Goal: Information Seeking & Learning: Learn about a topic

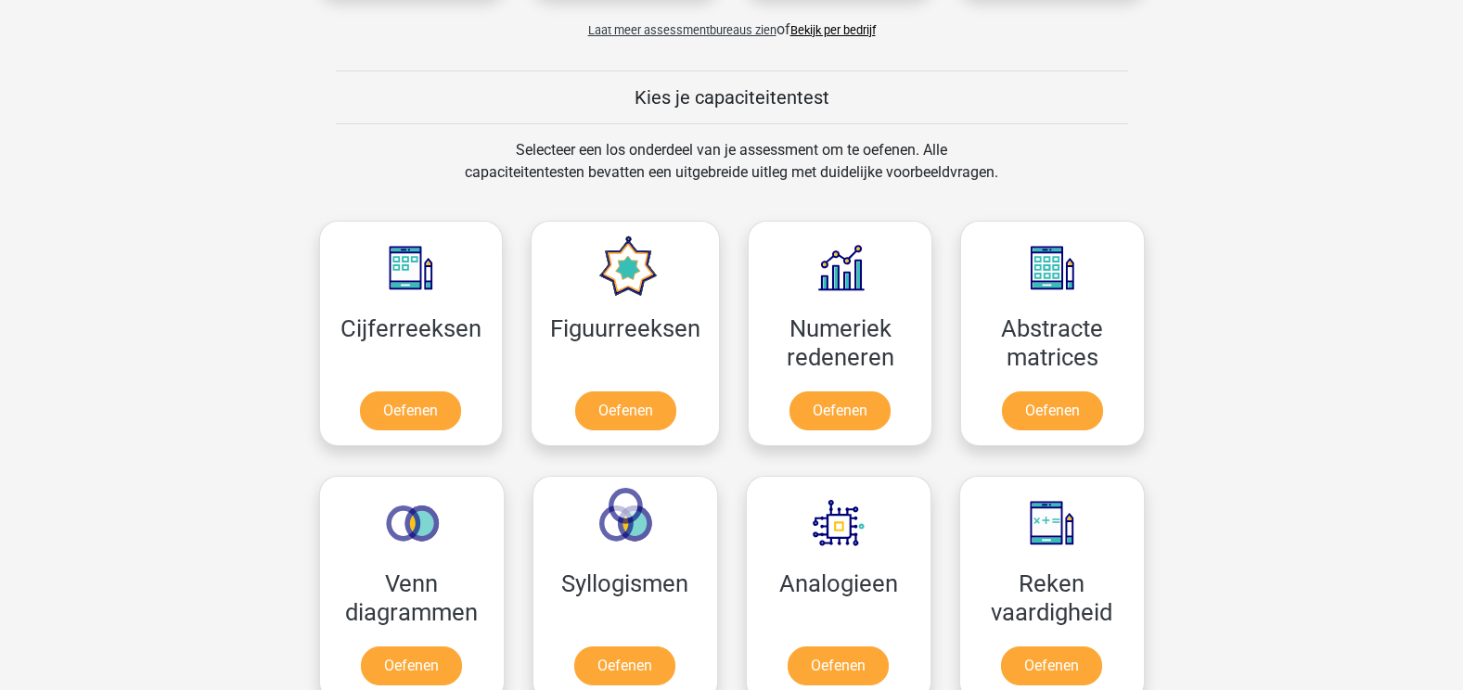
scroll to position [742, 0]
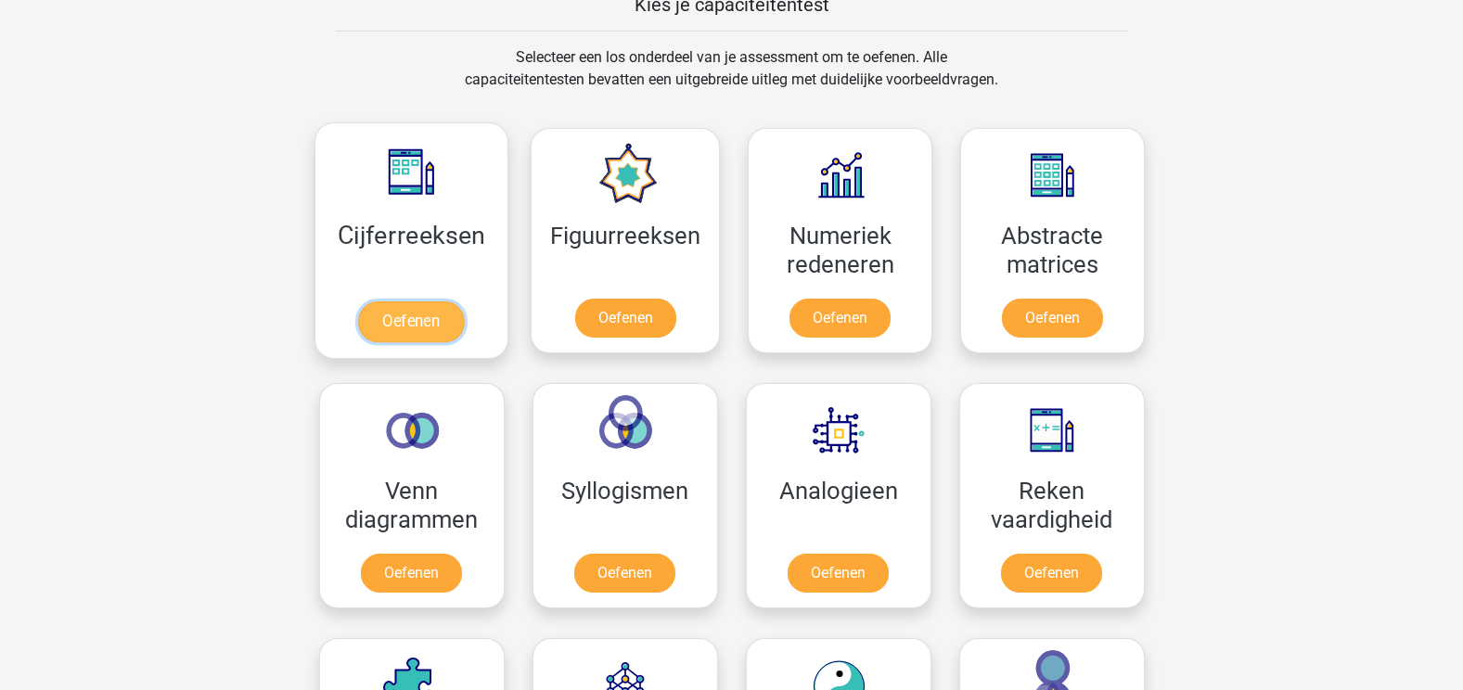
click at [422, 316] on link "Oefenen" at bounding box center [411, 321] width 106 height 41
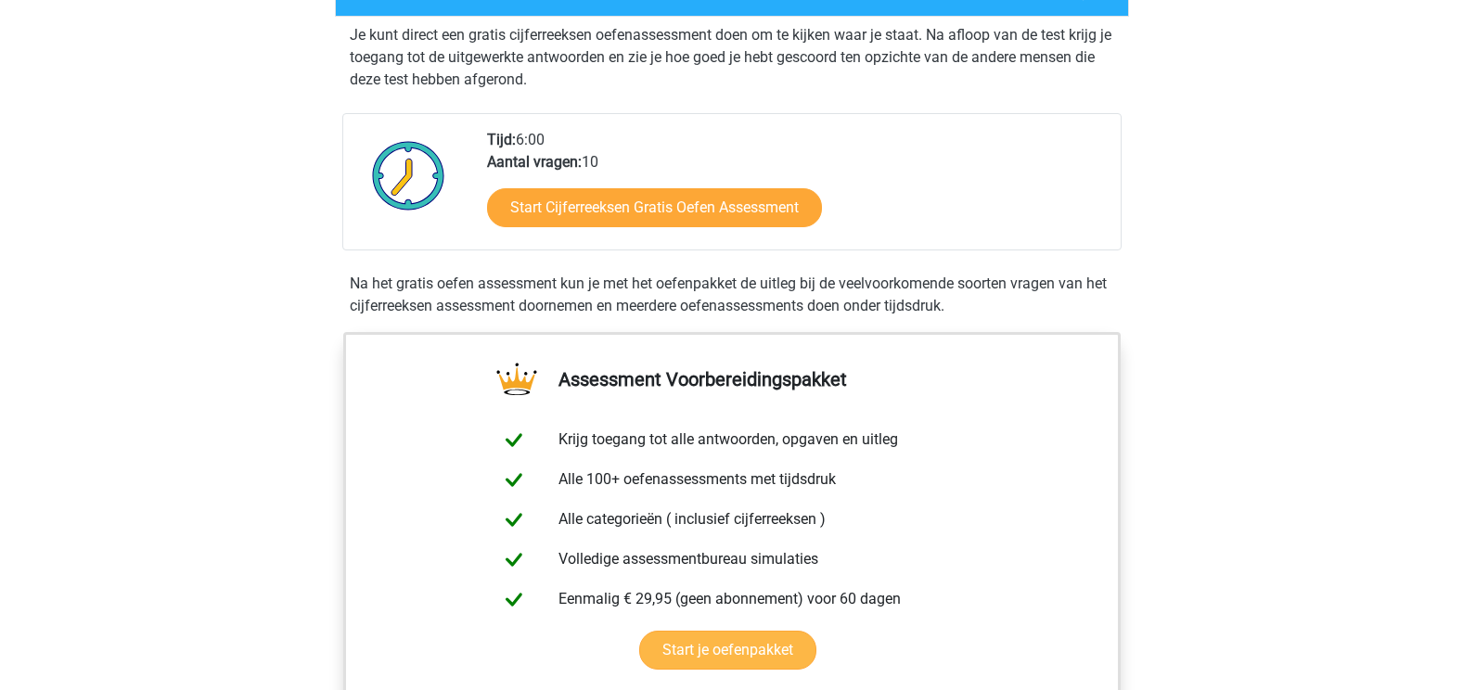
scroll to position [371, 0]
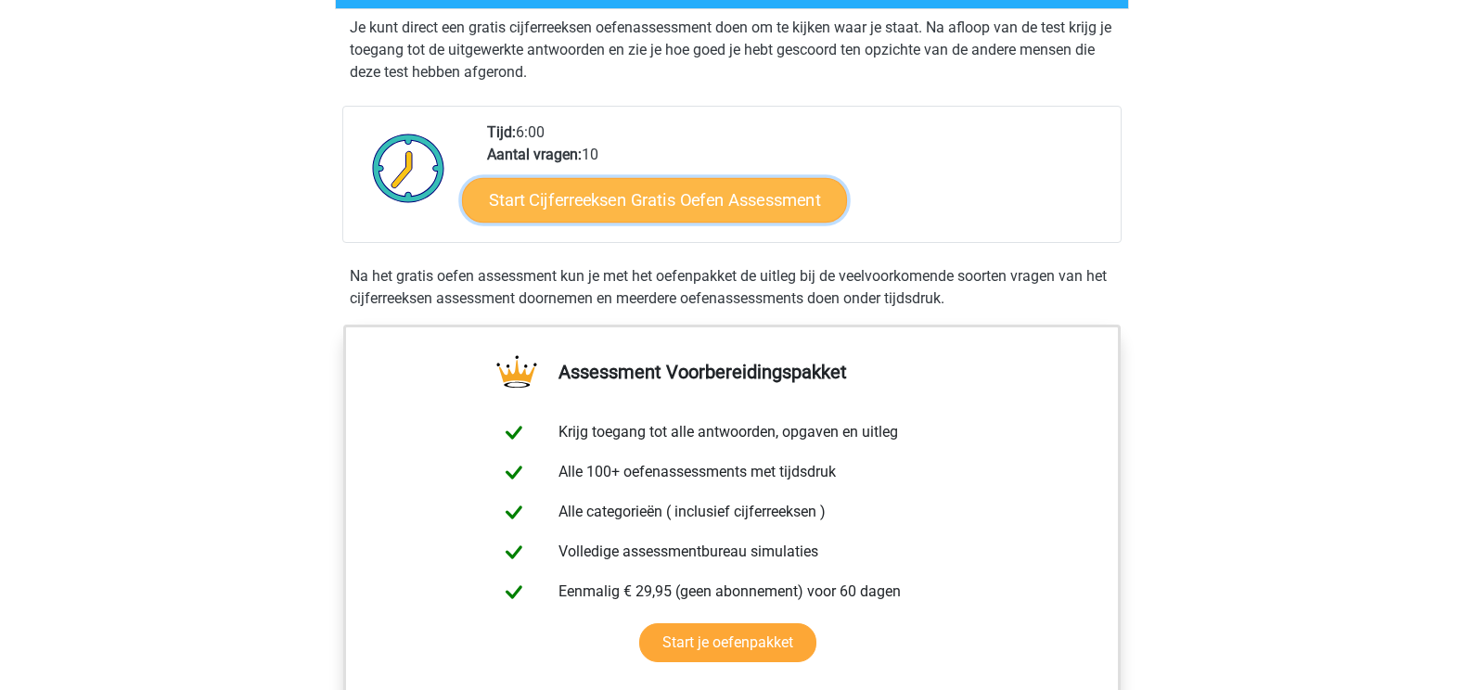
click at [512, 214] on link "Start Cijferreeksen Gratis Oefen Assessment" at bounding box center [654, 199] width 385 height 45
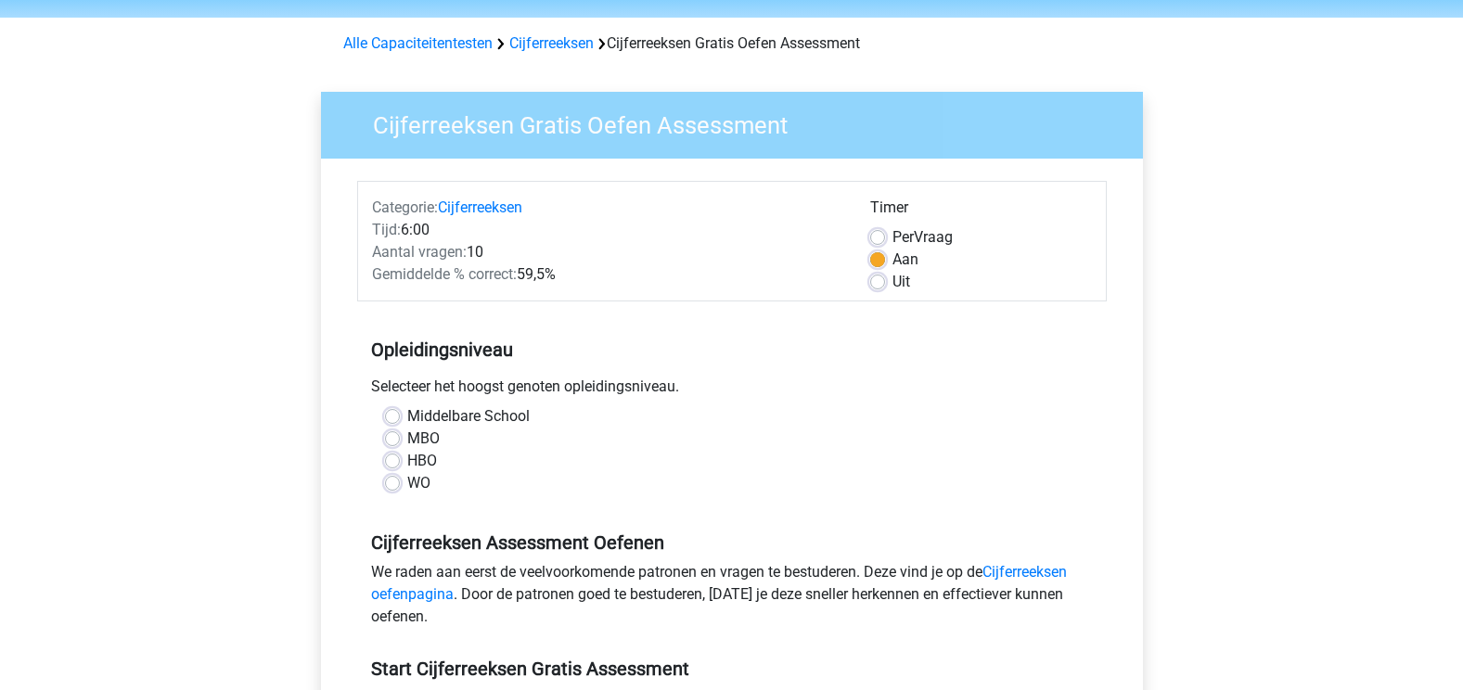
scroll to position [186, 0]
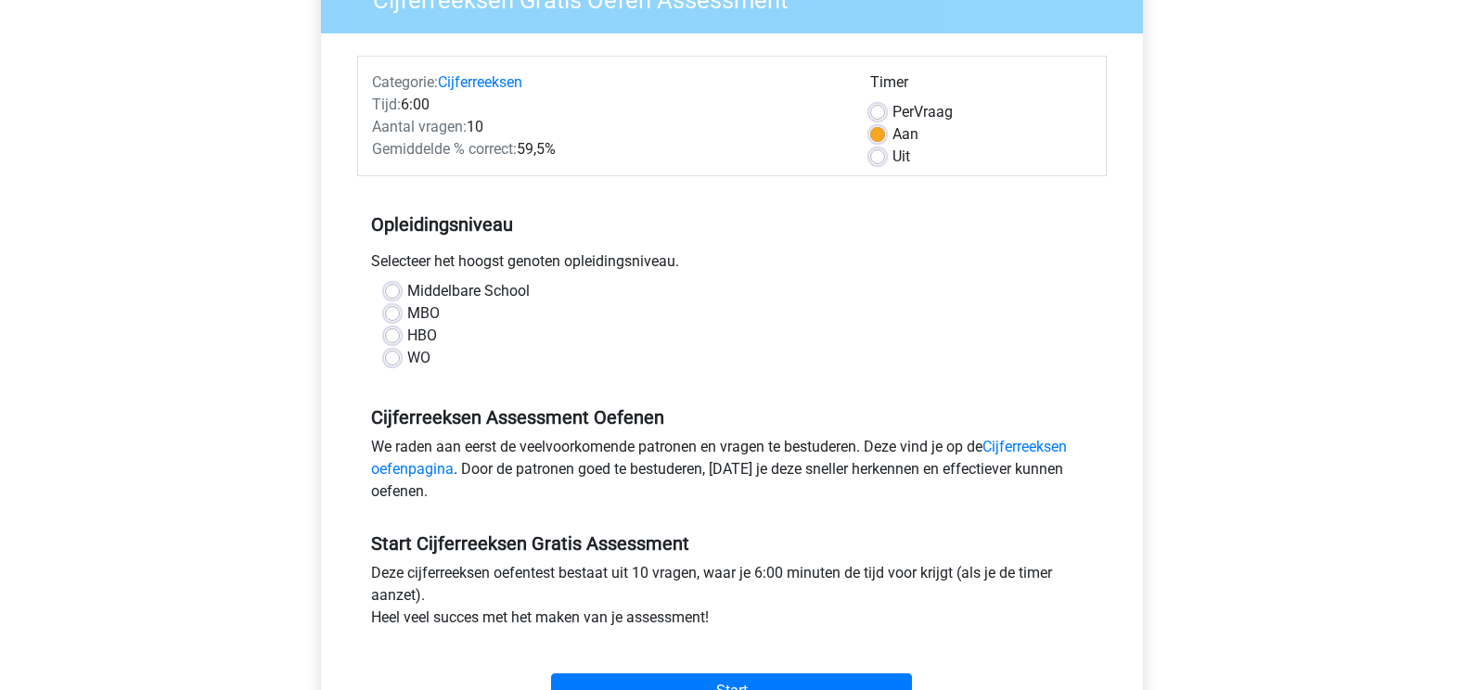
click at [407, 334] on label "HBO" at bounding box center [422, 336] width 30 height 22
click at [388, 334] on input "HBO" at bounding box center [392, 334] width 15 height 19
radio input "true"
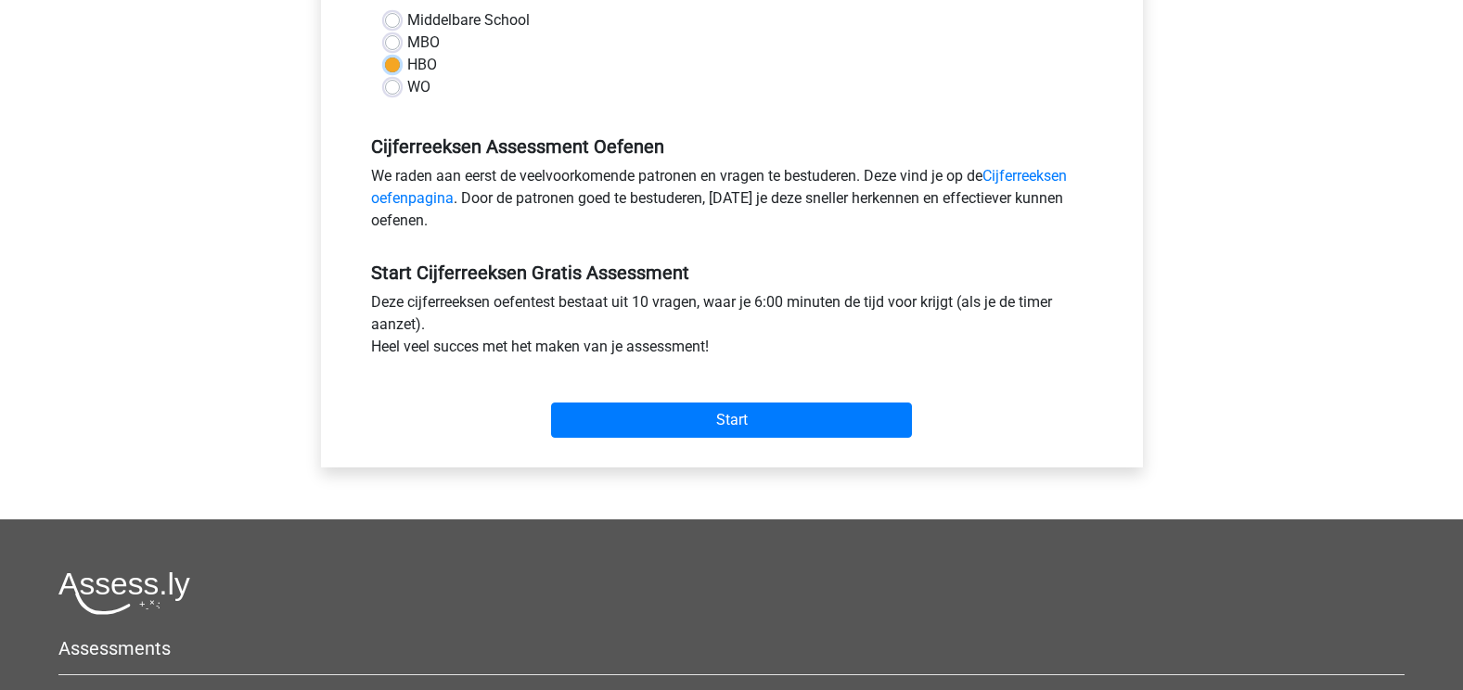
scroll to position [464, 0]
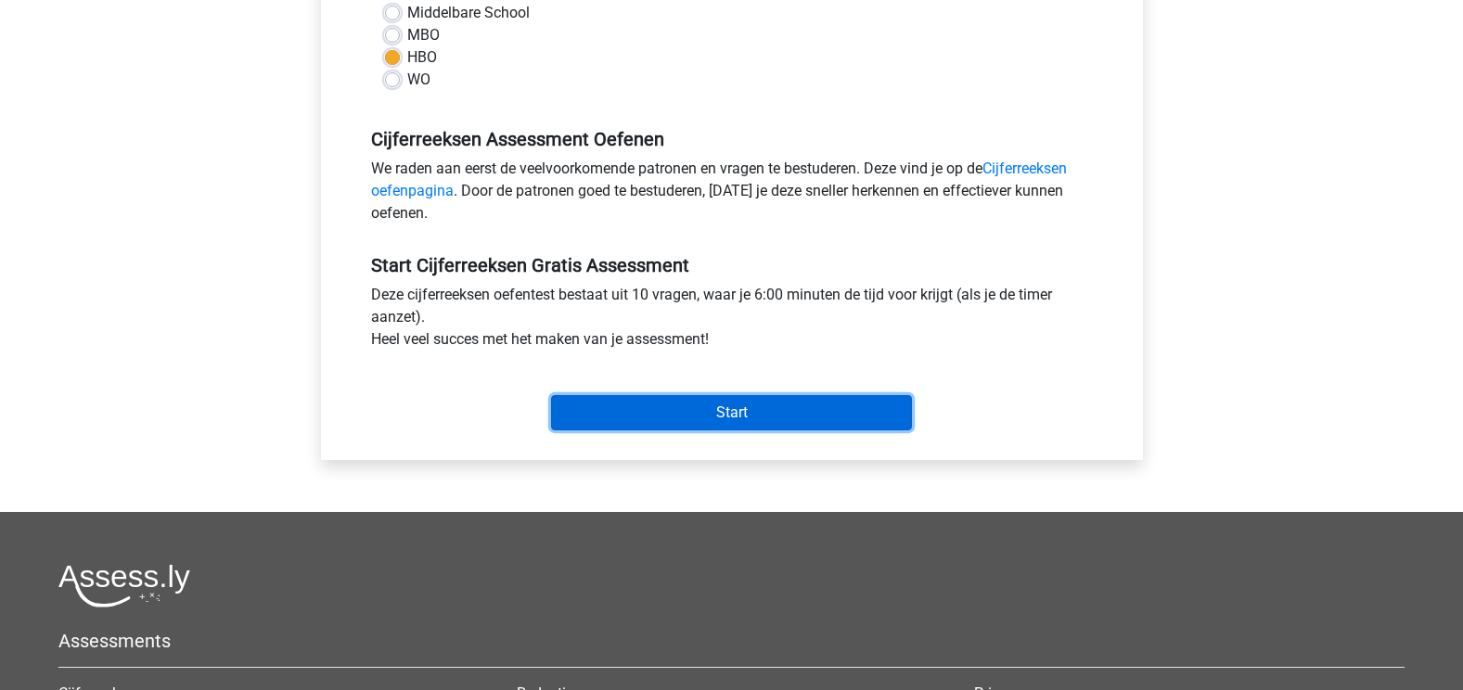
click at [615, 416] on input "Start" at bounding box center [731, 412] width 361 height 35
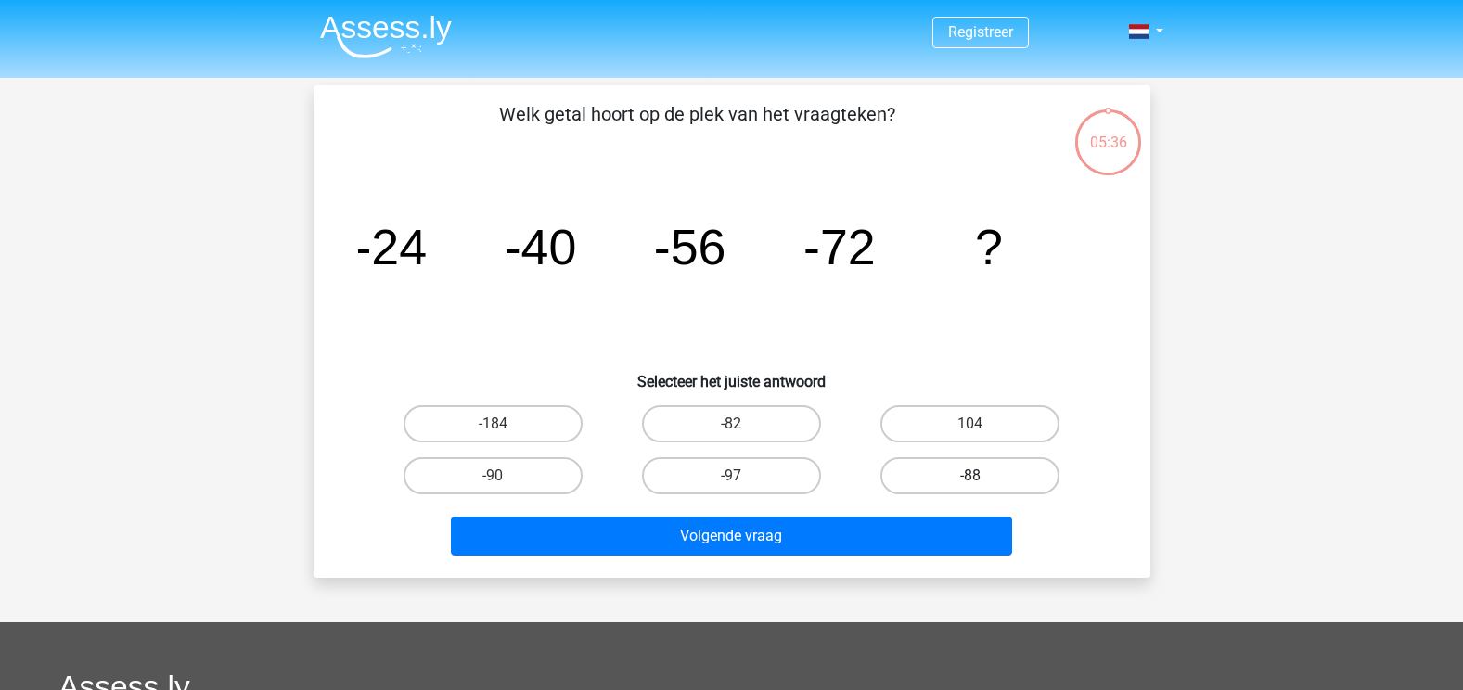
click at [959, 464] on label "-88" at bounding box center [969, 475] width 179 height 37
click at [970, 476] on input "-88" at bounding box center [976, 482] width 12 height 12
radio input "true"
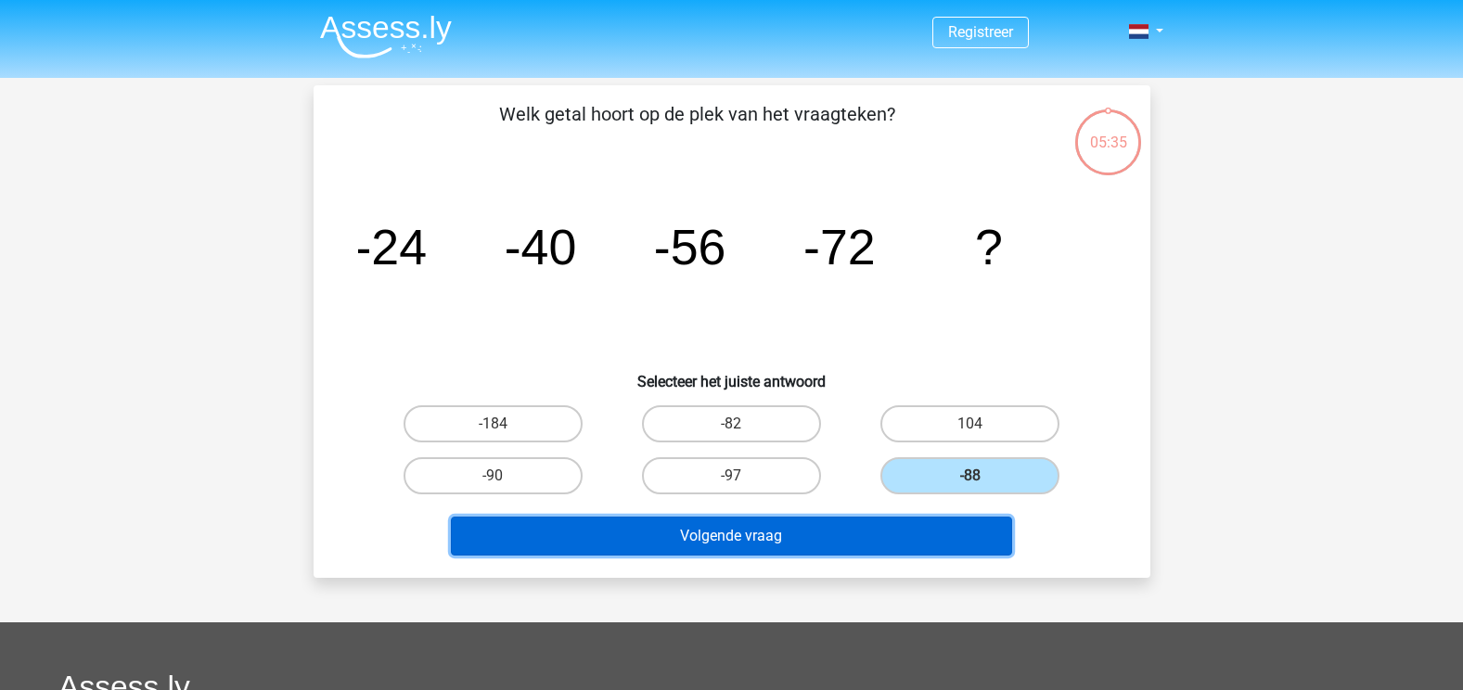
click at [800, 521] on button "Volgende vraag" at bounding box center [731, 536] width 561 height 39
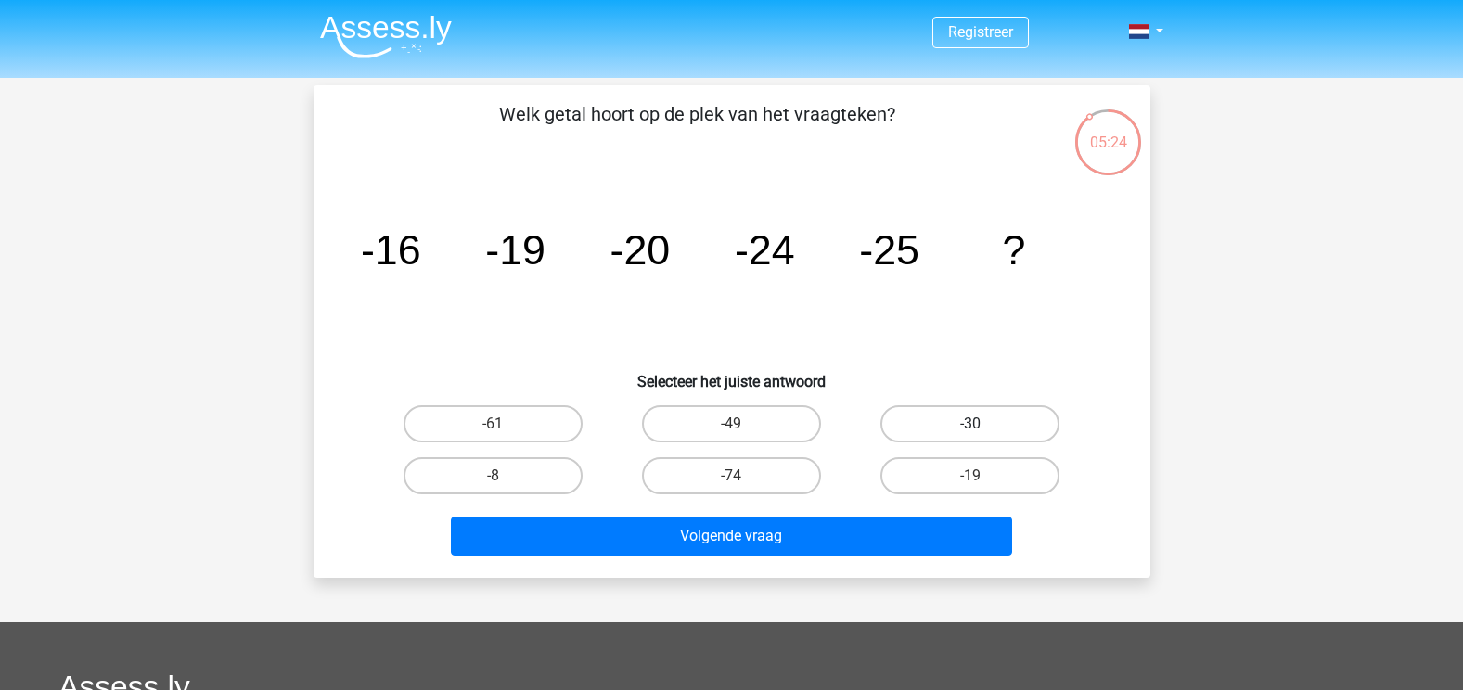
click at [947, 422] on label "-30" at bounding box center [969, 423] width 179 height 37
click at [970, 424] on input "-30" at bounding box center [976, 430] width 12 height 12
radio input "true"
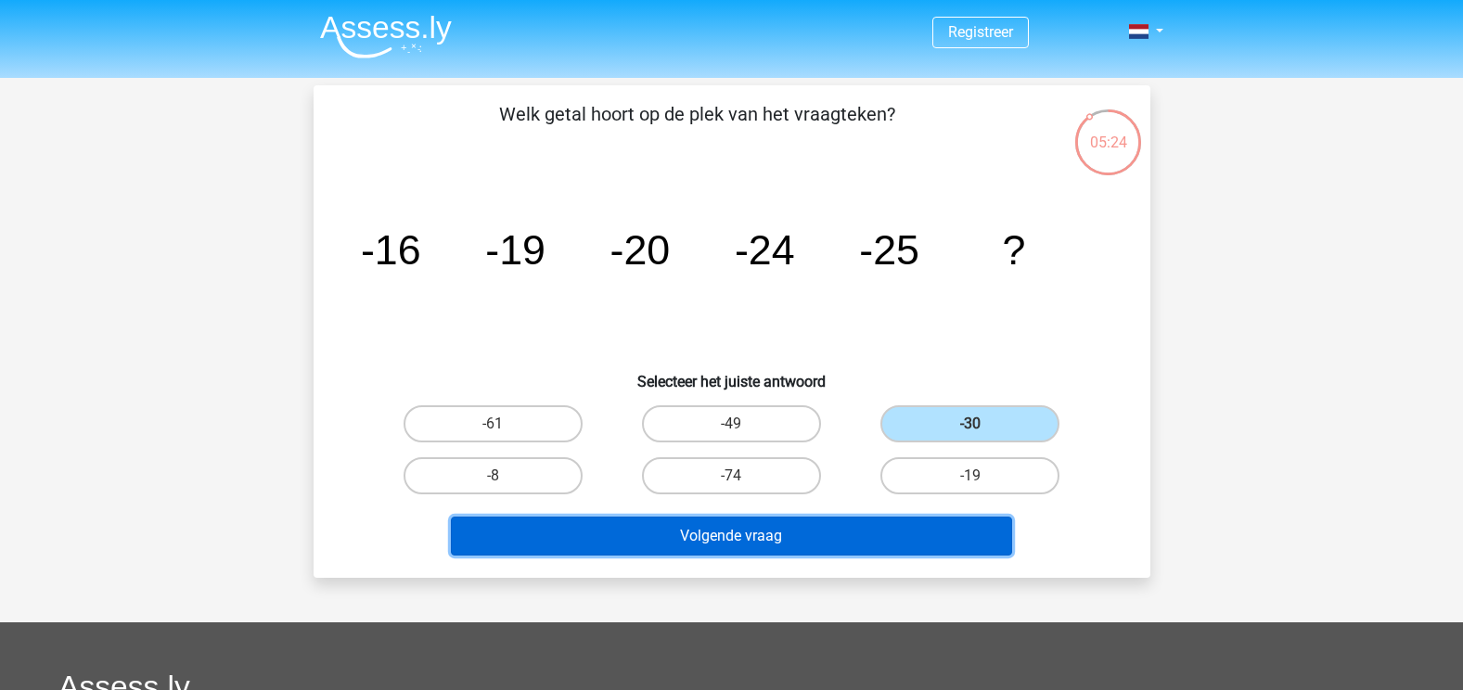
click at [852, 533] on button "Volgende vraag" at bounding box center [731, 536] width 561 height 39
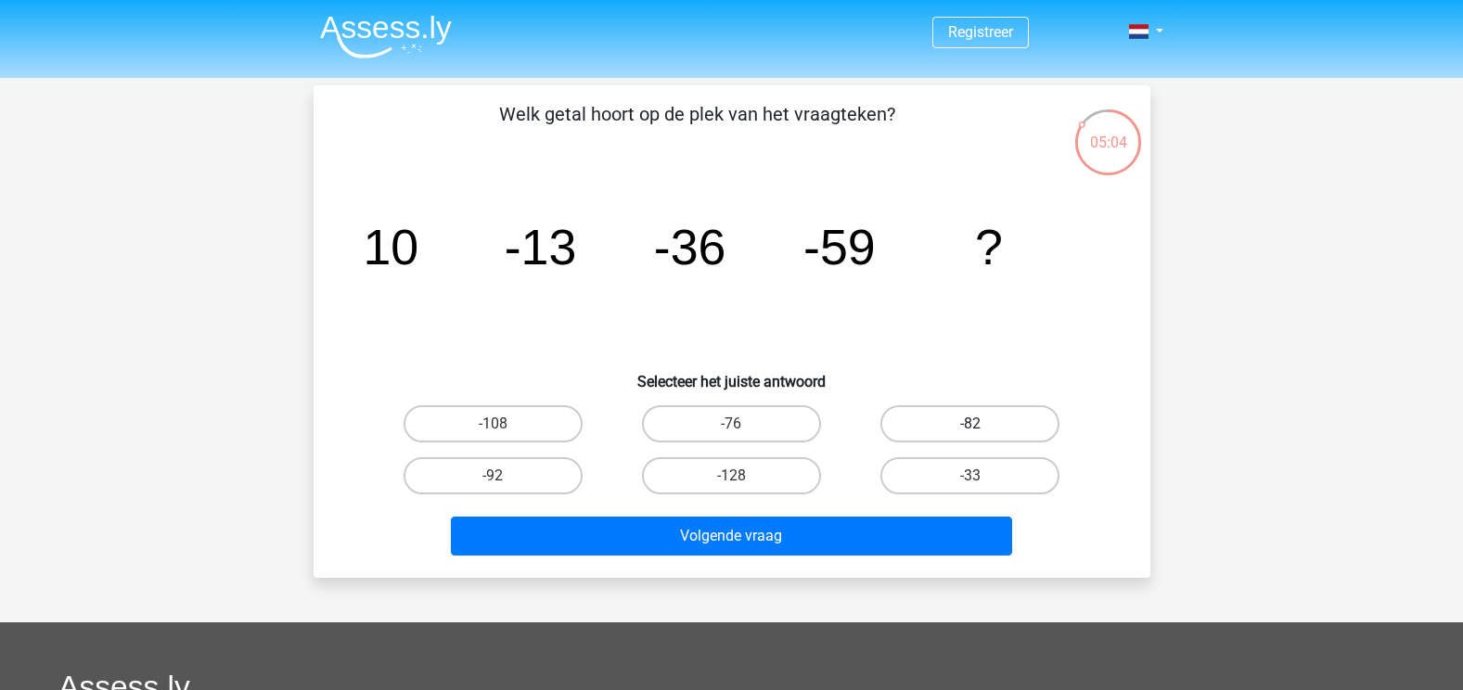
click at [928, 424] on label "-82" at bounding box center [969, 423] width 179 height 37
click at [970, 424] on input "-82" at bounding box center [976, 430] width 12 height 12
radio input "true"
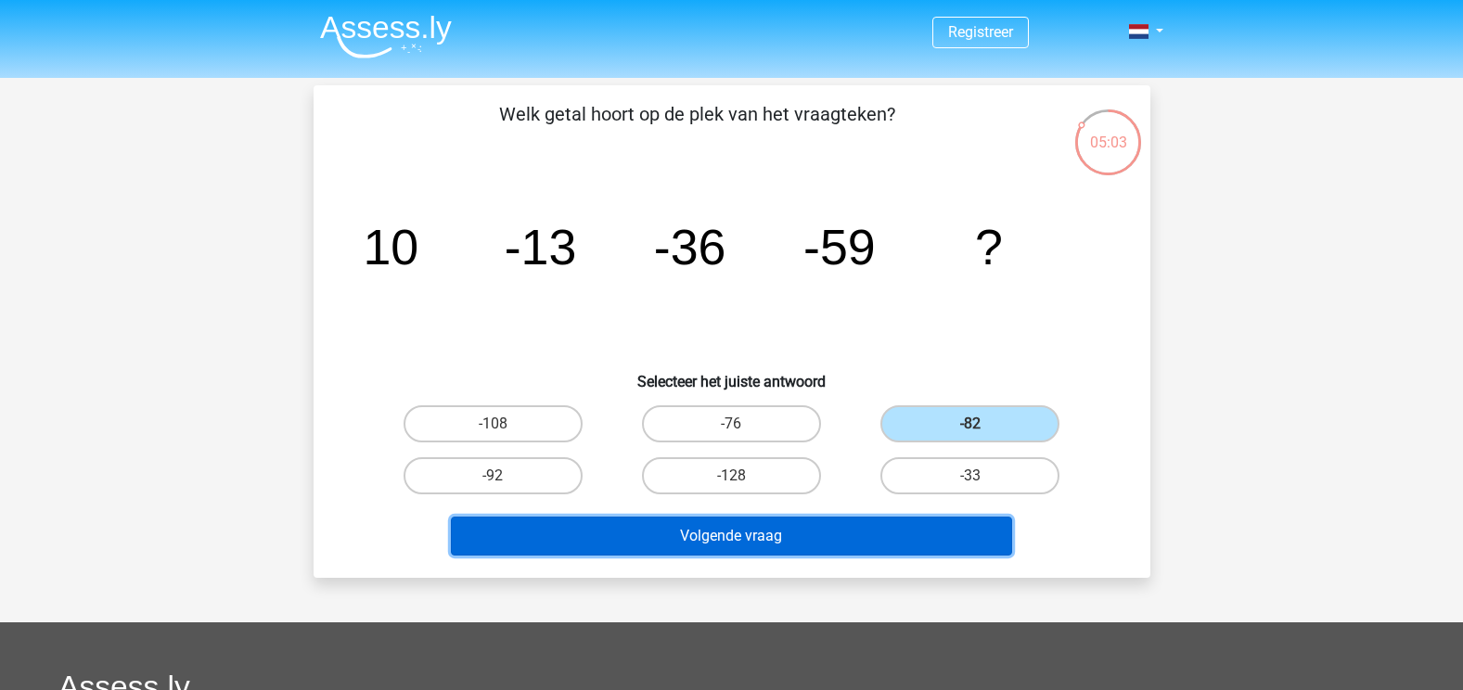
click at [843, 543] on button "Volgende vraag" at bounding box center [731, 536] width 561 height 39
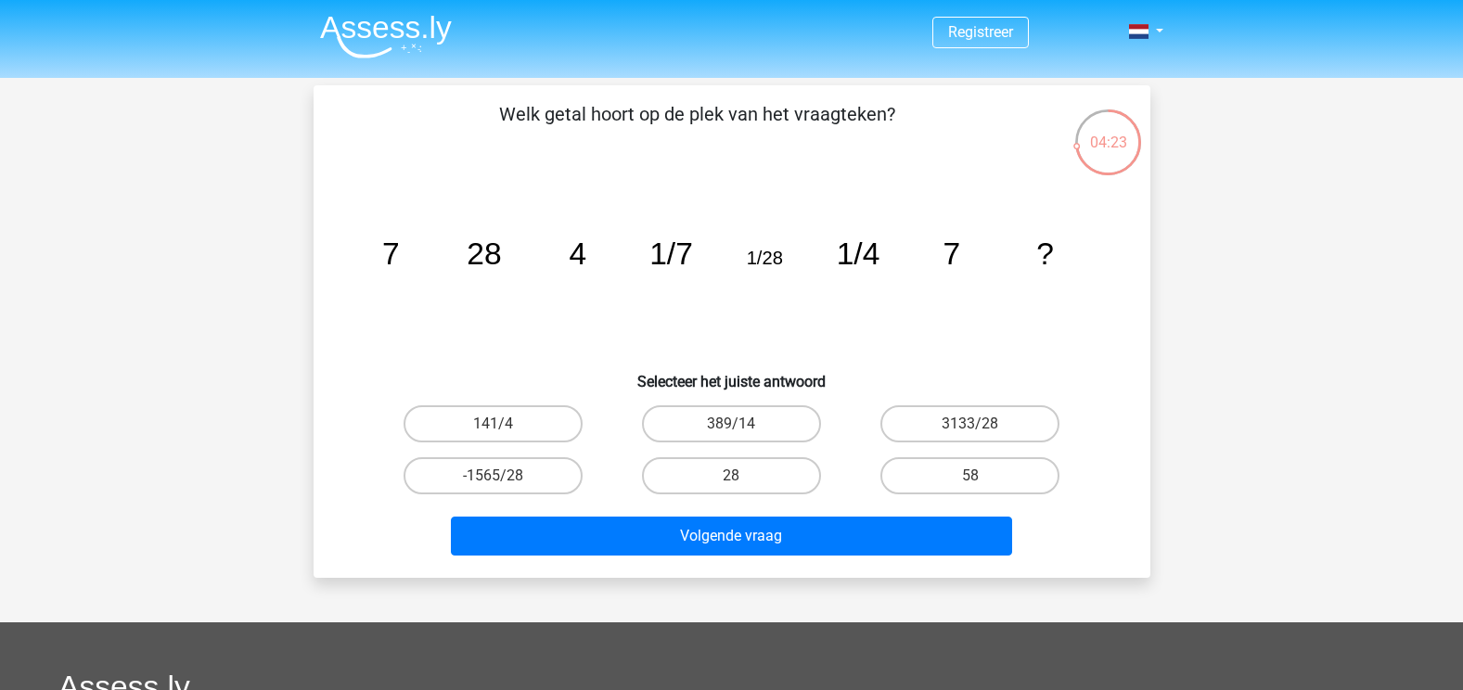
click at [737, 478] on input "28" at bounding box center [737, 482] width 12 height 12
radio input "true"
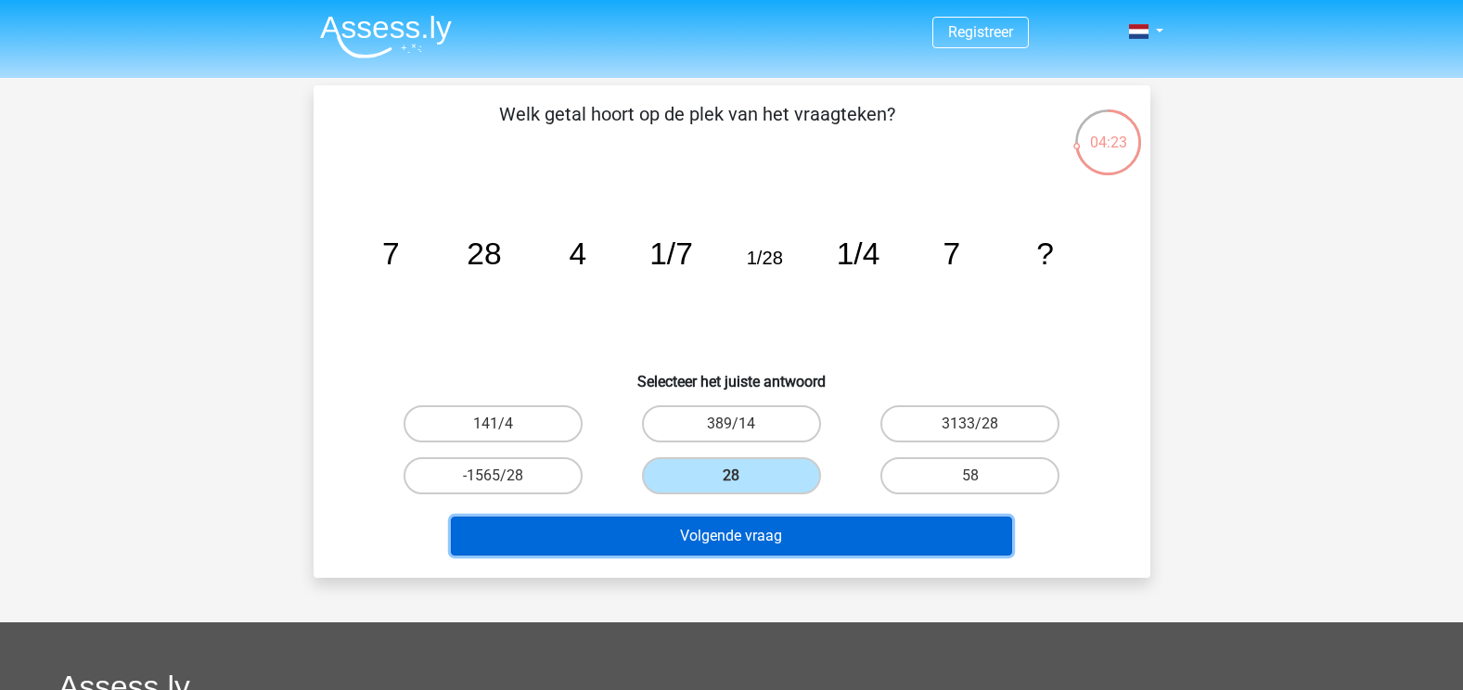
click at [759, 534] on button "Volgende vraag" at bounding box center [731, 536] width 561 height 39
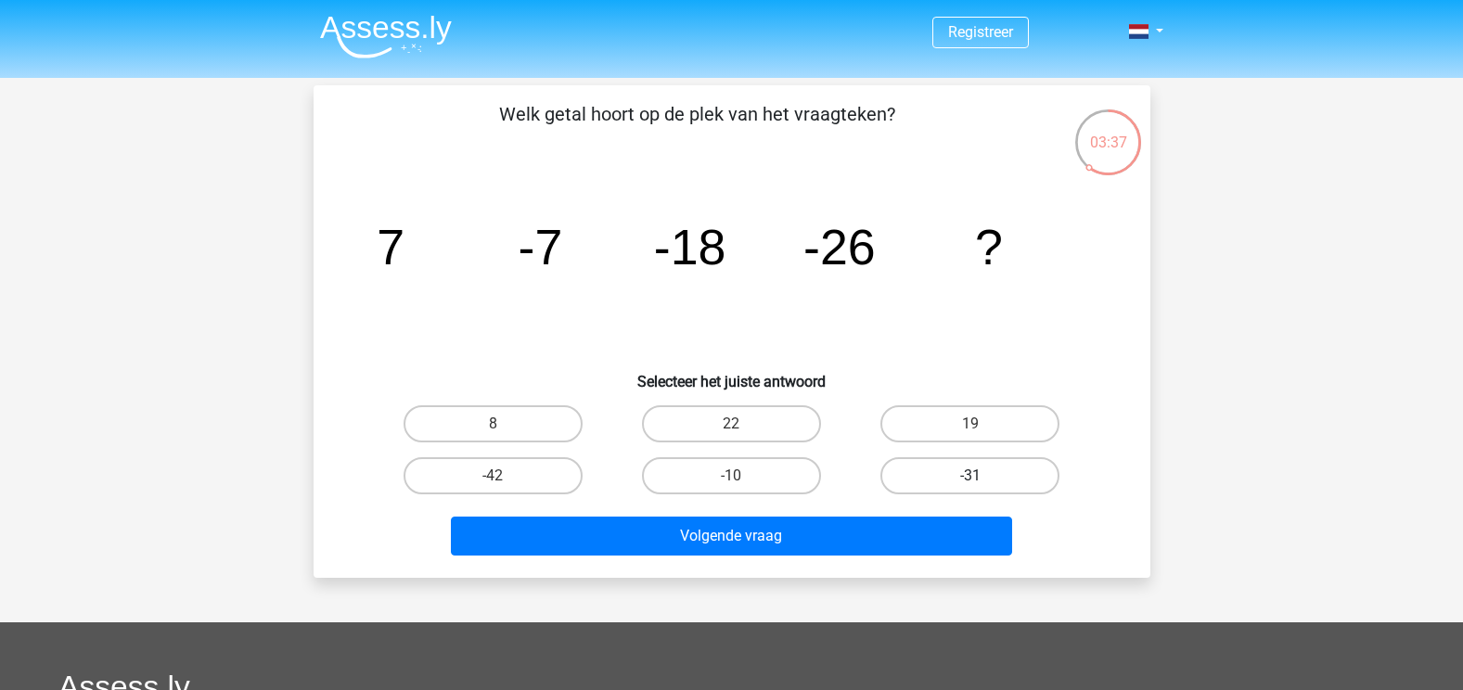
click at [953, 476] on label "-31" at bounding box center [969, 475] width 179 height 37
click at [970, 476] on input "-31" at bounding box center [976, 482] width 12 height 12
radio input "true"
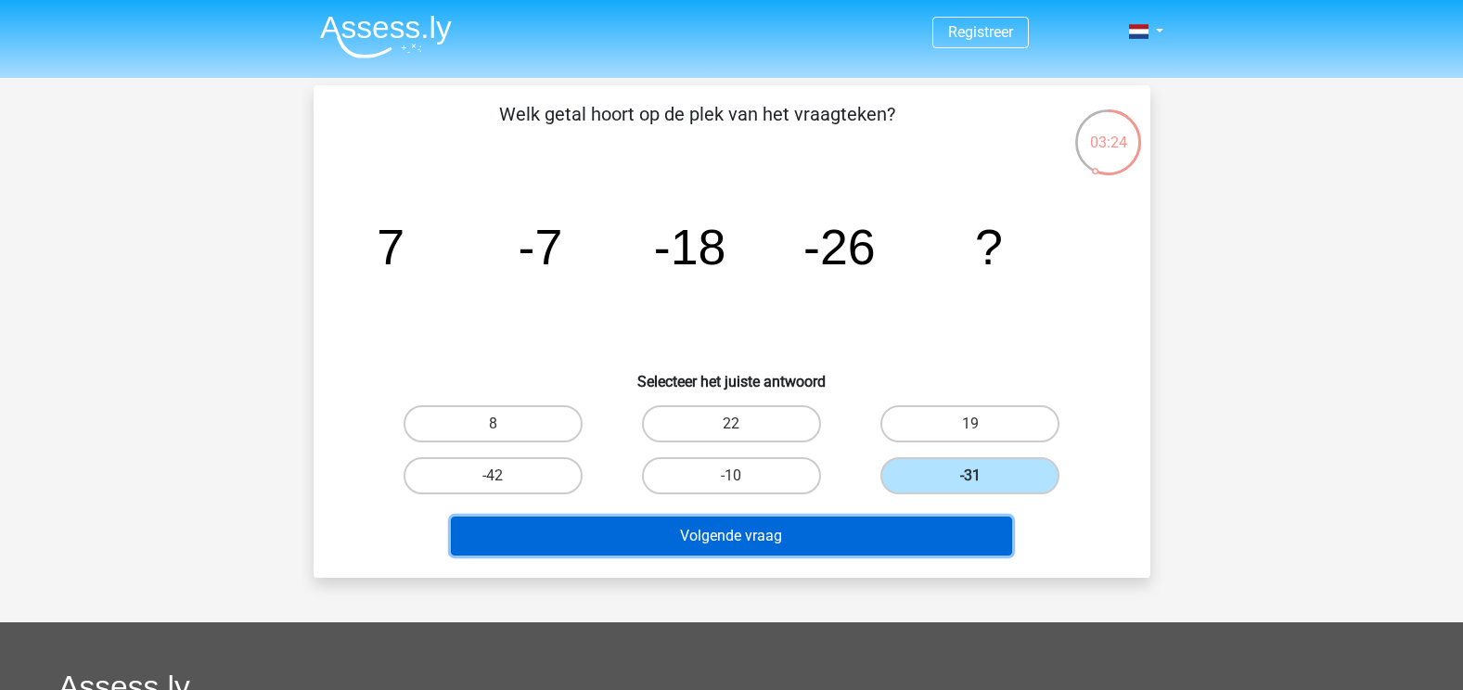
click at [777, 533] on button "Volgende vraag" at bounding box center [731, 536] width 561 height 39
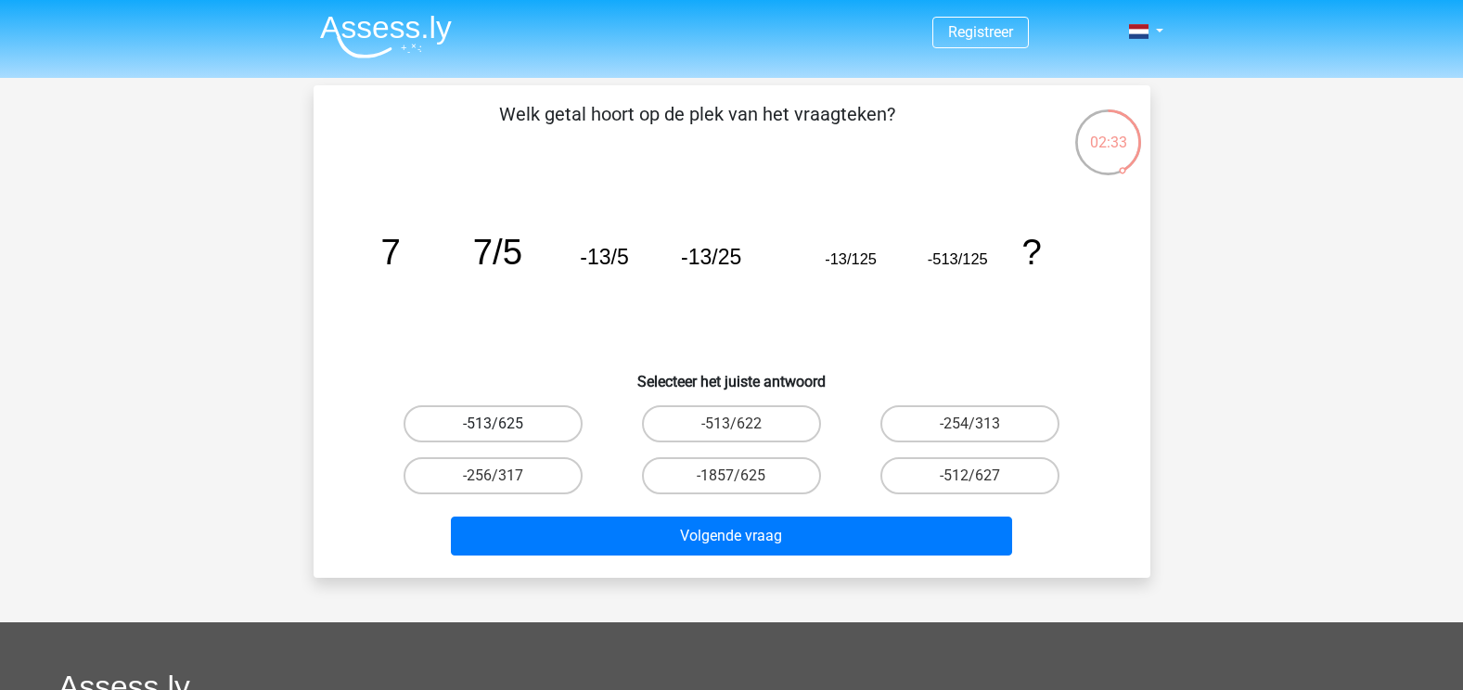
click at [526, 422] on label "-513/625" at bounding box center [492, 423] width 179 height 37
click at [505, 424] on input "-513/625" at bounding box center [499, 430] width 12 height 12
radio input "true"
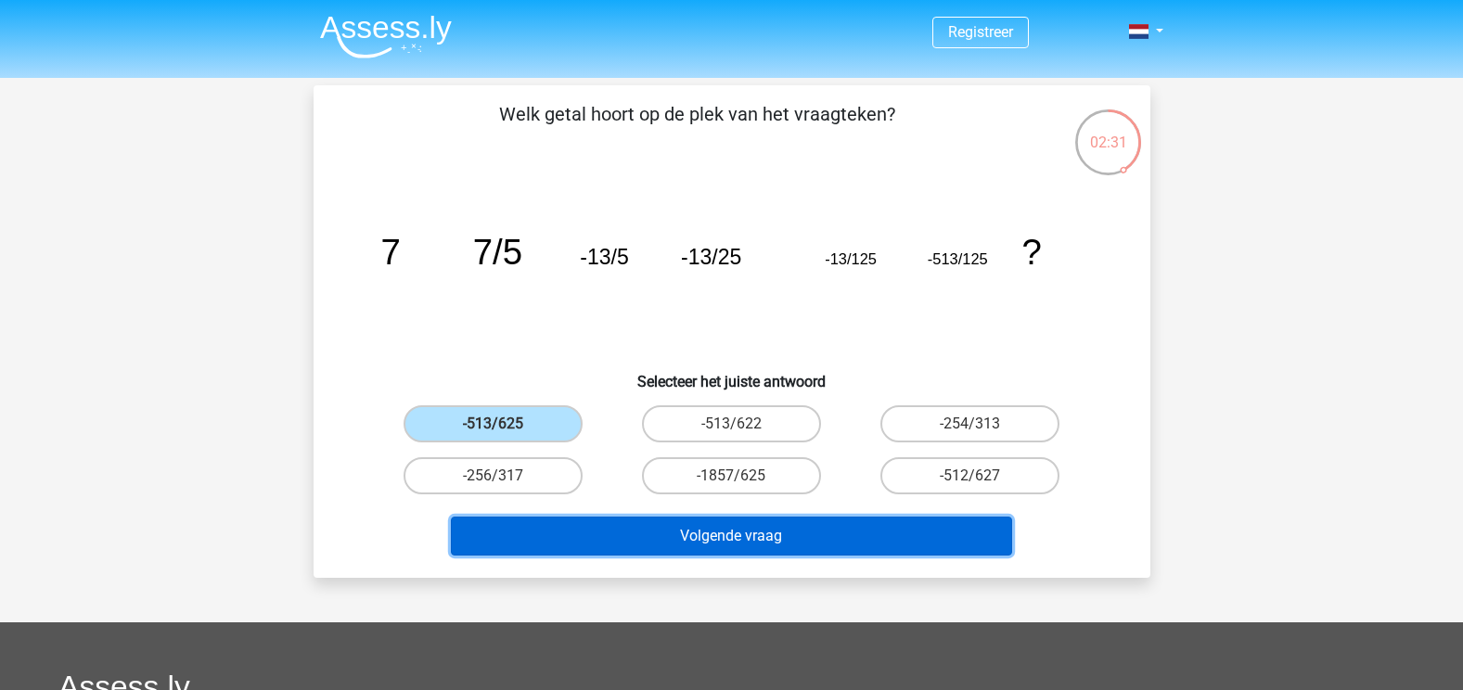
click at [726, 536] on button "Volgende vraag" at bounding box center [731, 536] width 561 height 39
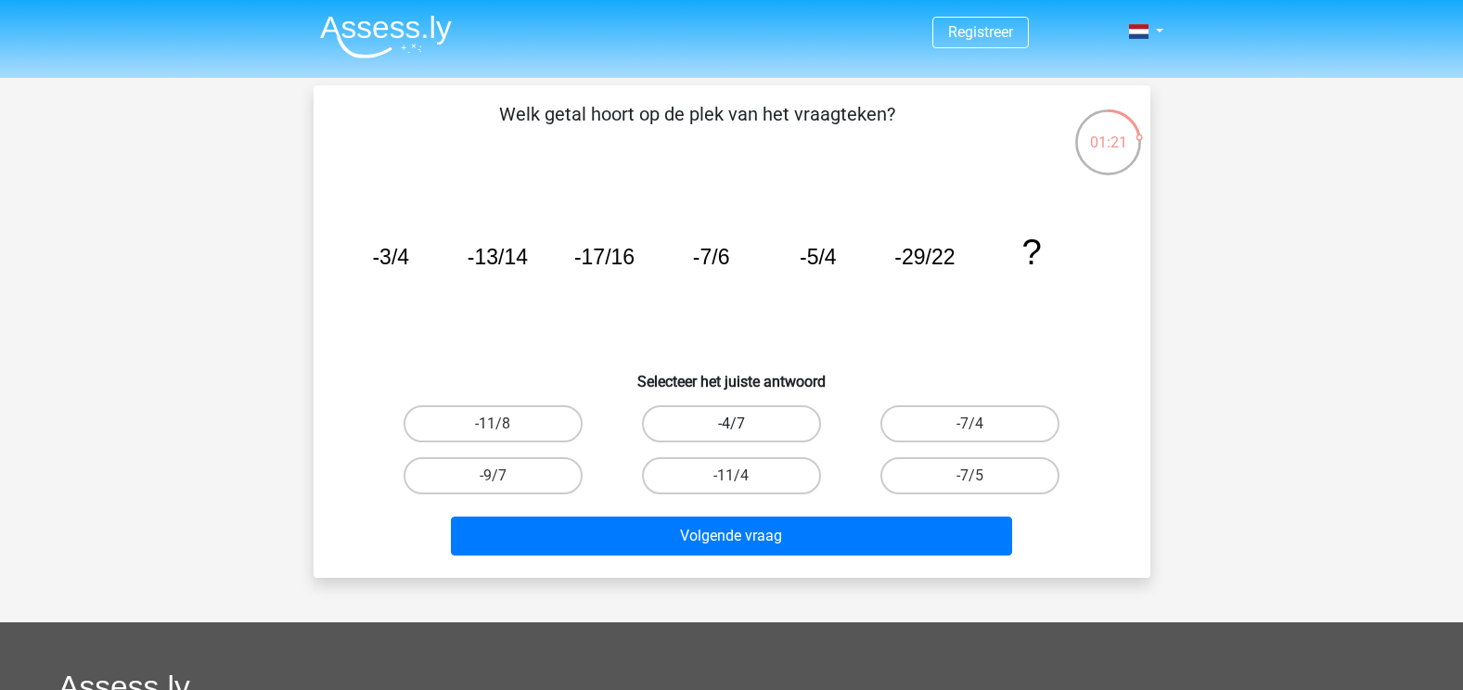
click at [785, 424] on label "-4/7" at bounding box center [731, 423] width 179 height 37
click at [743, 424] on input "-4/7" at bounding box center [737, 430] width 12 height 12
radio input "true"
click at [970, 477] on input "-7/5" at bounding box center [976, 482] width 12 height 12
radio input "true"
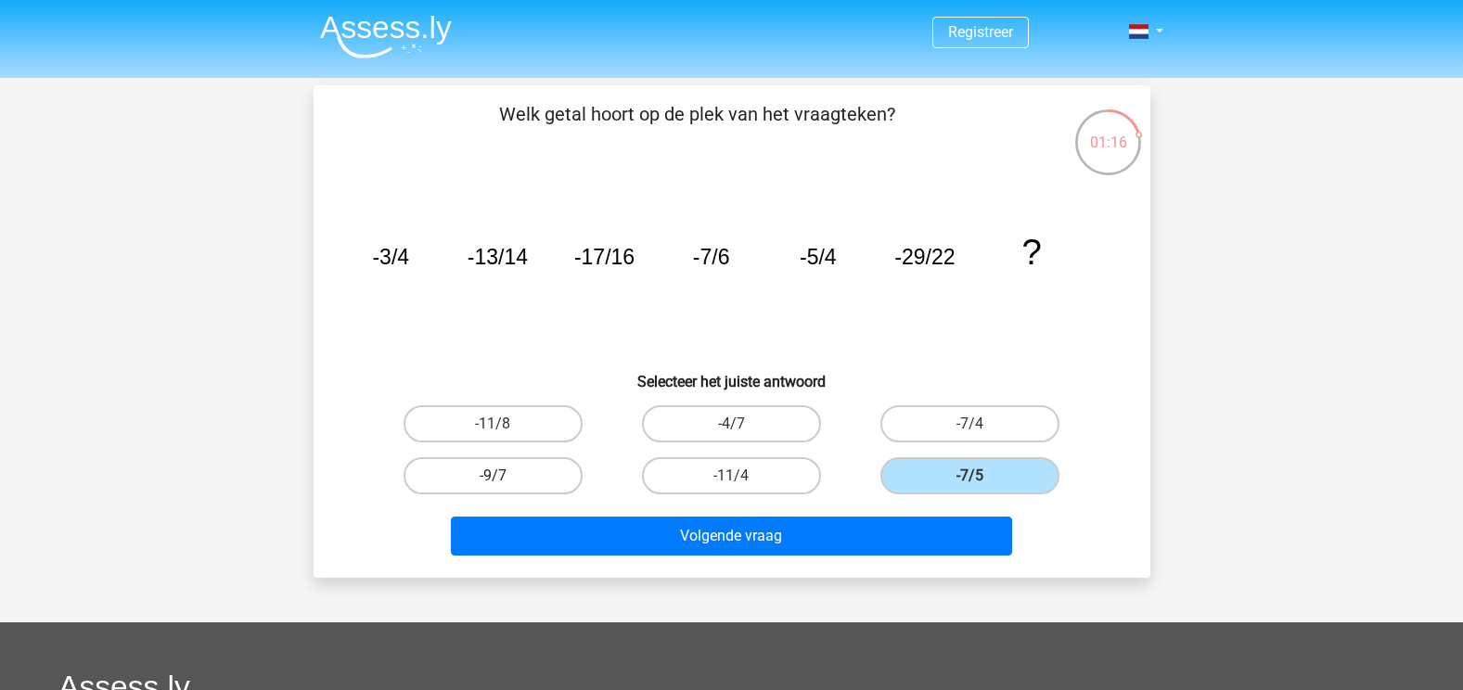
click at [534, 478] on label "-9/7" at bounding box center [492, 475] width 179 height 37
click at [505, 478] on input "-9/7" at bounding box center [499, 482] width 12 height 12
radio input "true"
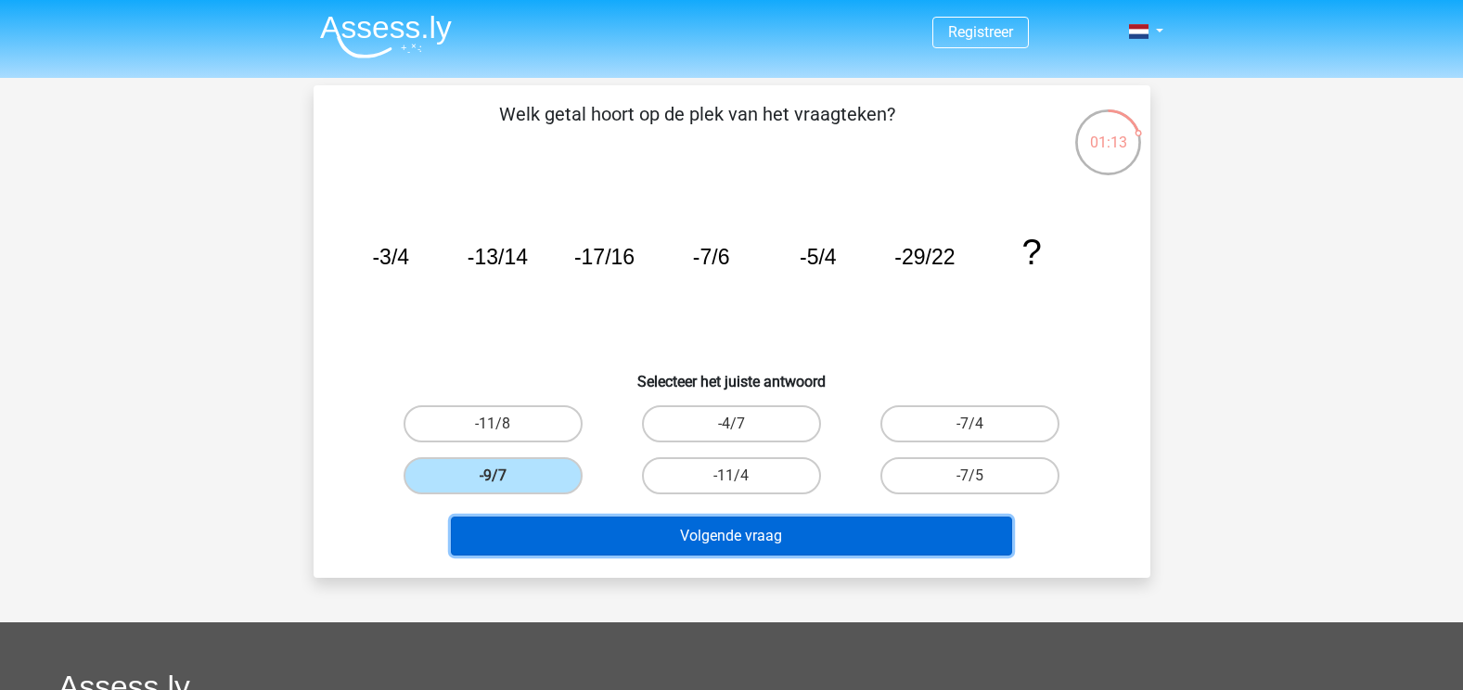
click at [699, 542] on button "Volgende vraag" at bounding box center [731, 536] width 561 height 39
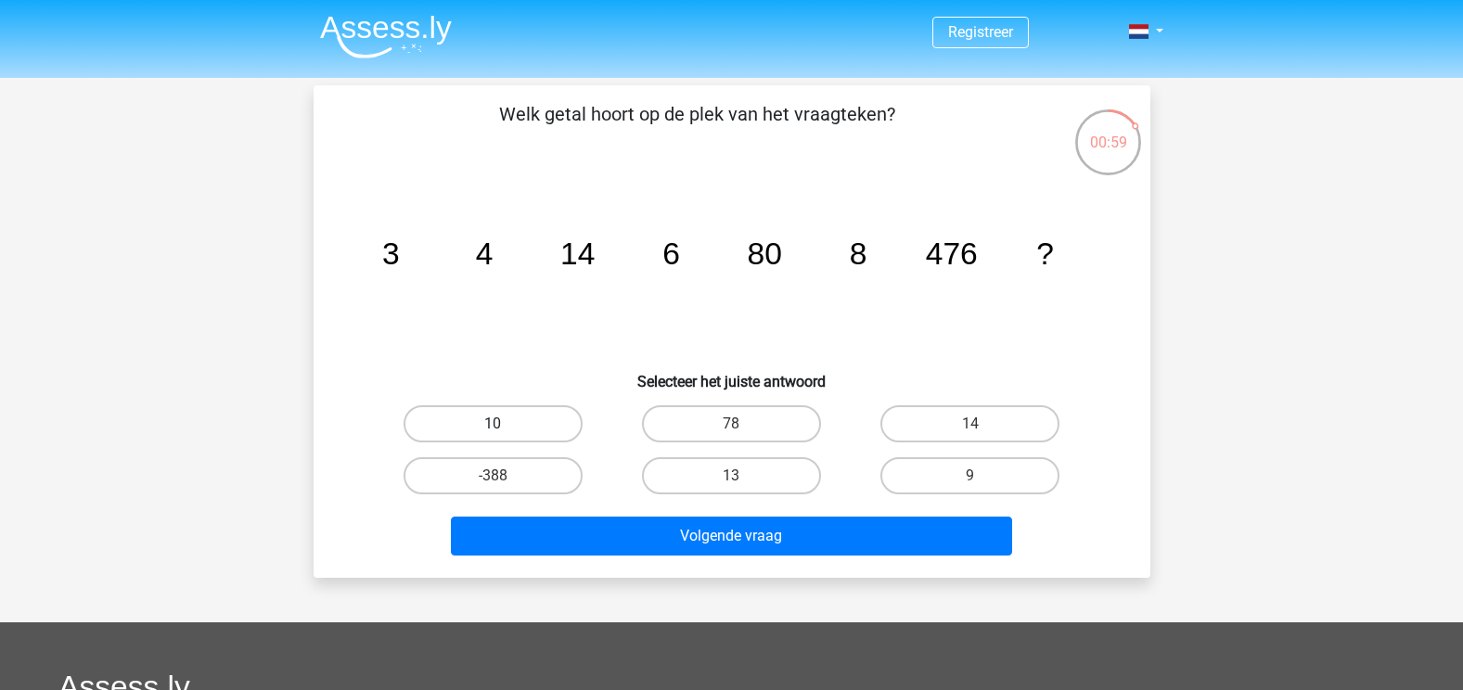
click at [530, 425] on label "10" at bounding box center [492, 423] width 179 height 37
click at [505, 425] on input "10" at bounding box center [499, 430] width 12 height 12
radio input "true"
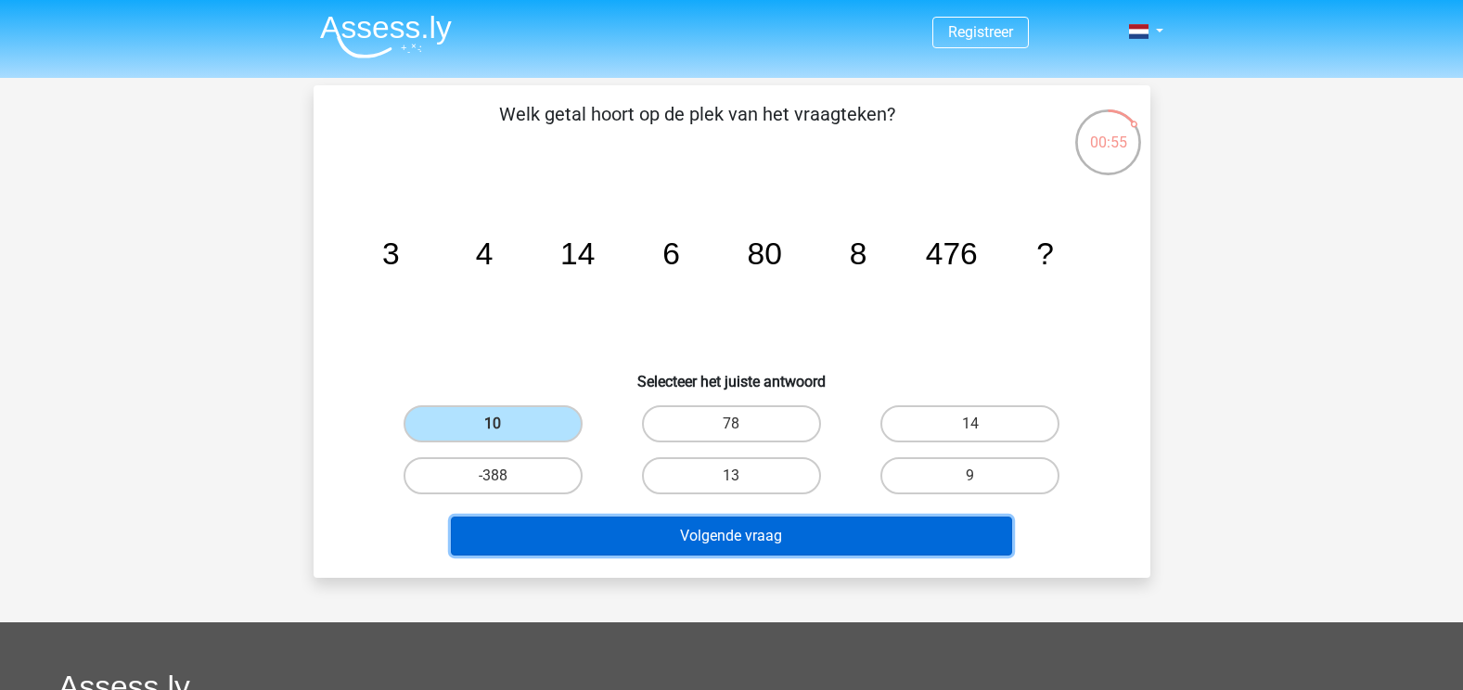
click at [741, 536] on button "Volgende vraag" at bounding box center [731, 536] width 561 height 39
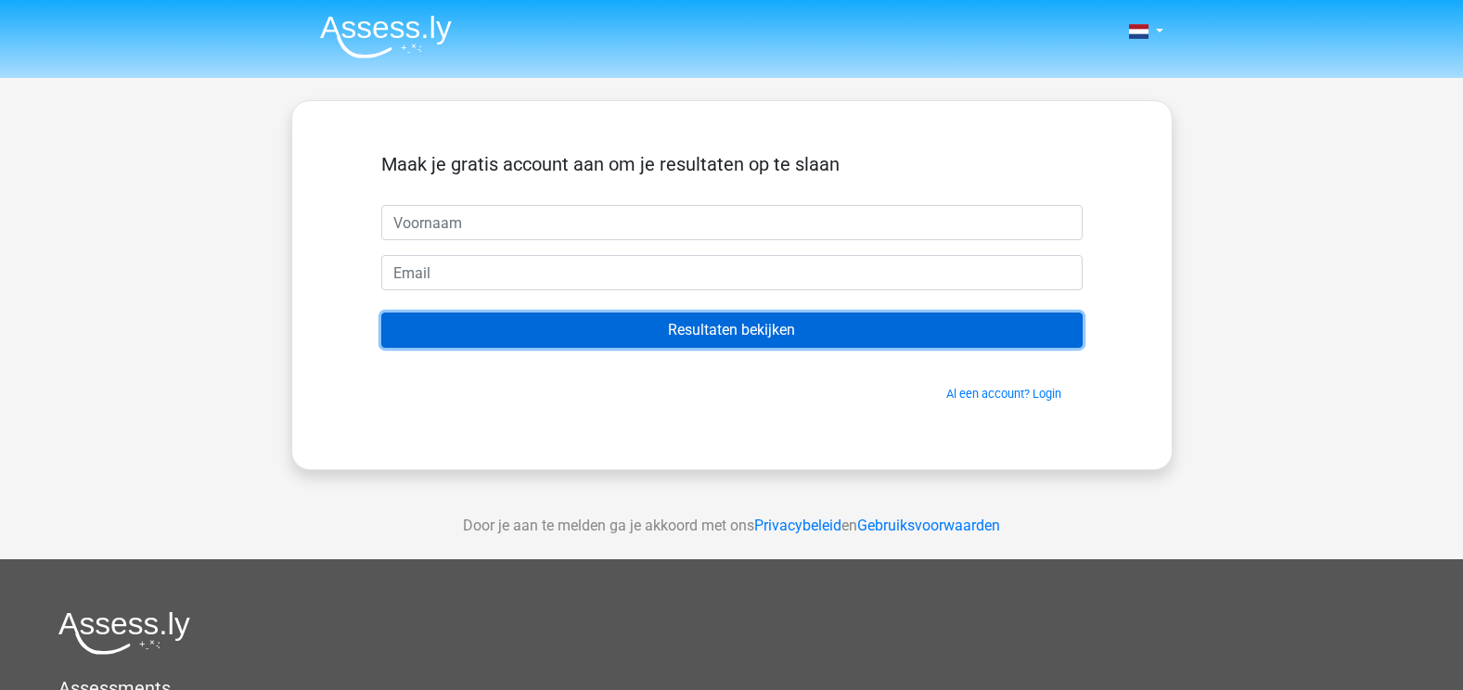
click at [795, 339] on input "Resultaten bekijken" at bounding box center [731, 330] width 701 height 35
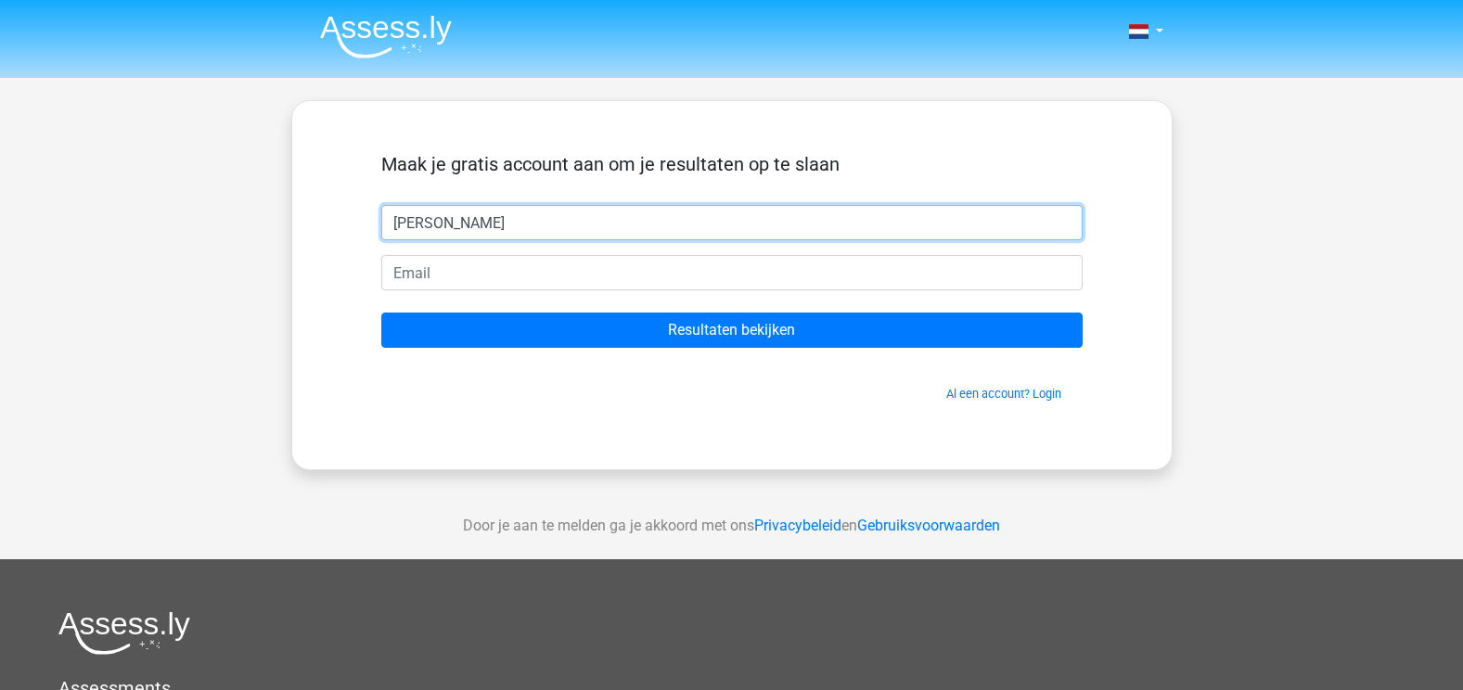
type input "[PERSON_NAME]"
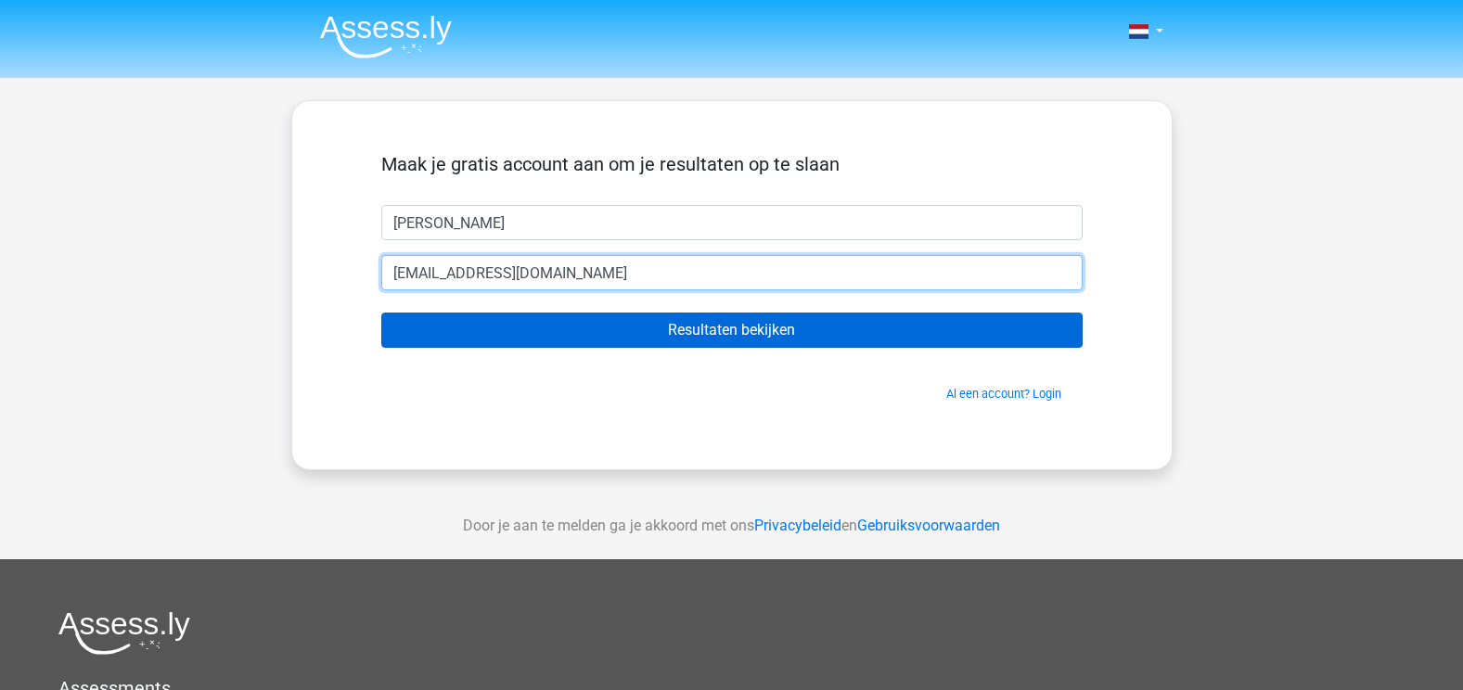
type input "[EMAIL_ADDRESS][DOMAIN_NAME]"
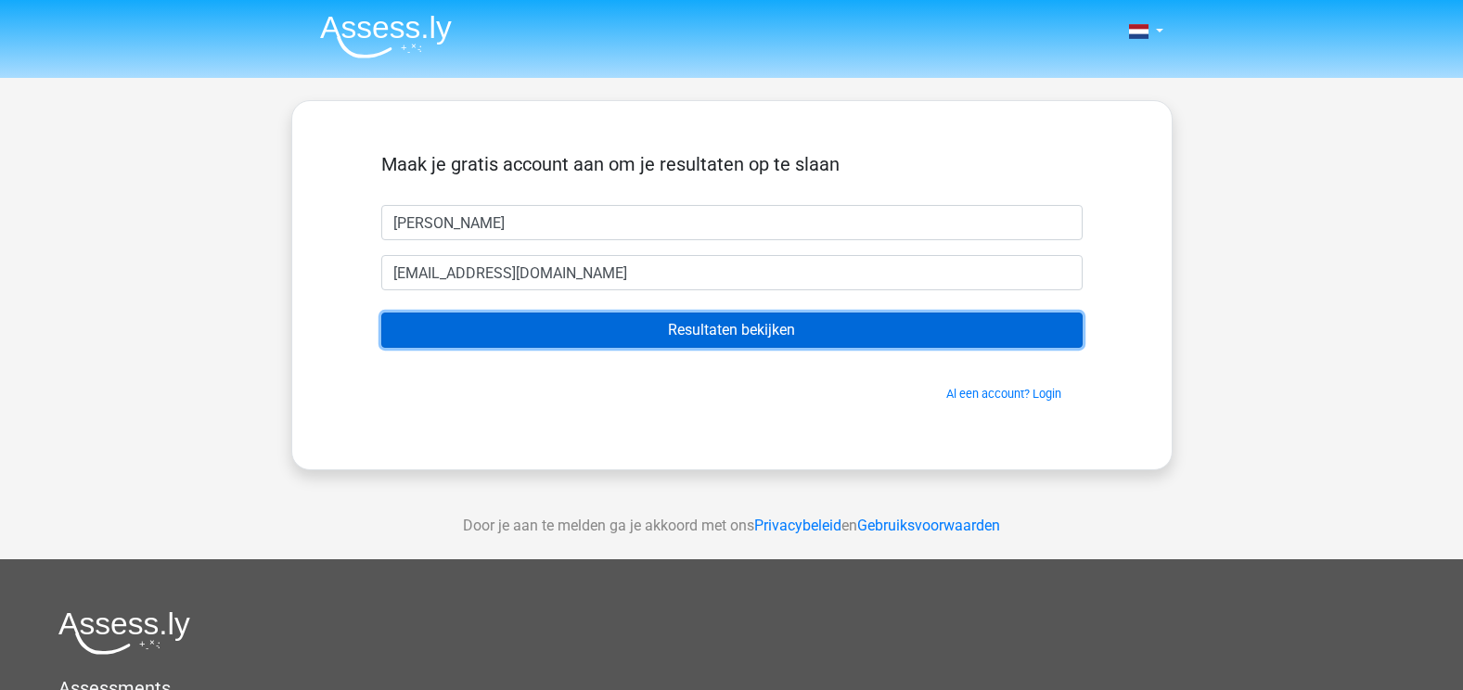
click at [561, 325] on input "Resultaten bekijken" at bounding box center [731, 330] width 701 height 35
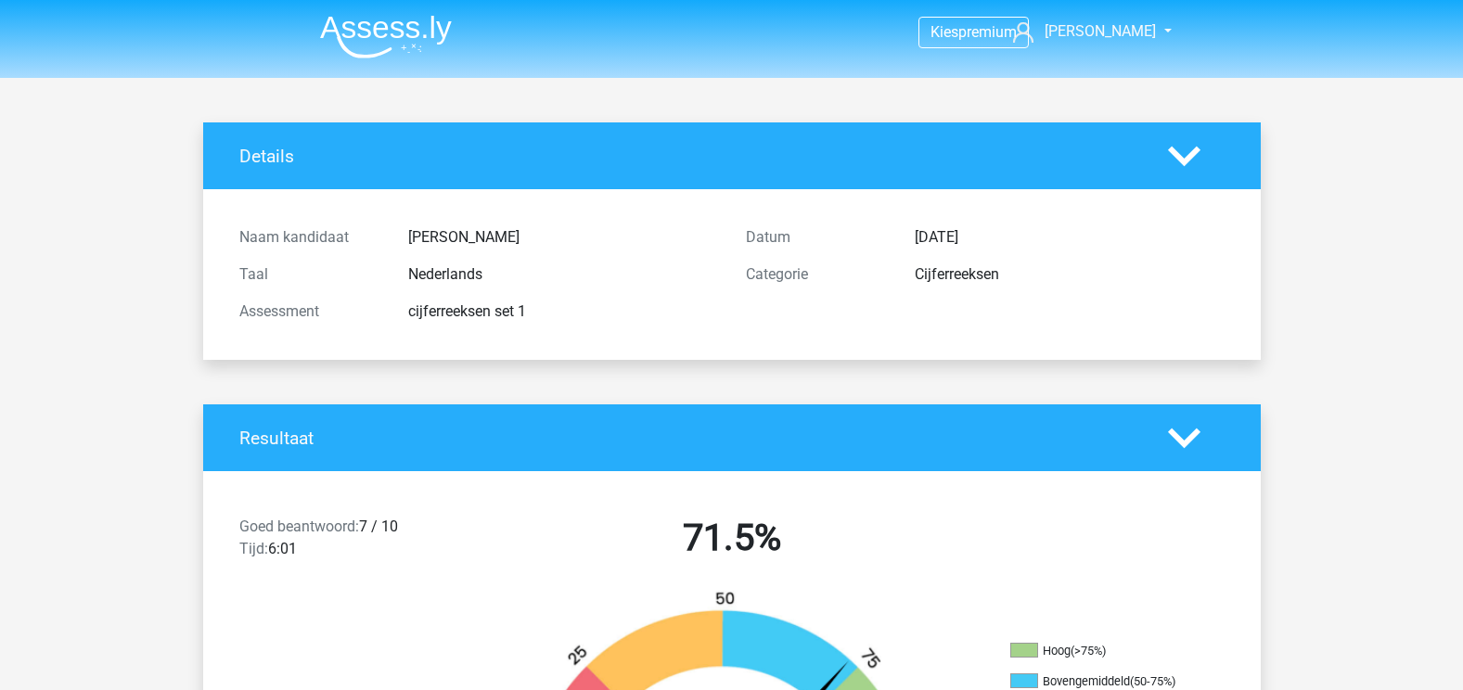
click at [394, 43] on img at bounding box center [386, 37] width 132 height 44
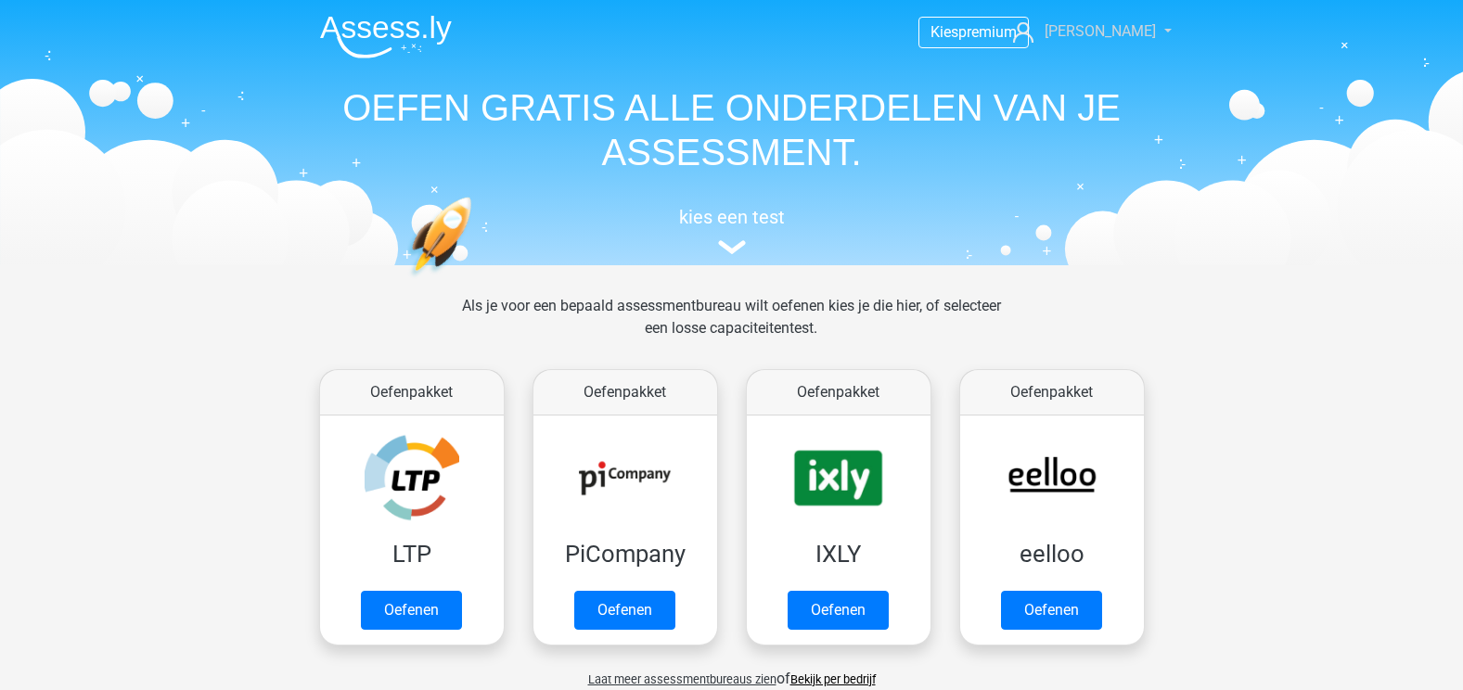
click at [1123, 34] on span "[PERSON_NAME]" at bounding box center [1099, 31] width 111 height 18
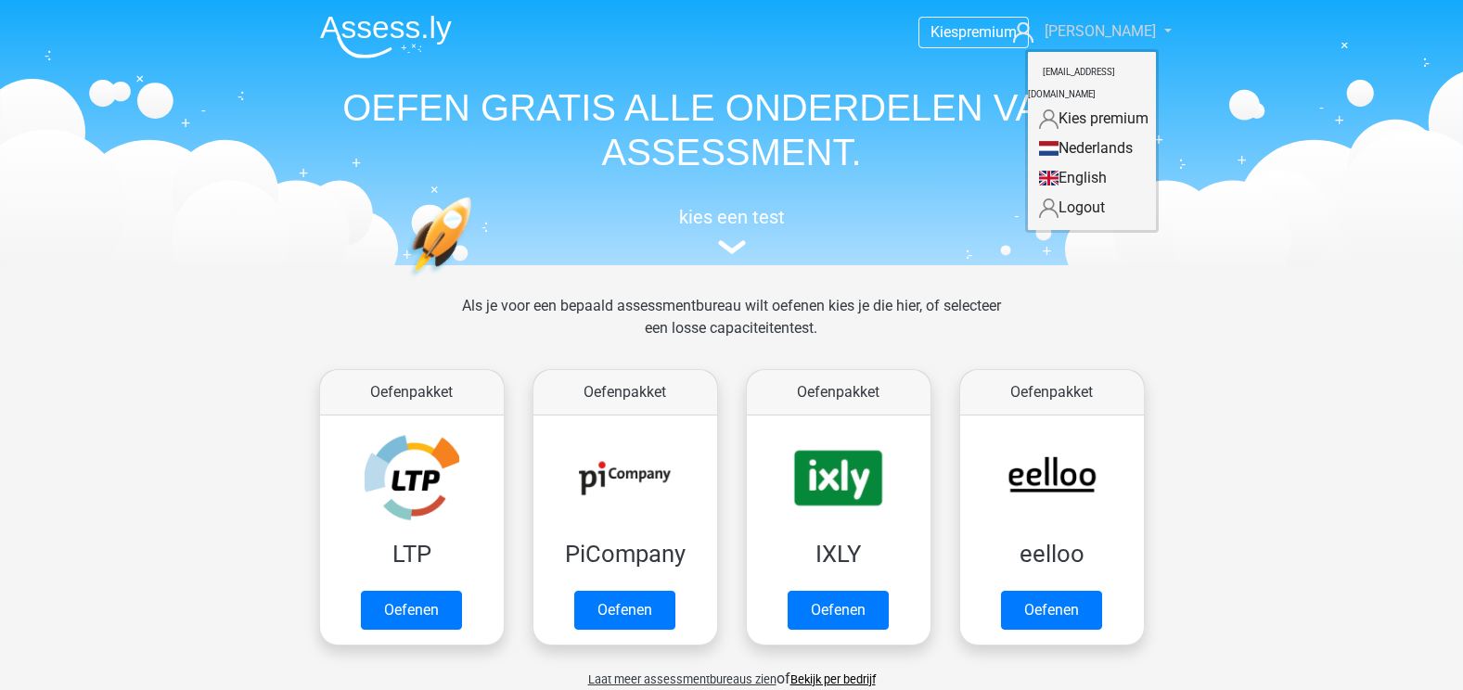
click at [1128, 28] on span "[PERSON_NAME]" at bounding box center [1099, 31] width 111 height 18
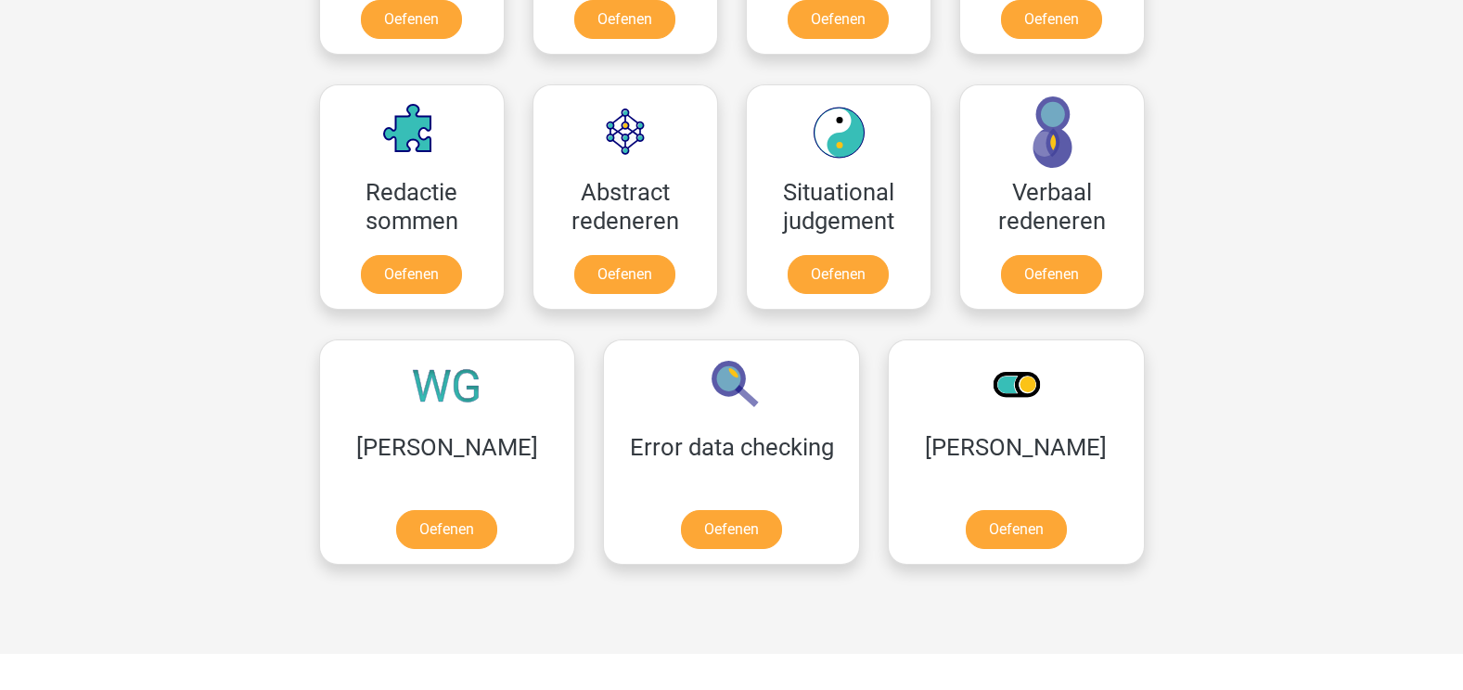
scroll to position [1299, 0]
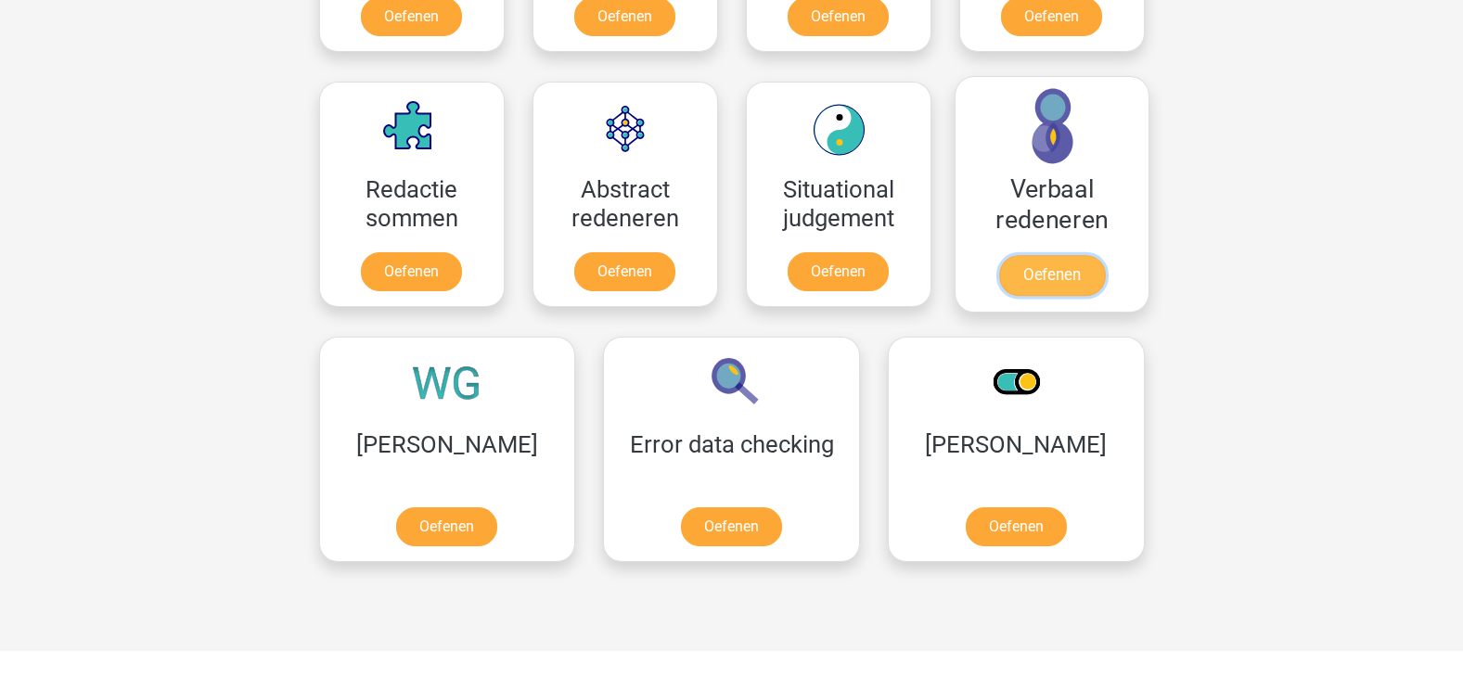
click at [1050, 277] on link "Oefenen" at bounding box center [1051, 275] width 106 height 41
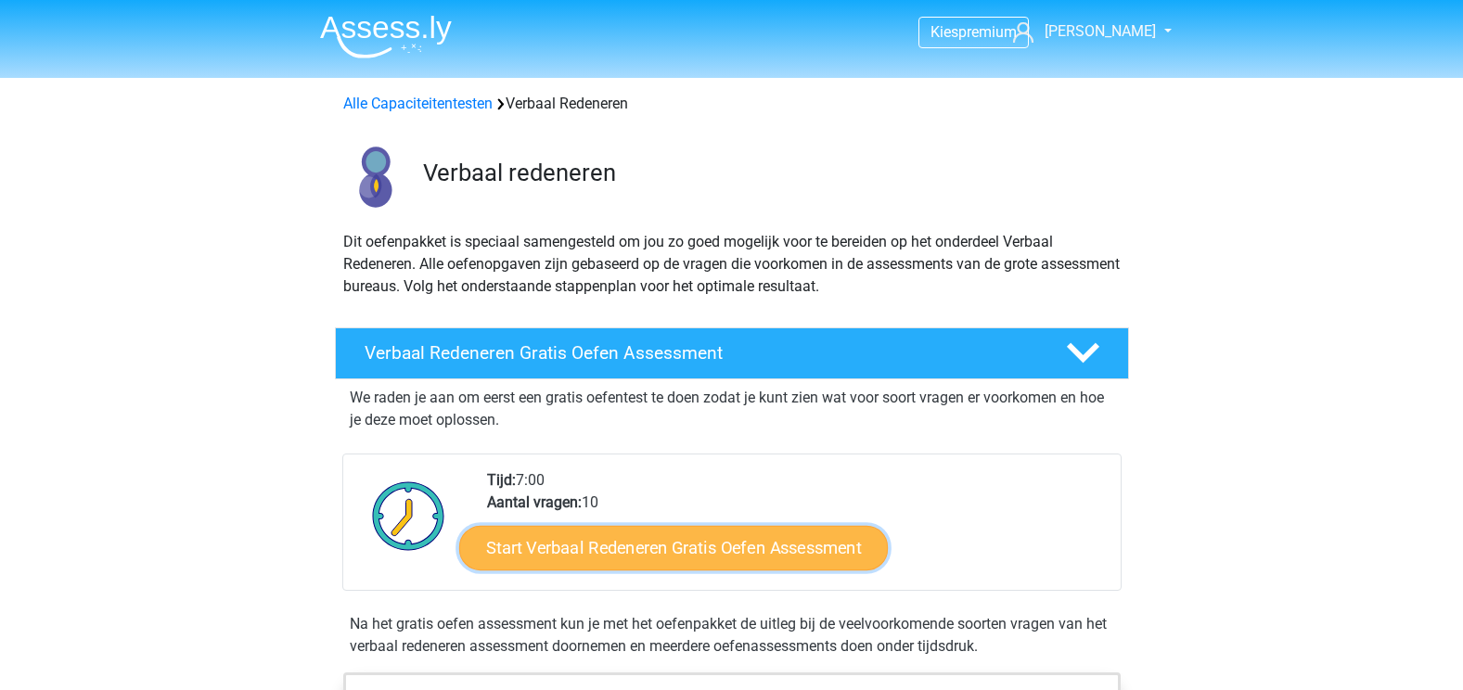
click at [660, 537] on link "Start Verbaal Redeneren Gratis Oefen Assessment" at bounding box center [673, 548] width 429 height 45
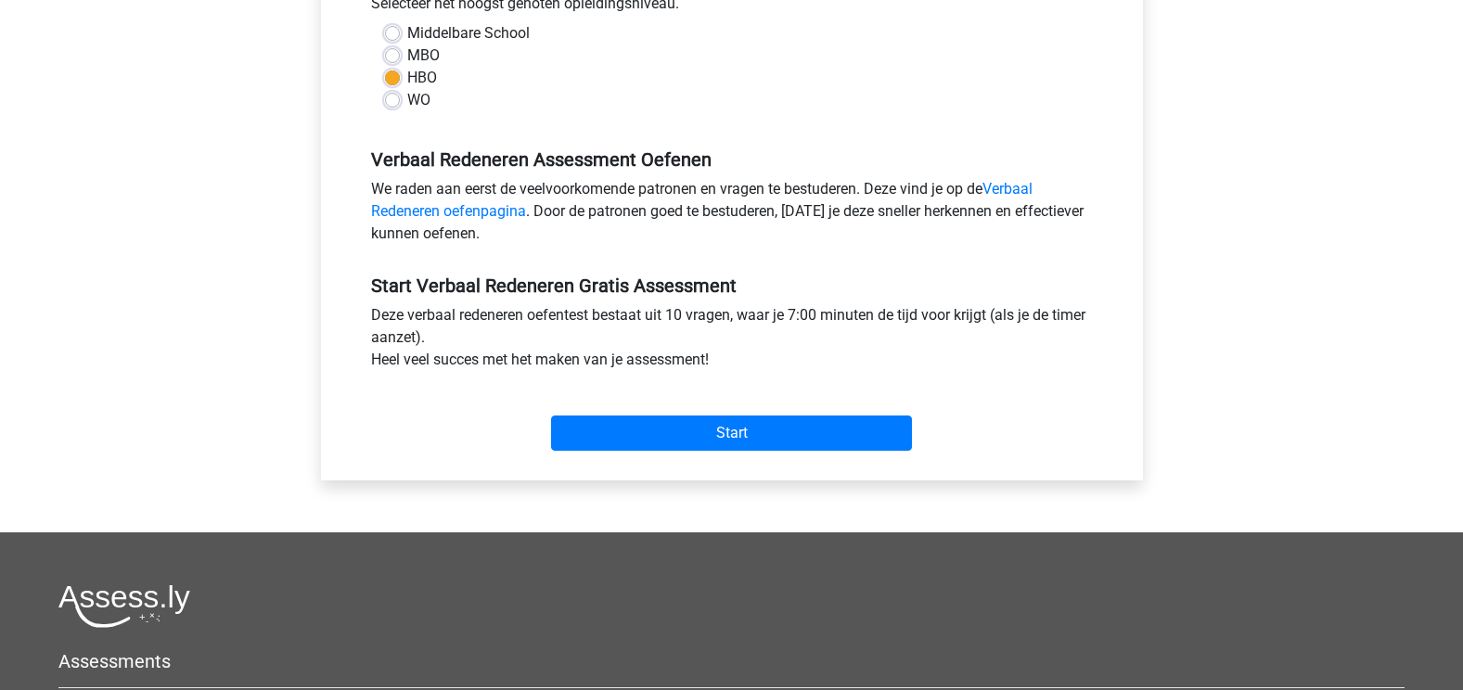
scroll to position [464, 0]
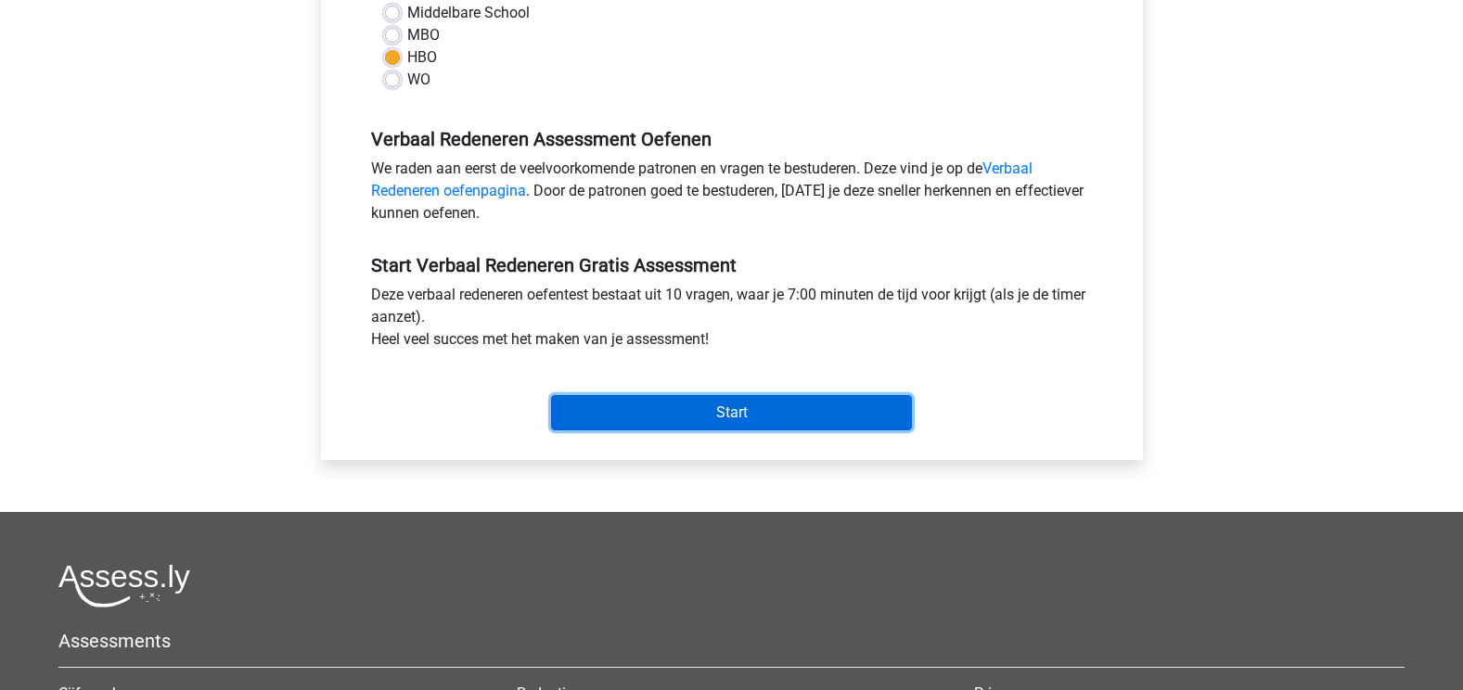
click at [729, 420] on input "Start" at bounding box center [731, 412] width 361 height 35
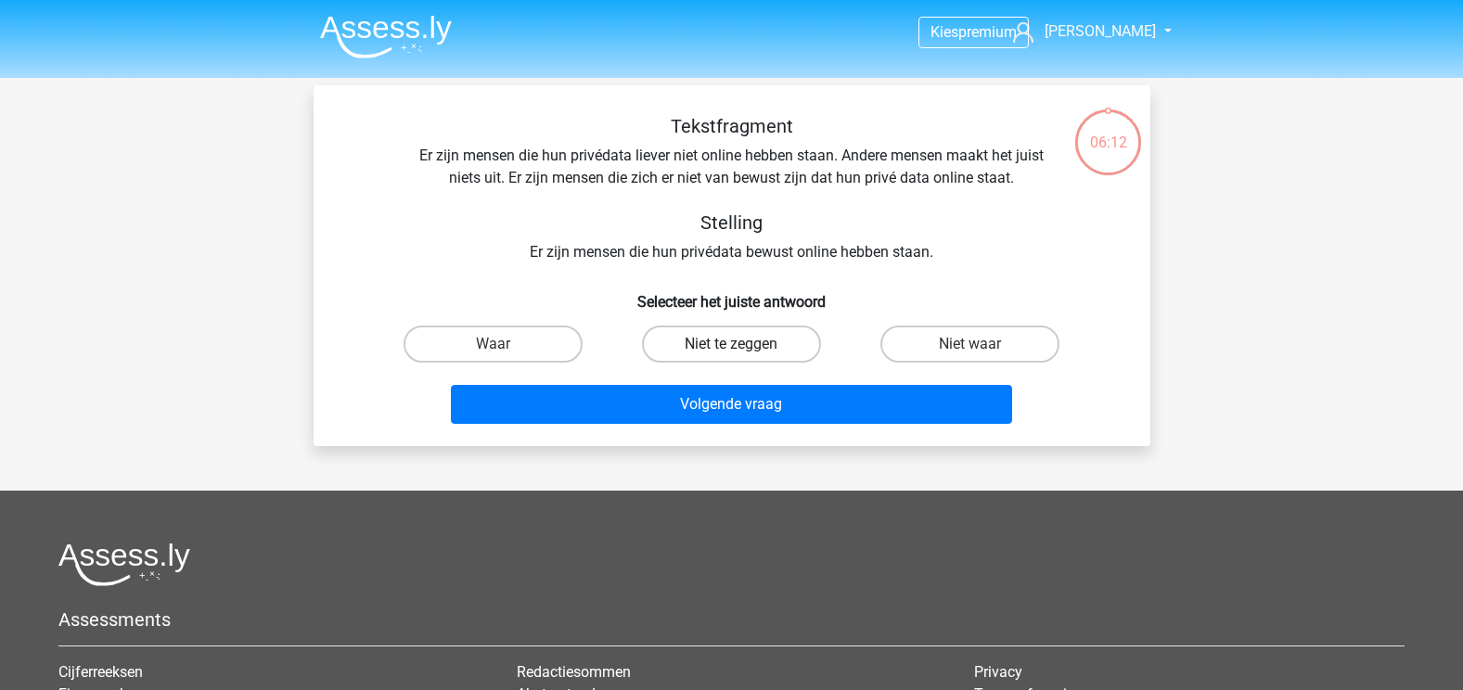
click at [748, 352] on label "Niet te zeggen" at bounding box center [731, 344] width 179 height 37
click at [743, 352] on input "Niet te zeggen" at bounding box center [737, 350] width 12 height 12
radio input "true"
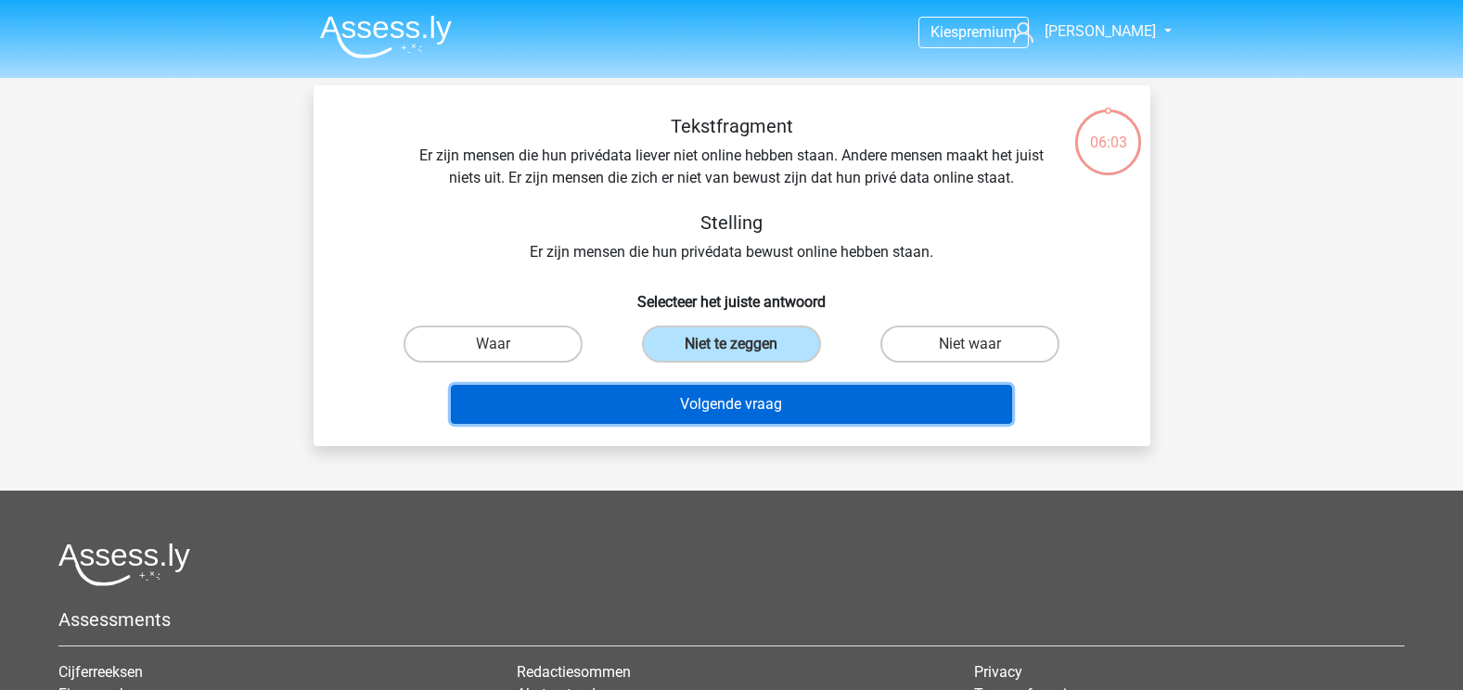
click at [721, 407] on button "Volgende vraag" at bounding box center [731, 404] width 561 height 39
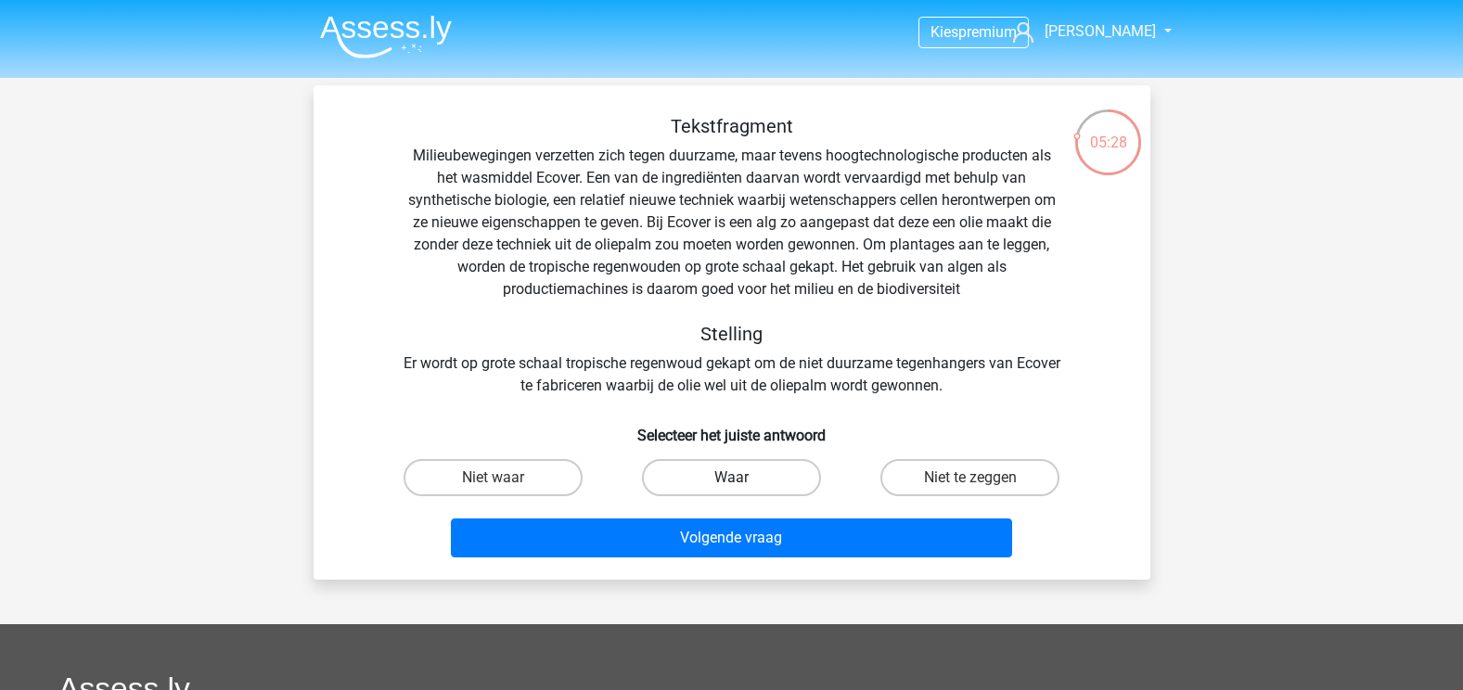
click at [713, 472] on label "Waar" at bounding box center [731, 477] width 179 height 37
click at [731, 478] on input "Waar" at bounding box center [737, 484] width 12 height 12
radio input "true"
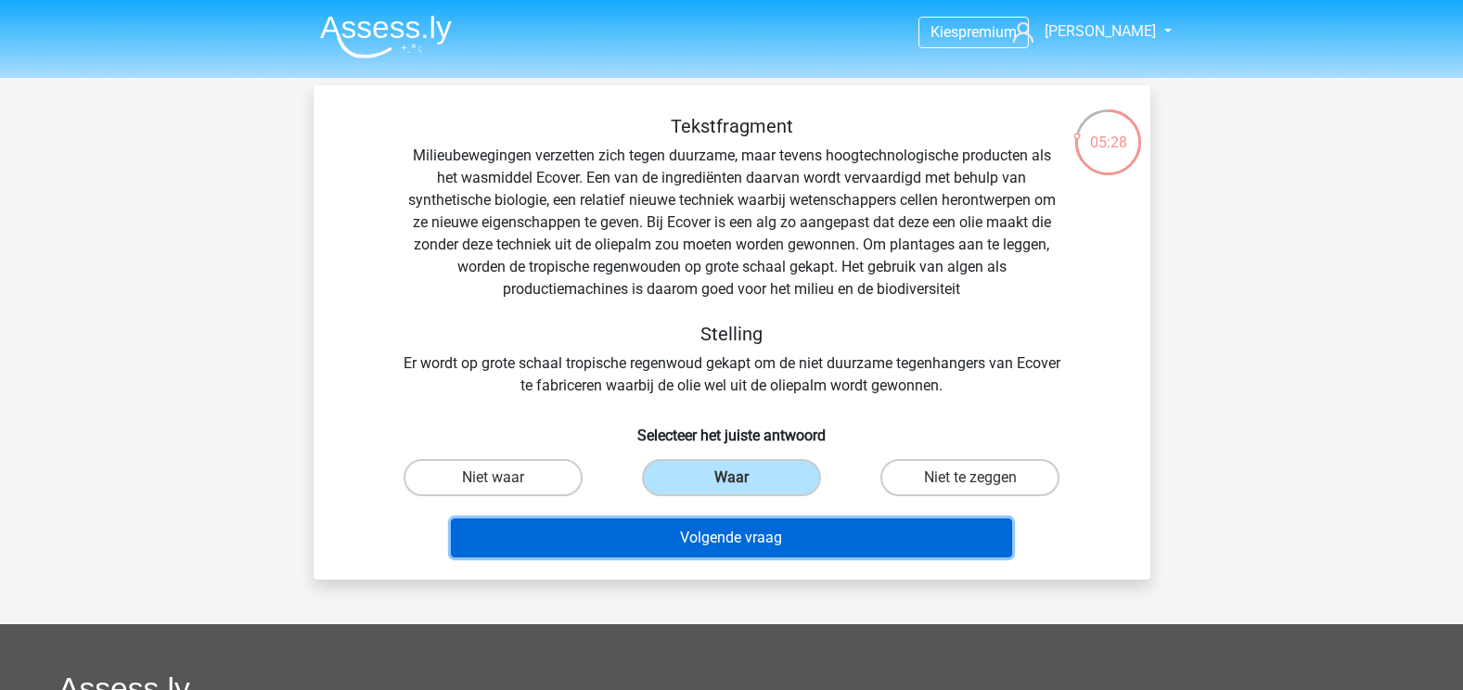
click at [742, 548] on button "Volgende vraag" at bounding box center [731, 538] width 561 height 39
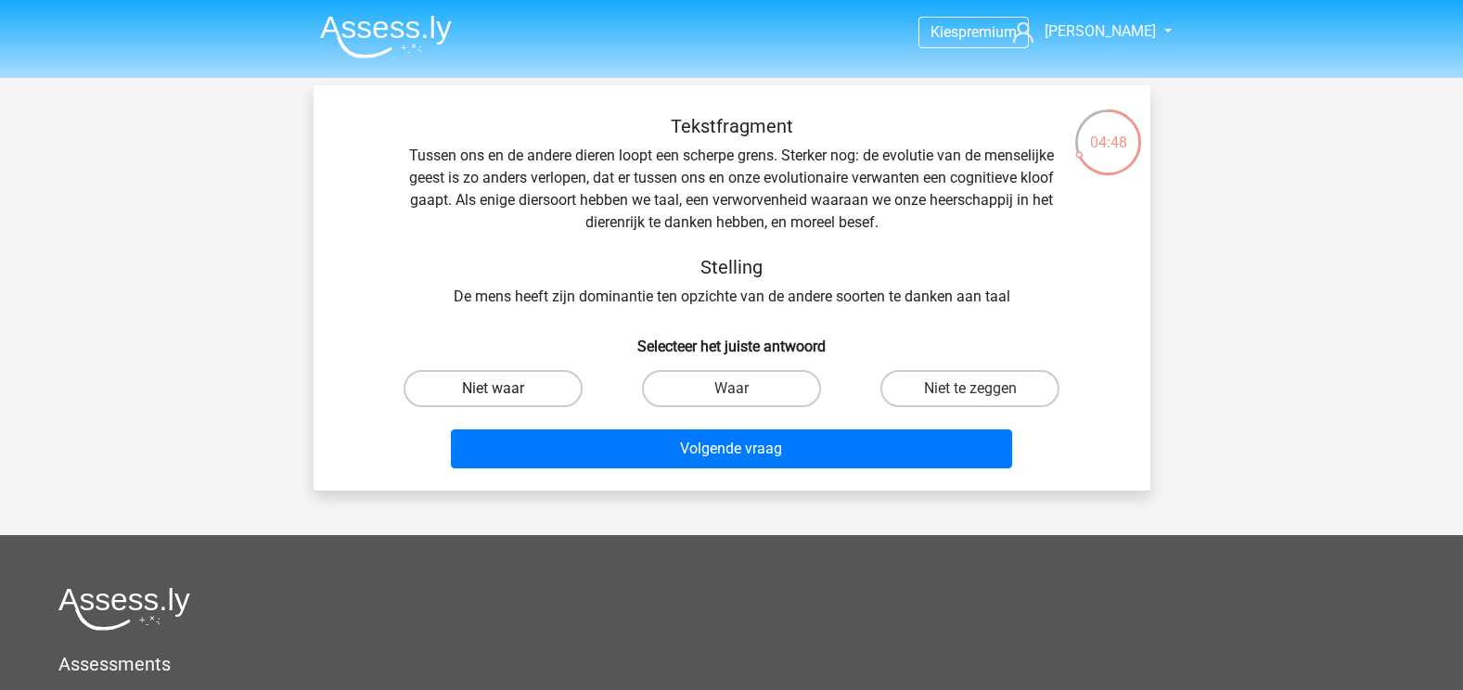
click at [454, 391] on label "Niet waar" at bounding box center [492, 388] width 179 height 37
click at [493, 391] on input "Niet waar" at bounding box center [499, 395] width 12 height 12
radio input "true"
click at [694, 470] on div "Volgende vraag" at bounding box center [732, 452] width 716 height 46
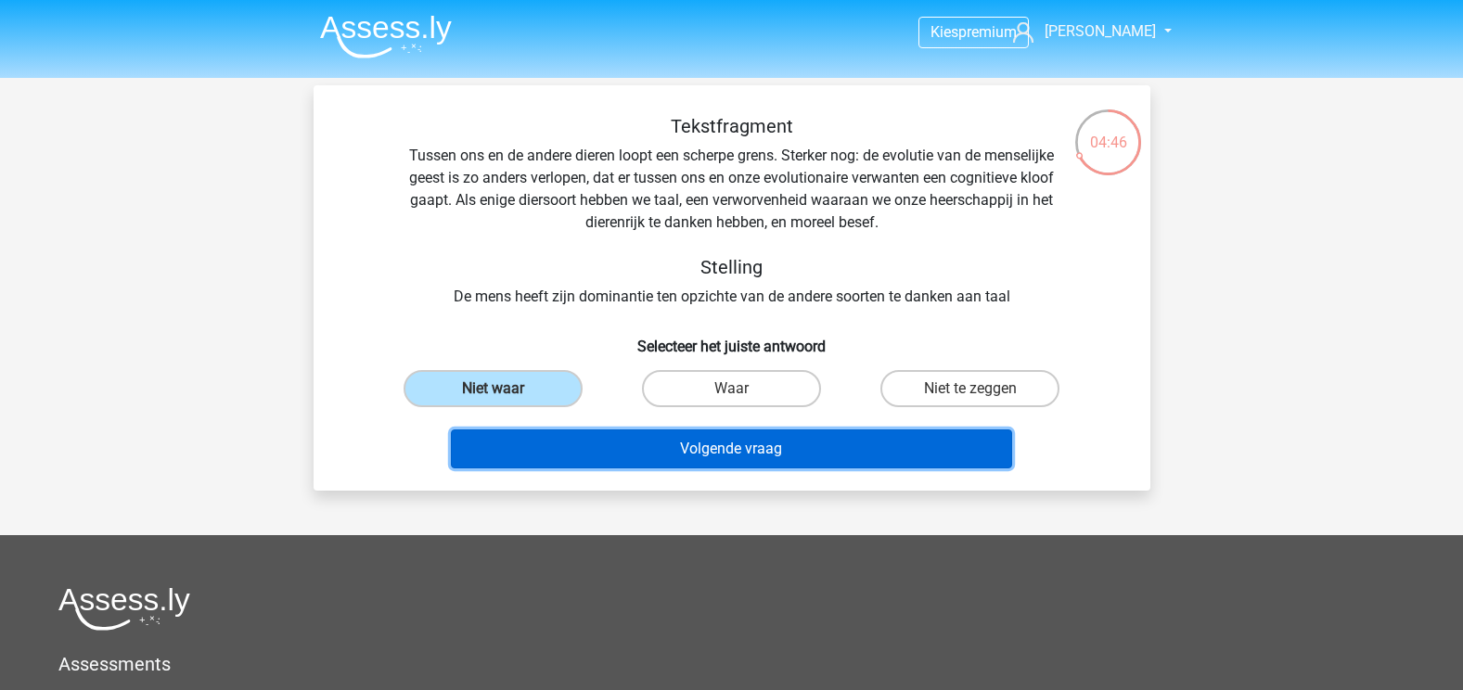
click at [697, 456] on button "Volgende vraag" at bounding box center [731, 448] width 561 height 39
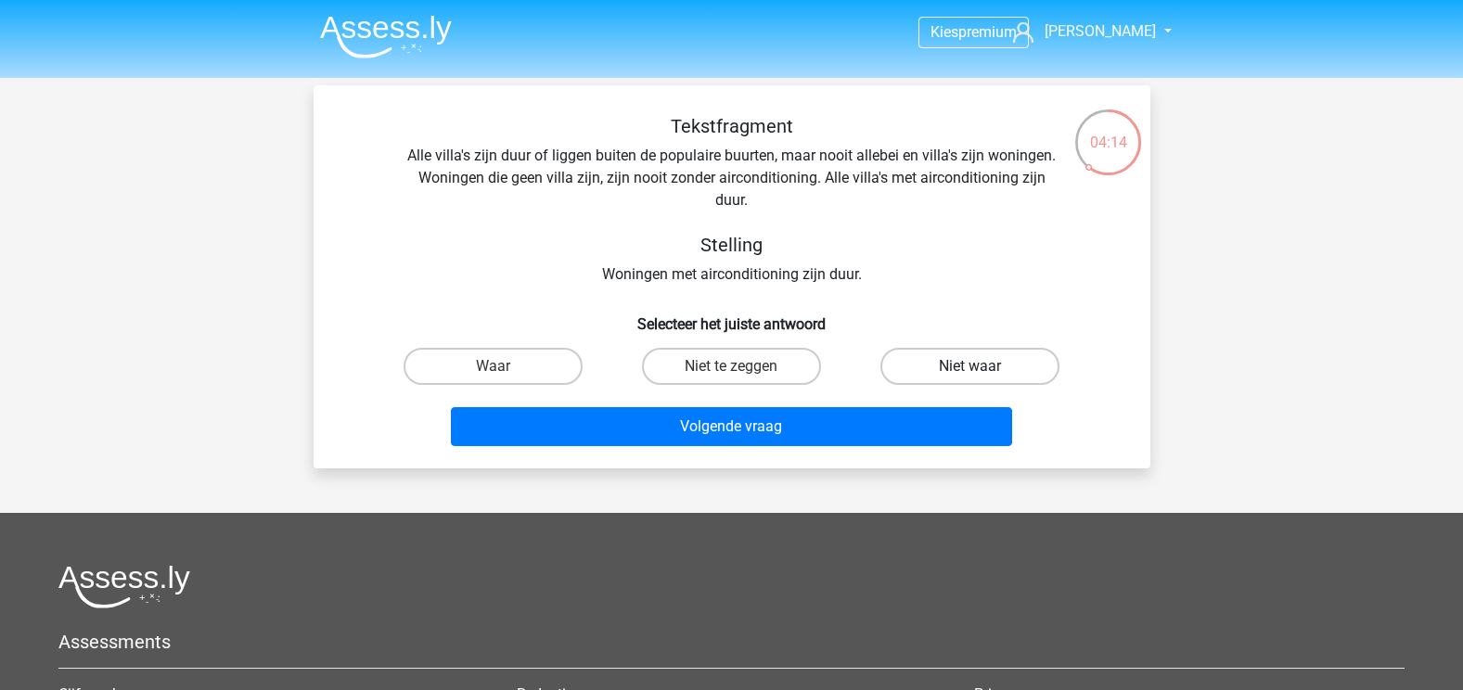
click at [1006, 364] on label "Niet waar" at bounding box center [969, 366] width 179 height 37
click at [982, 366] on input "Niet waar" at bounding box center [976, 372] width 12 height 12
radio input "true"
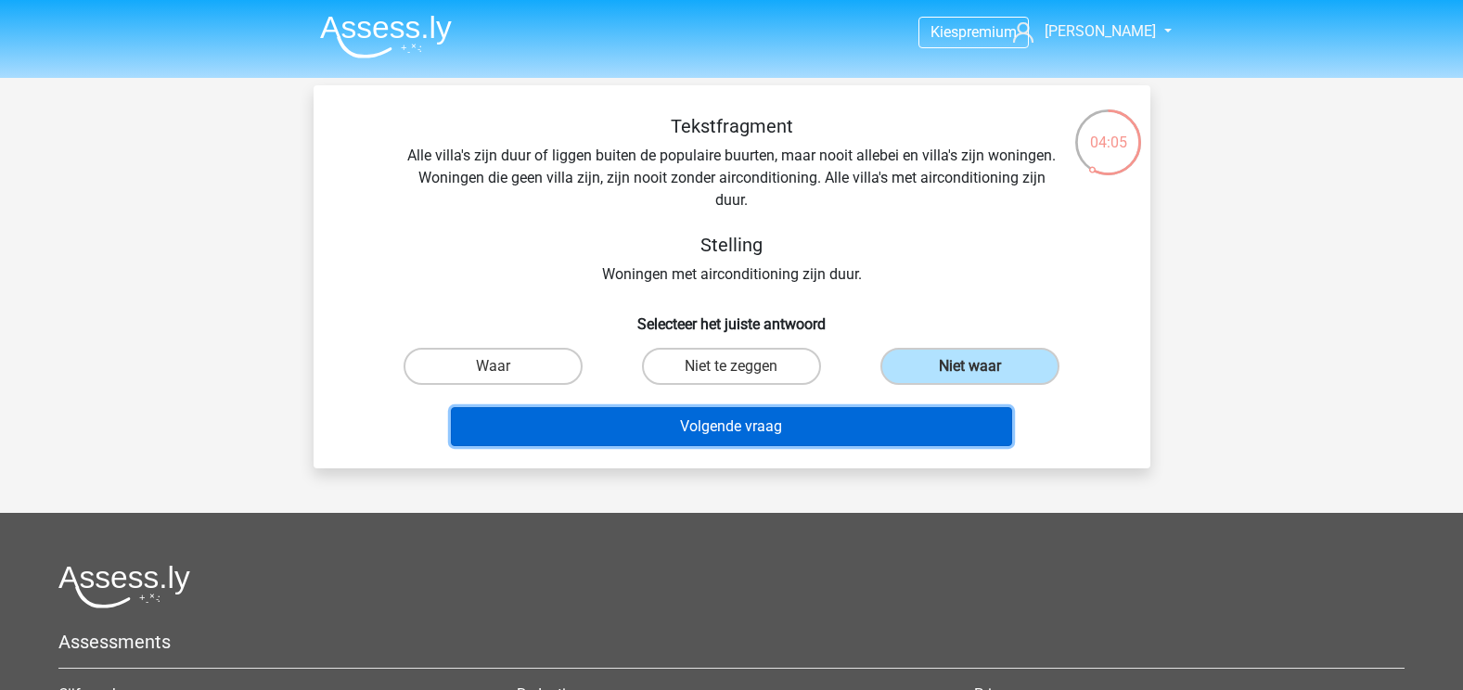
click at [733, 424] on button "Volgende vraag" at bounding box center [731, 426] width 561 height 39
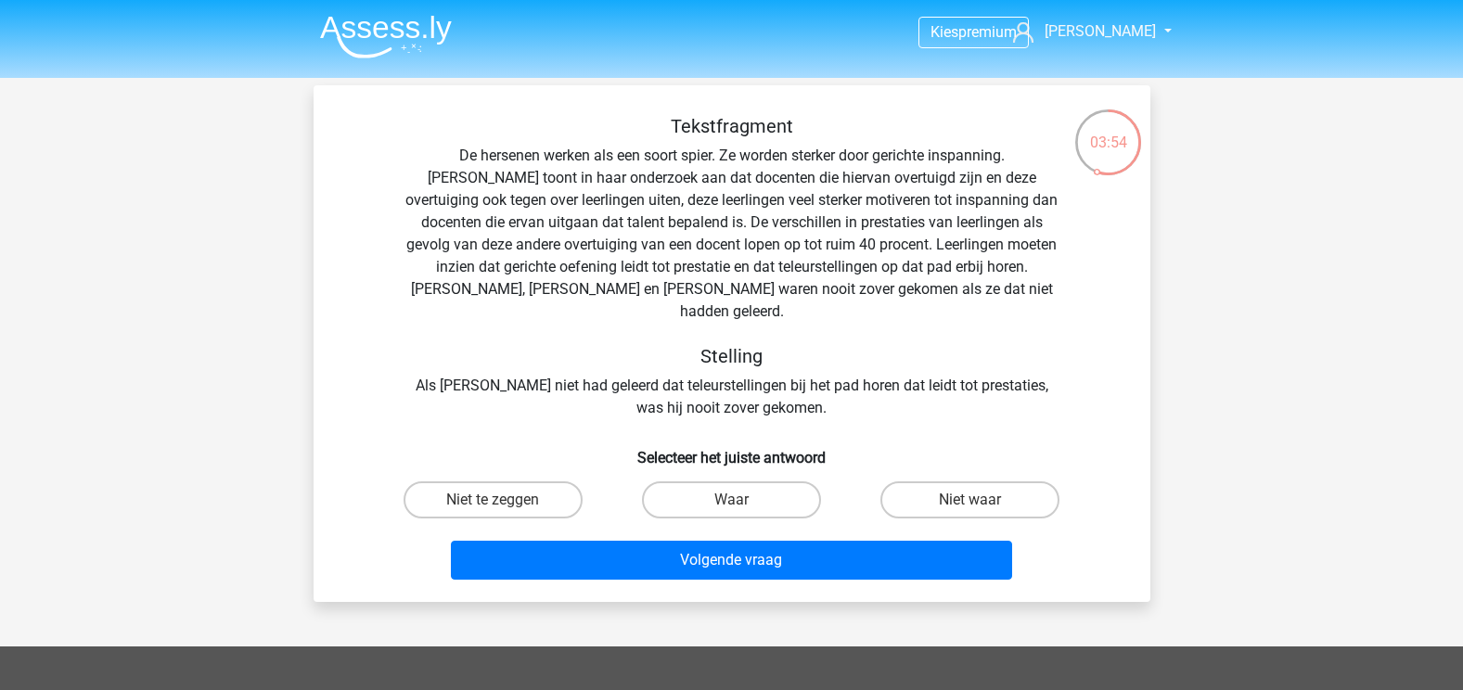
click at [544, 345] on h5 "Stelling" at bounding box center [732, 356] width 659 height 22
click at [730, 300] on div "Tekstfragment De hersenen werken als een soort spier. Ze worden sterker door ge…" at bounding box center [731, 267] width 777 height 304
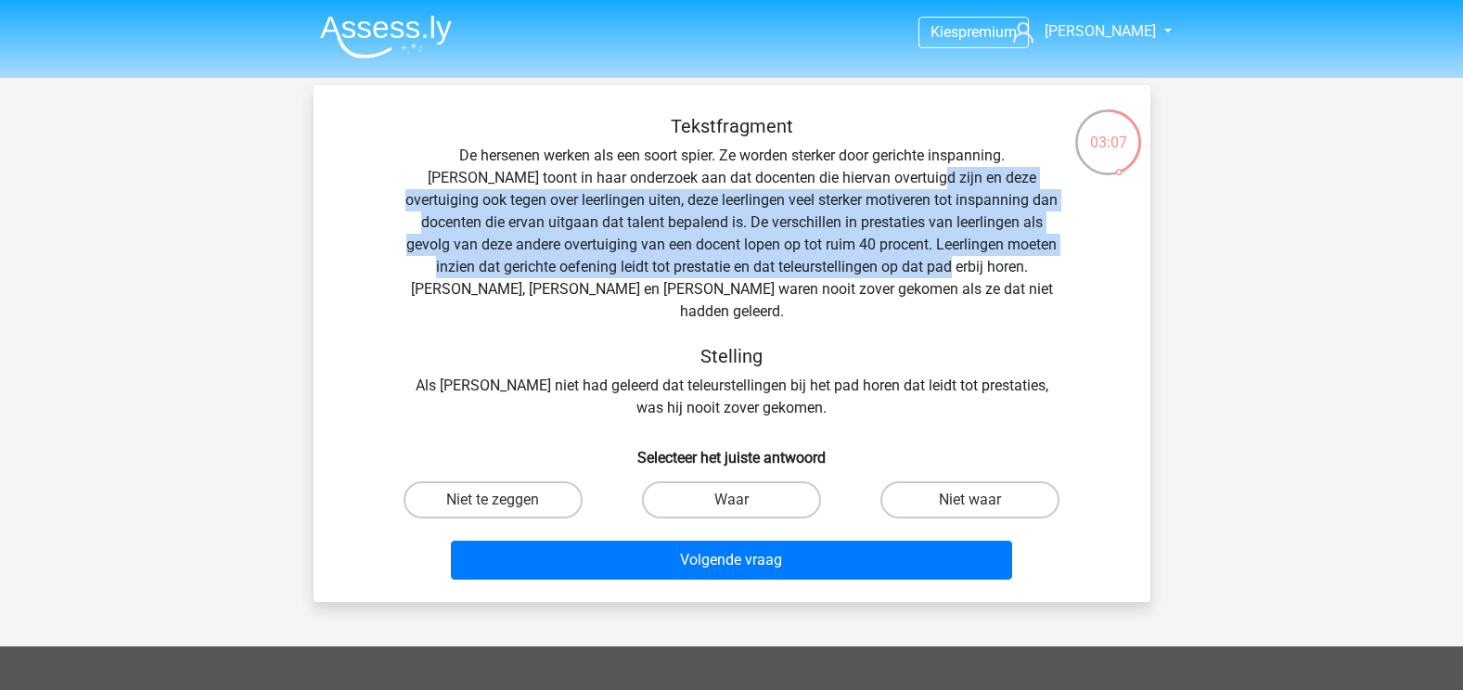
drag, startPoint x: 822, startPoint y: 181, endPoint x: 841, endPoint y: 273, distance: 93.9
click at [841, 273] on div "Tekstfragment De hersenen werken als een soort spier. Ze worden sterker door ge…" at bounding box center [731, 267] width 777 height 304
drag, startPoint x: 841, startPoint y: 273, endPoint x: 761, endPoint y: 269, distance: 80.8
click at [761, 269] on div "Tekstfragment De hersenen werken als een soort spier. Ze worden sterker door ge…" at bounding box center [731, 267] width 777 height 304
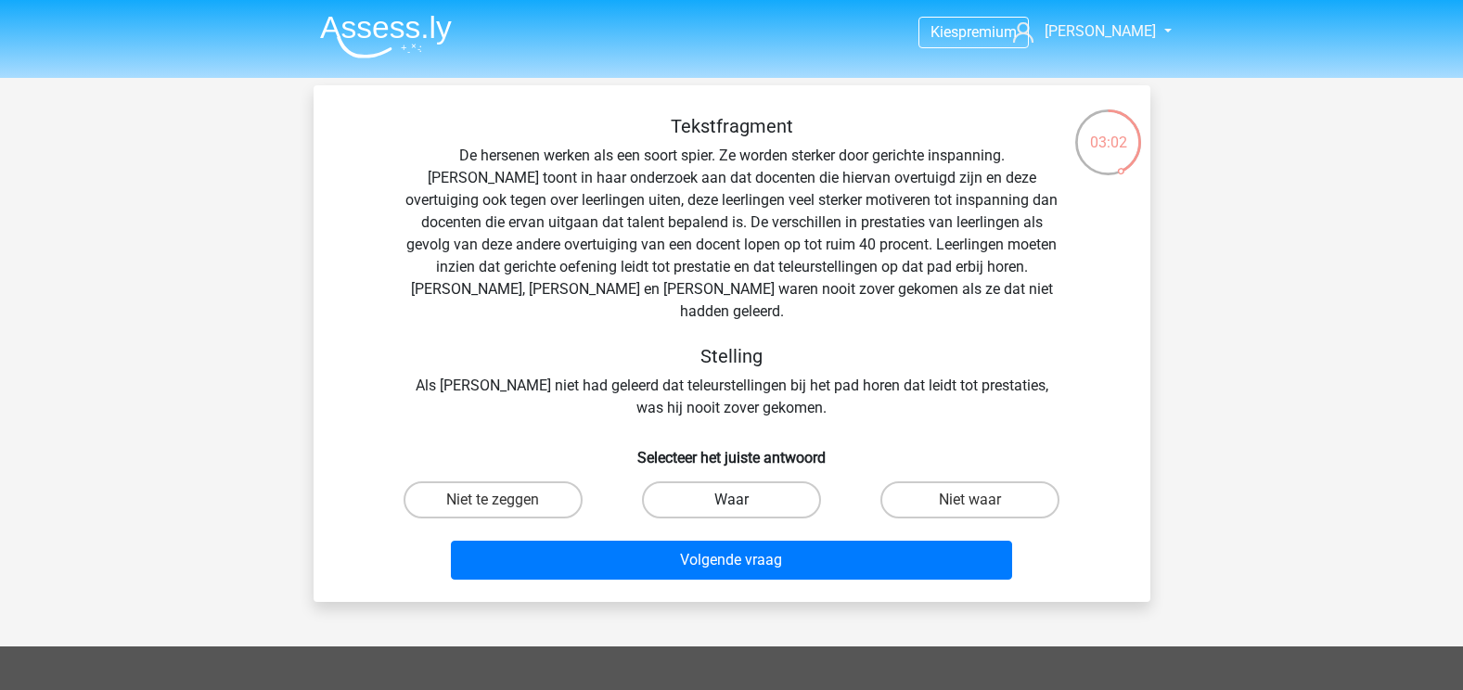
click at [749, 481] on label "Waar" at bounding box center [731, 499] width 179 height 37
click at [743, 500] on input "Waar" at bounding box center [737, 506] width 12 height 12
radio input "true"
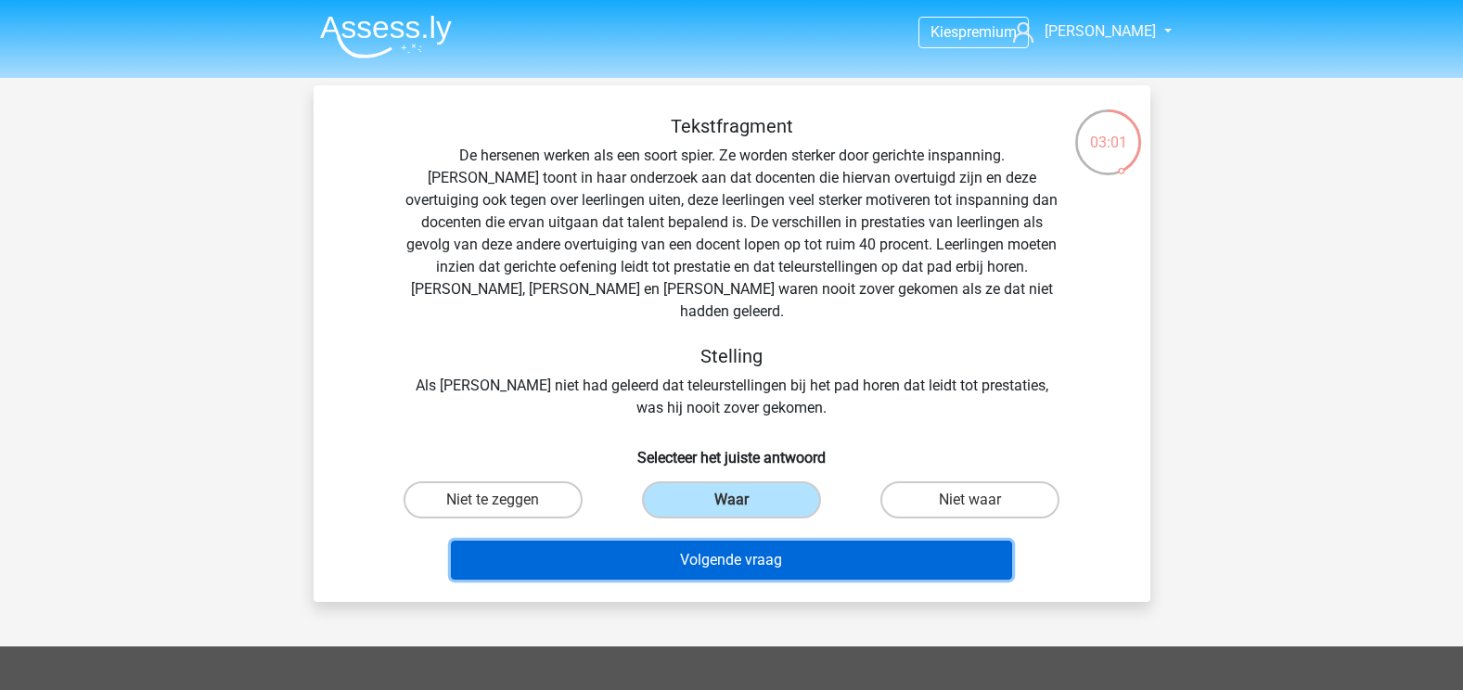
click at [746, 541] on button "Volgende vraag" at bounding box center [731, 560] width 561 height 39
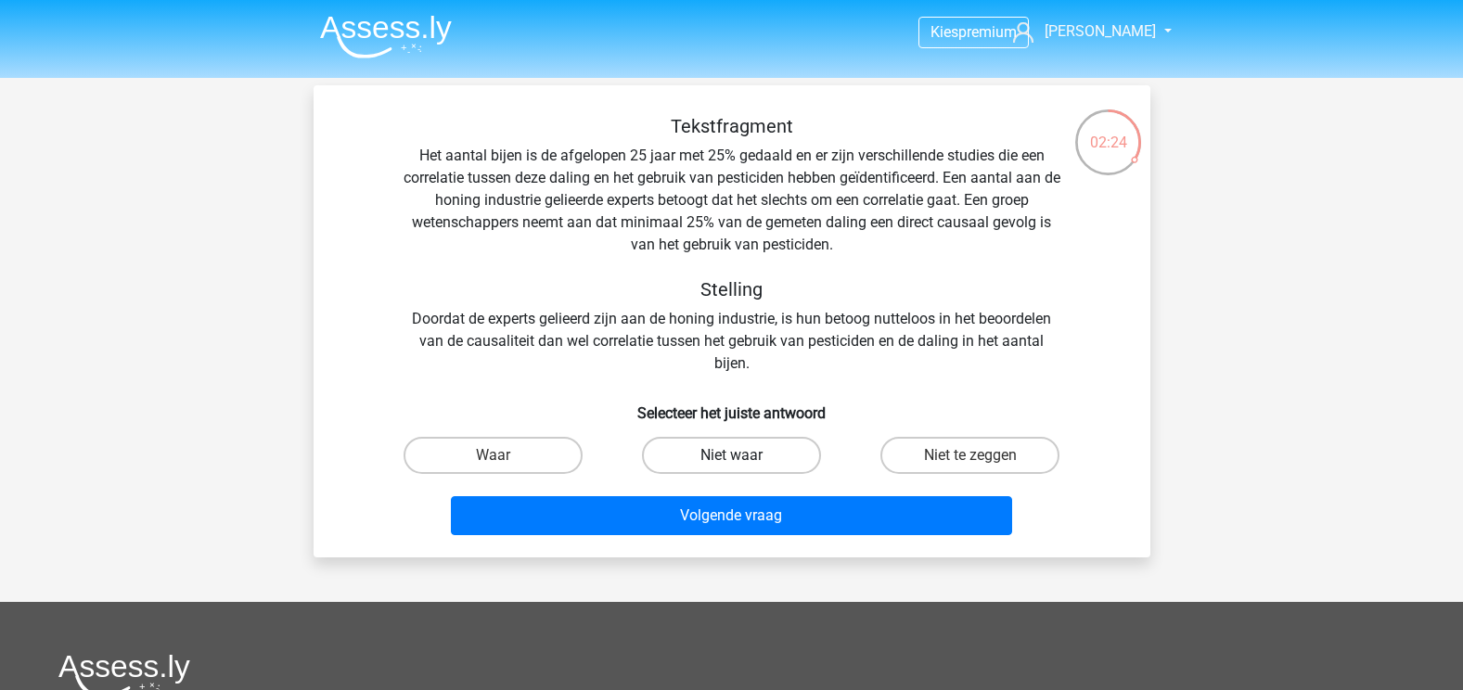
click at [779, 455] on label "Niet waar" at bounding box center [731, 455] width 179 height 37
click at [743, 455] on input "Niet waar" at bounding box center [737, 461] width 12 height 12
radio input "true"
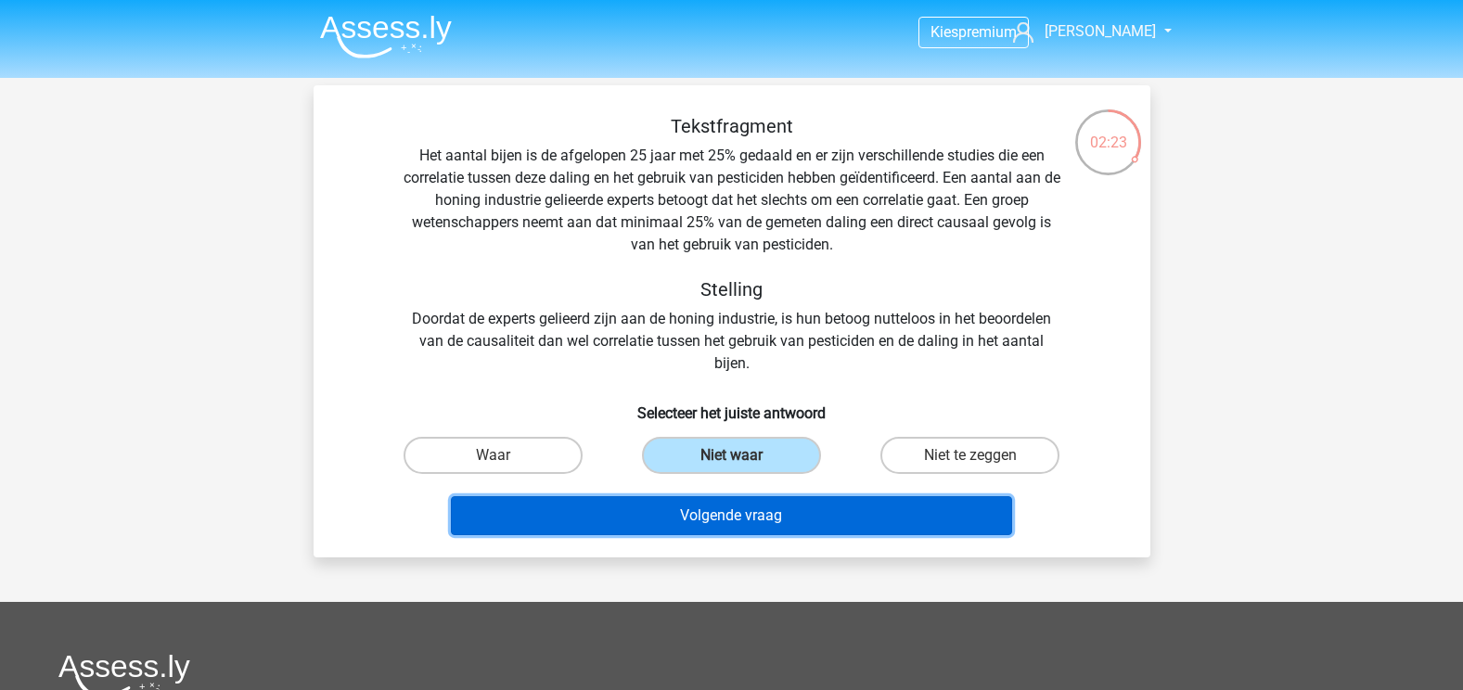
click at [771, 503] on button "Volgende vraag" at bounding box center [731, 515] width 561 height 39
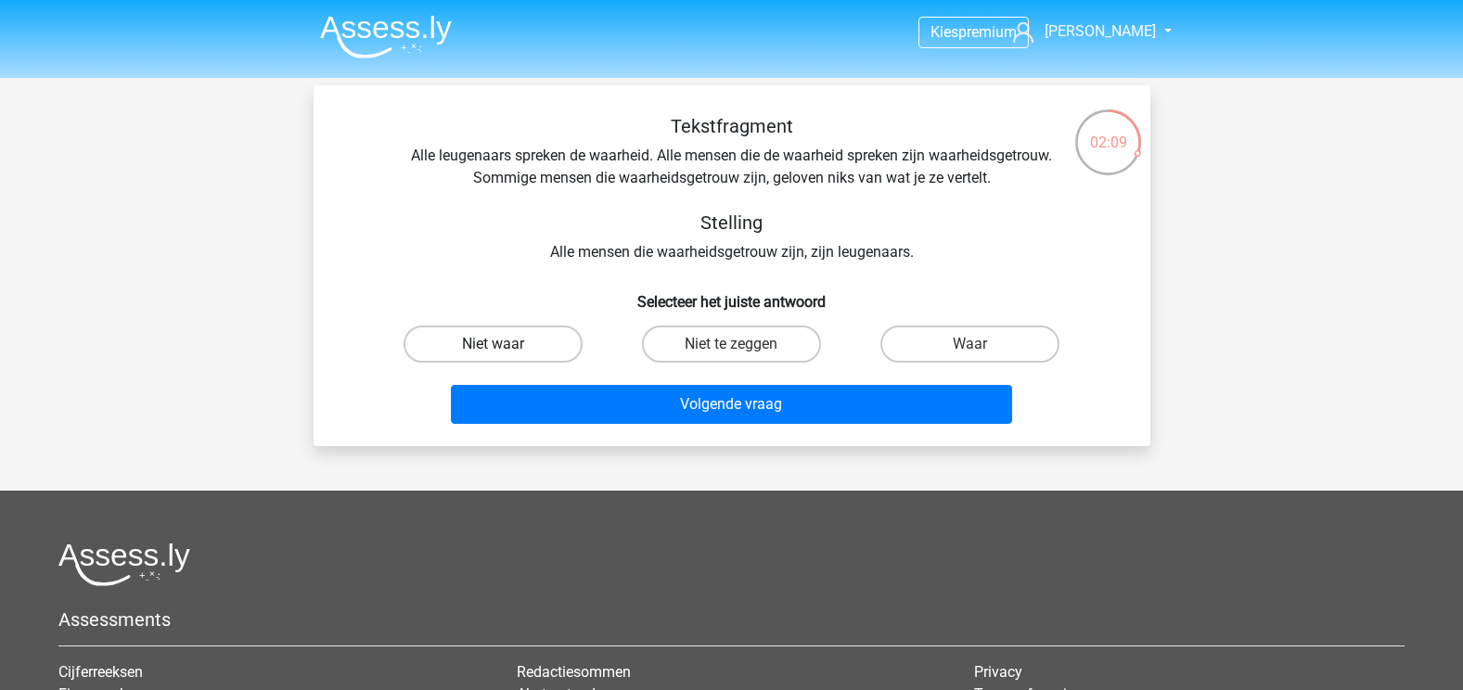
click at [539, 339] on label "Niet waar" at bounding box center [492, 344] width 179 height 37
click at [505, 344] on input "Niet waar" at bounding box center [499, 350] width 12 height 12
radio input "true"
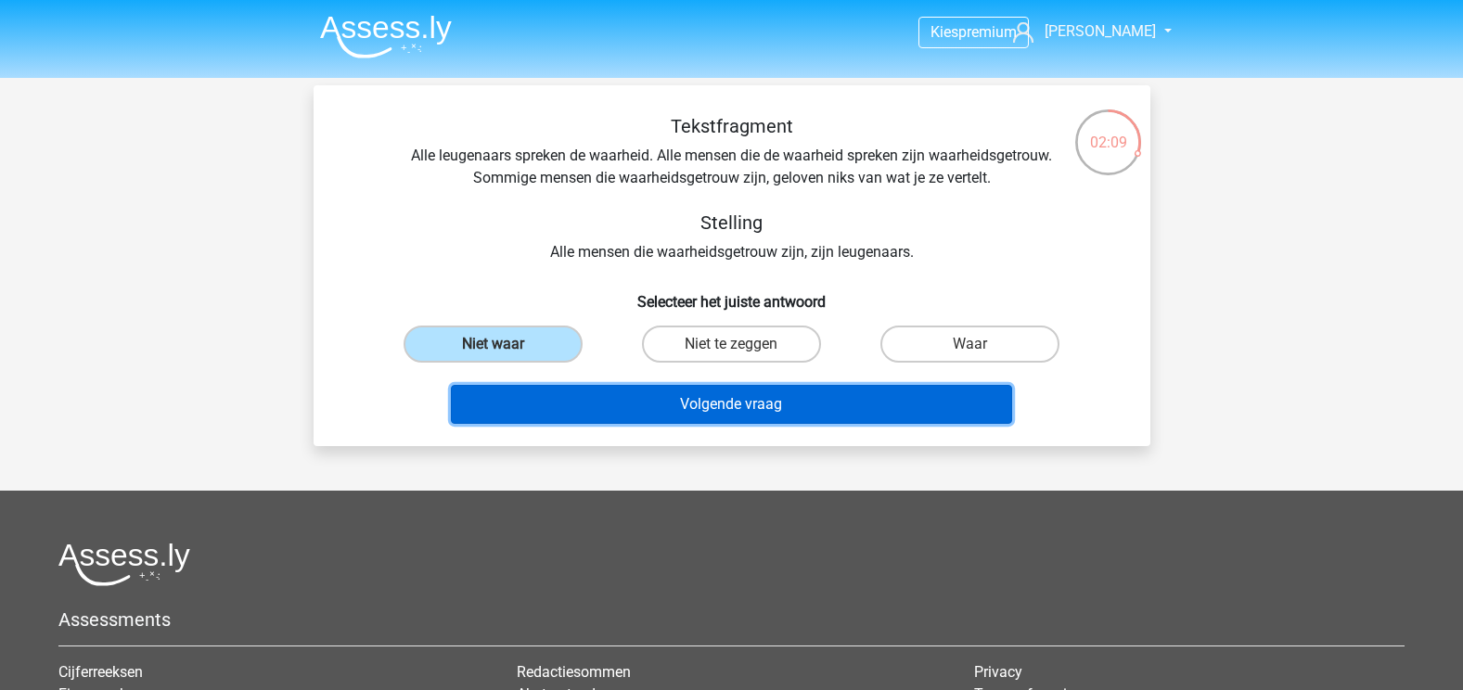
click at [670, 400] on button "Volgende vraag" at bounding box center [731, 404] width 561 height 39
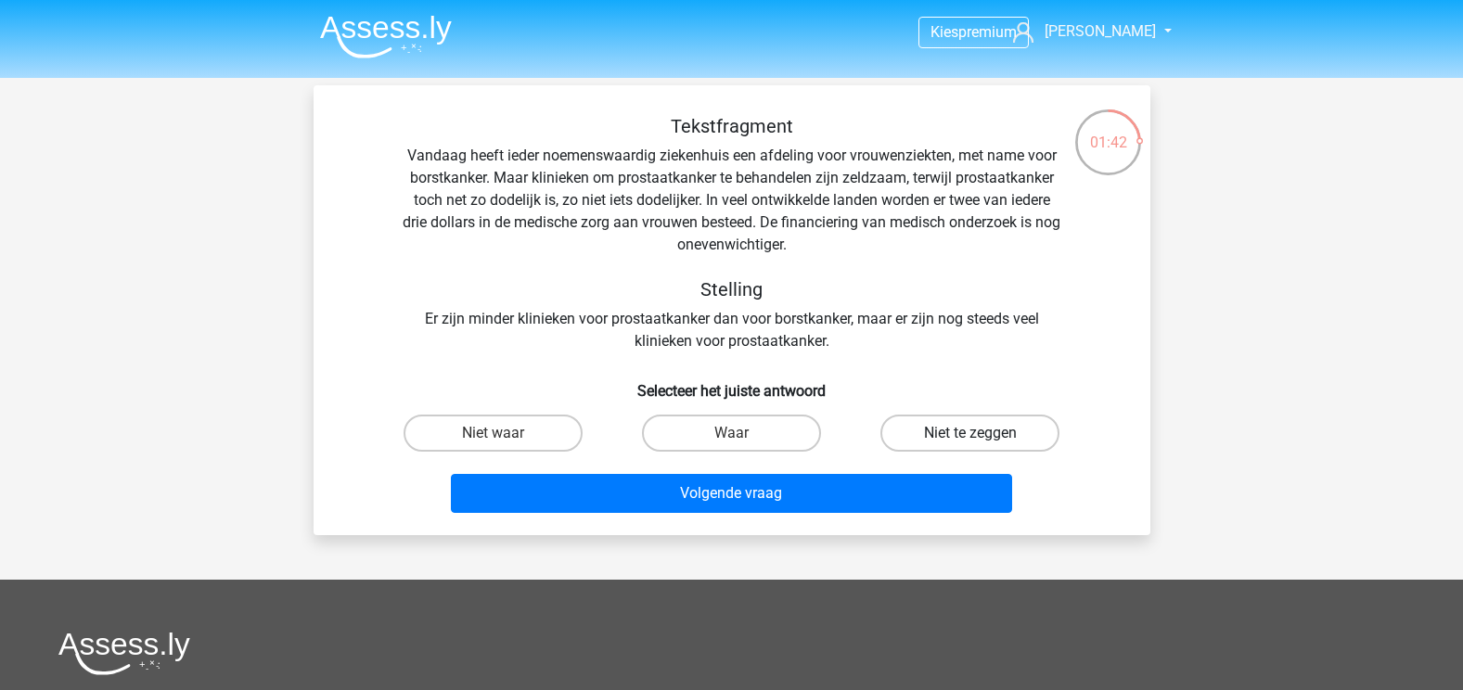
click at [986, 431] on label "Niet te zeggen" at bounding box center [969, 433] width 179 height 37
click at [982, 433] on input "Niet te zeggen" at bounding box center [976, 439] width 12 height 12
radio input "true"
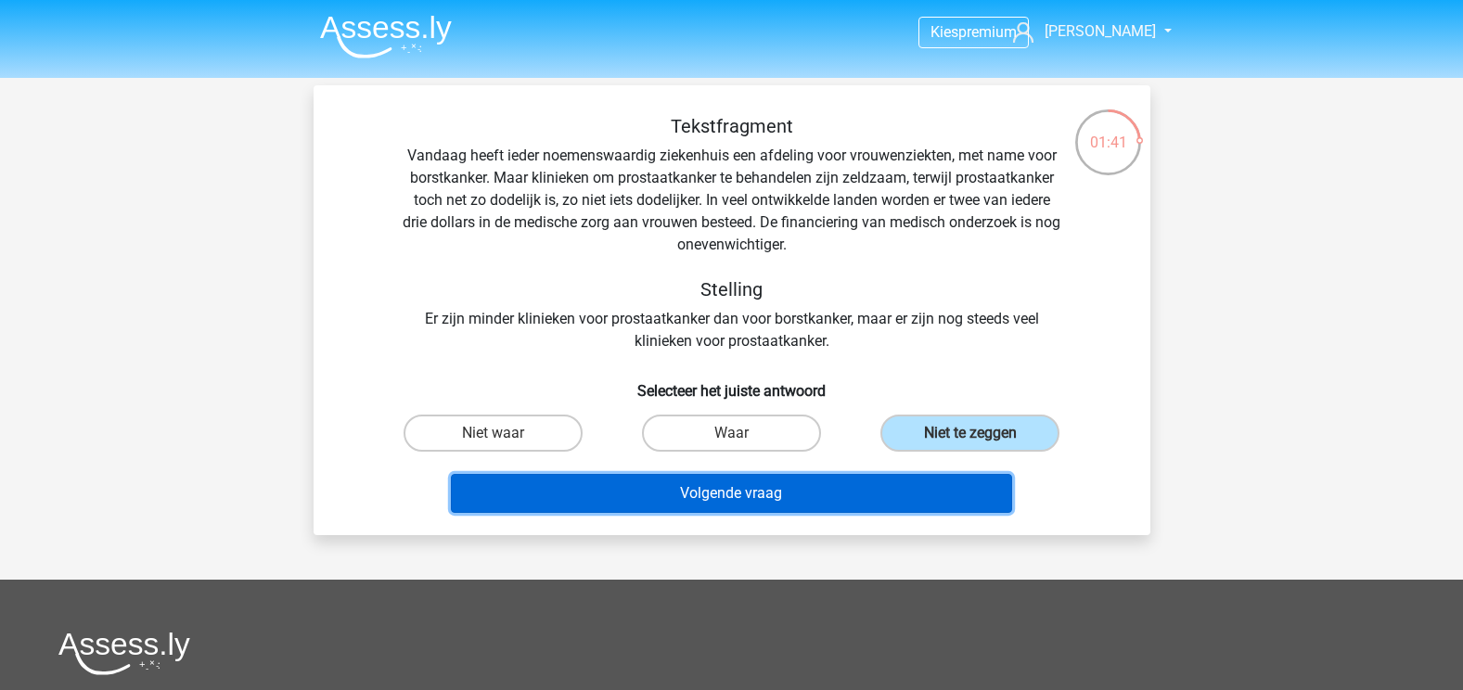
click at [826, 481] on button "Volgende vraag" at bounding box center [731, 493] width 561 height 39
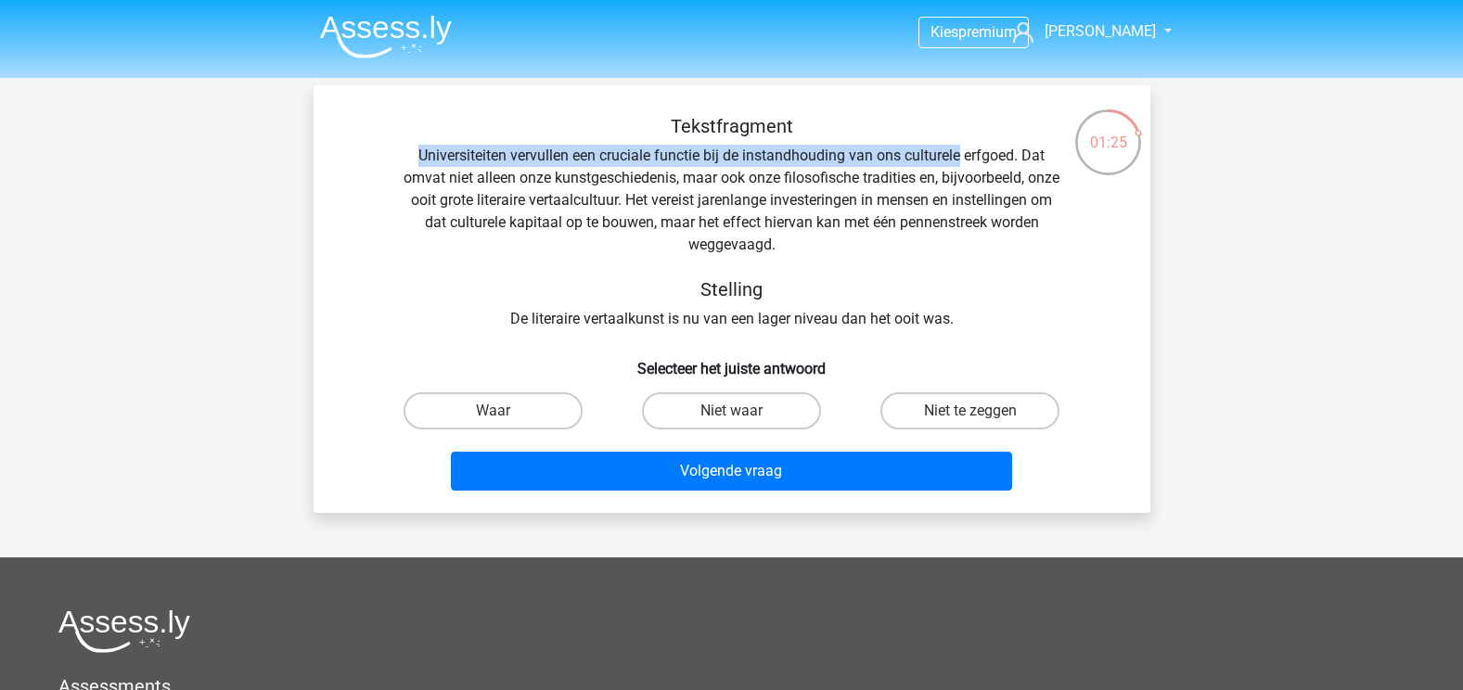
drag, startPoint x: 420, startPoint y: 156, endPoint x: 963, endPoint y: 166, distance: 542.7
click at [963, 166] on div "Tekstfragment Universiteiten vervullen een cruciale functie bij de instandhoudi…" at bounding box center [731, 222] width 777 height 215
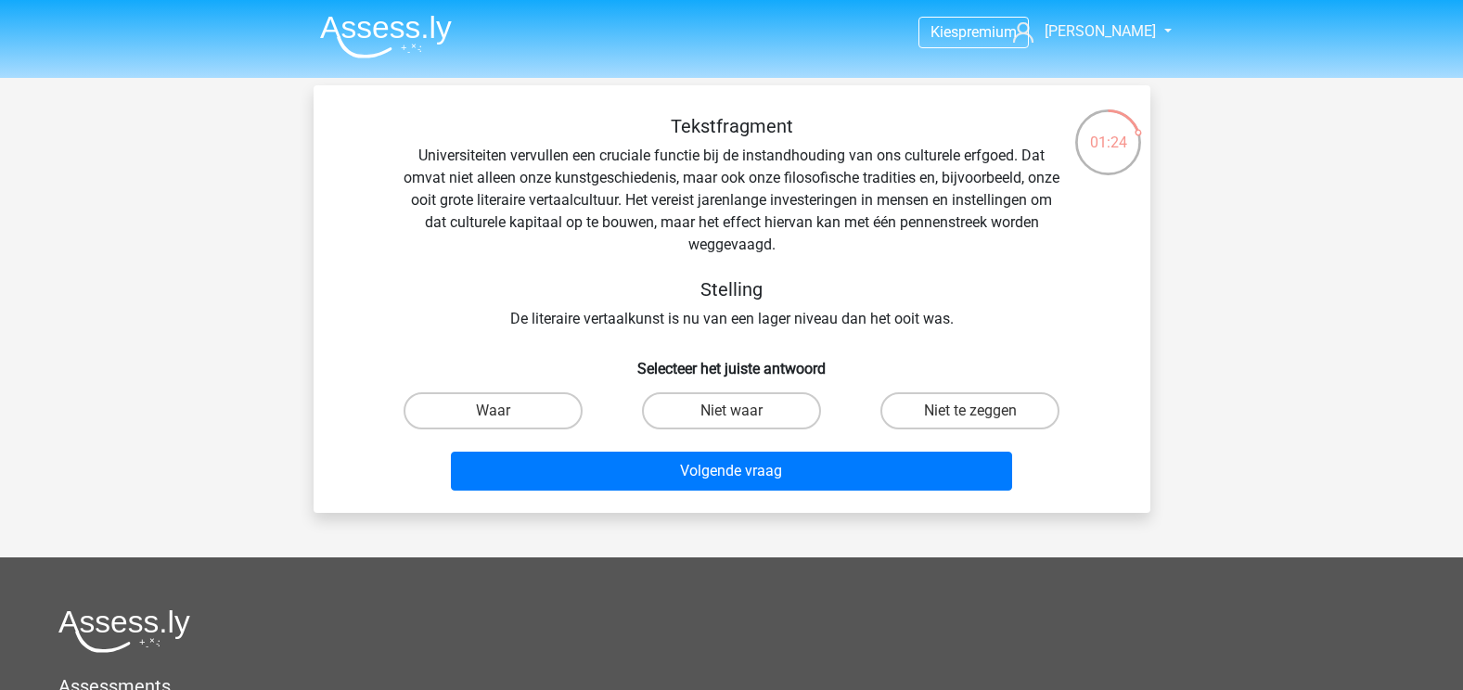
click at [629, 203] on div "Tekstfragment Universiteiten vervullen een cruciale functie bij de instandhoudi…" at bounding box center [731, 222] width 777 height 215
click at [957, 403] on label "Niet te zeggen" at bounding box center [969, 410] width 179 height 37
click at [970, 411] on input "Niet te zeggen" at bounding box center [976, 417] width 12 height 12
radio input "true"
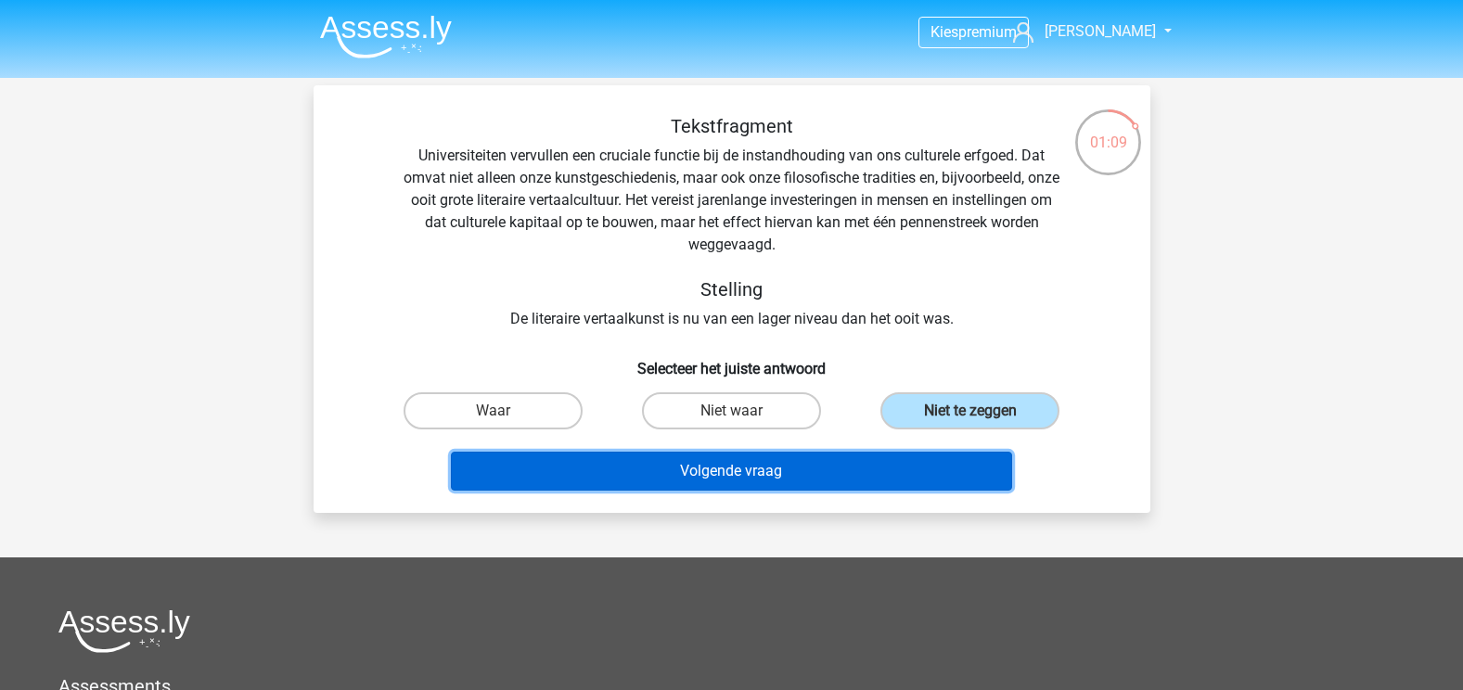
click at [859, 472] on button "Volgende vraag" at bounding box center [731, 471] width 561 height 39
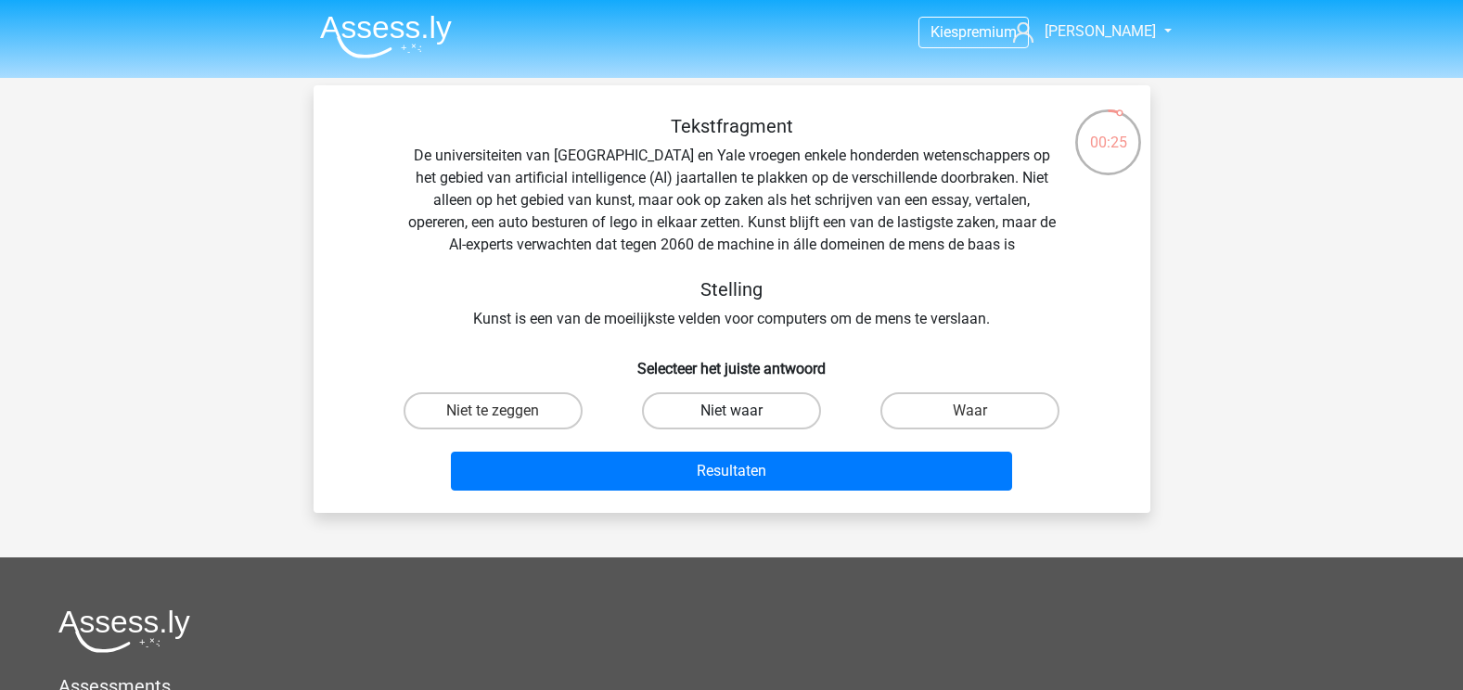
click at [724, 406] on label "Niet waar" at bounding box center [731, 410] width 179 height 37
click at [731, 411] on input "Niet waar" at bounding box center [737, 417] width 12 height 12
radio input "true"
click at [519, 417] on label "Niet te zeggen" at bounding box center [492, 410] width 179 height 37
click at [505, 417] on input "Niet te zeggen" at bounding box center [499, 417] width 12 height 12
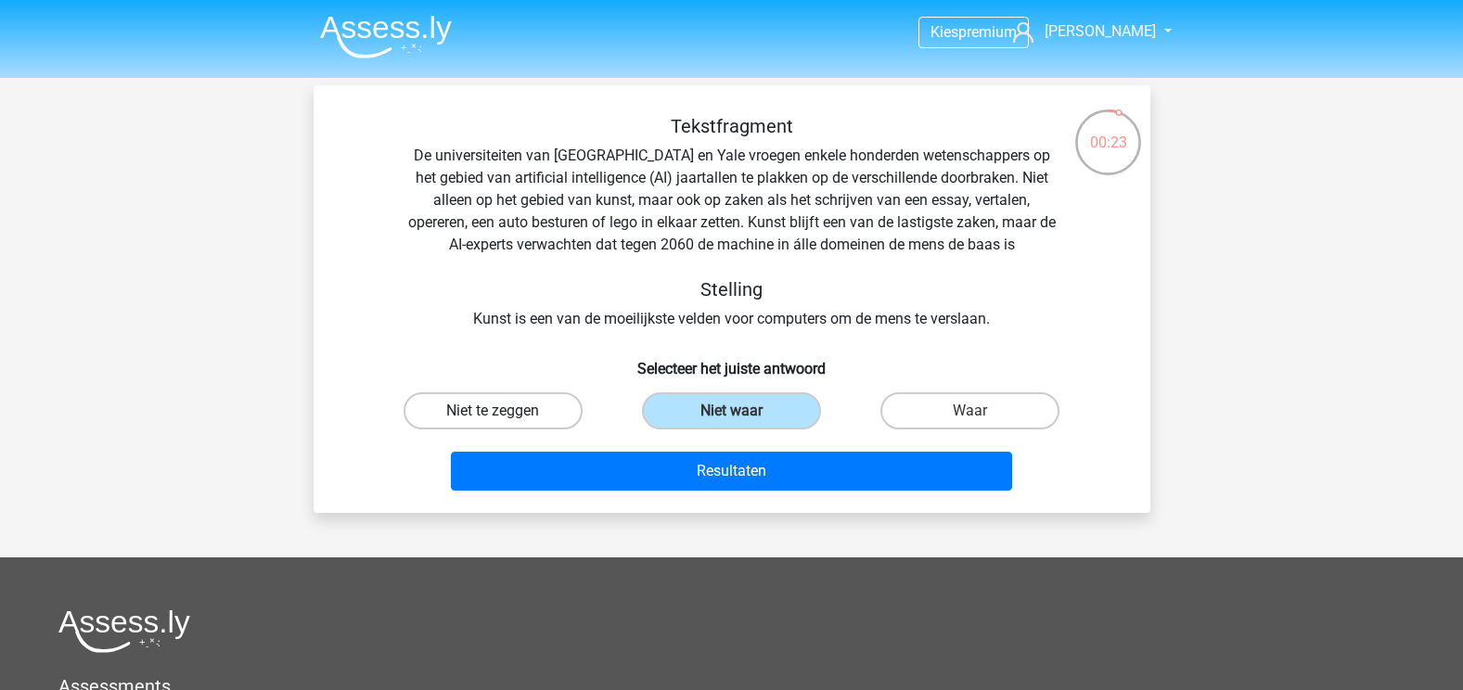
radio input "true"
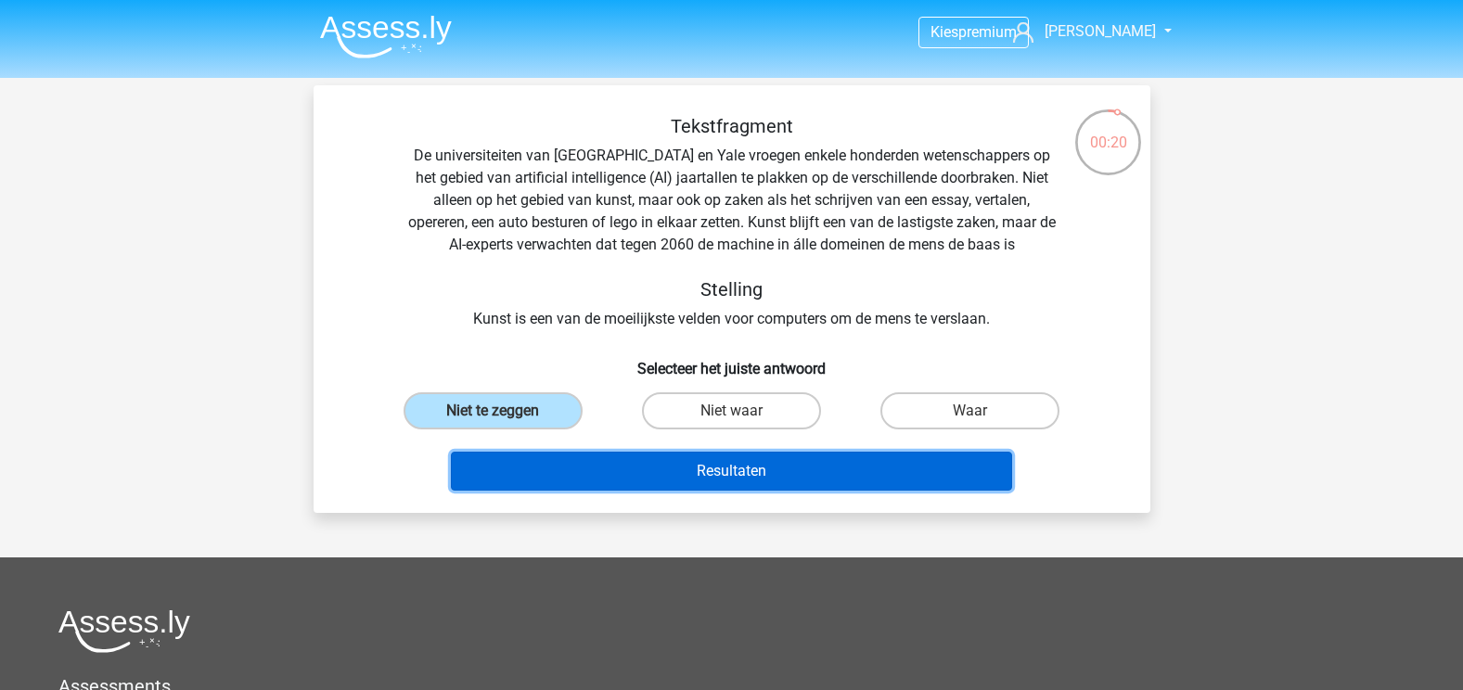
click at [740, 477] on button "Resultaten" at bounding box center [731, 471] width 561 height 39
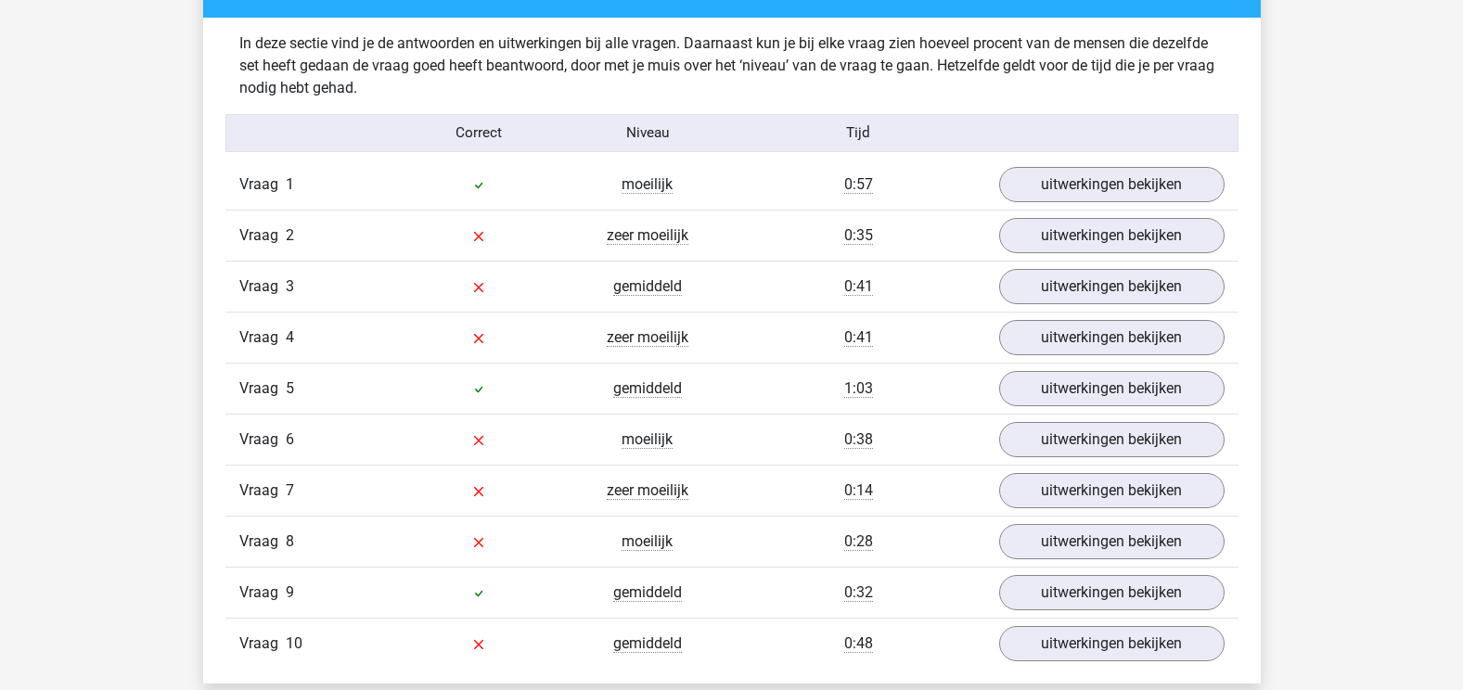
scroll to position [1484, 0]
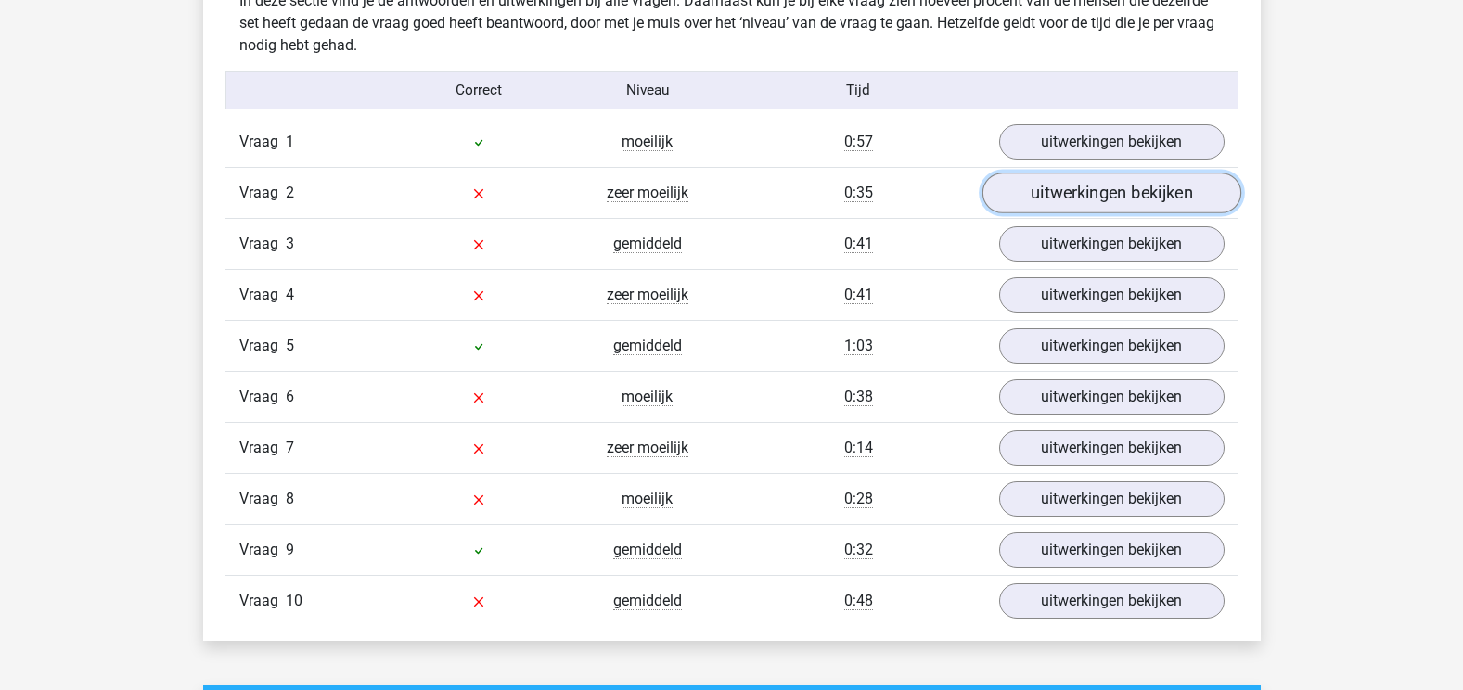
click at [1100, 184] on link "uitwerkingen bekijken" at bounding box center [1110, 193] width 259 height 41
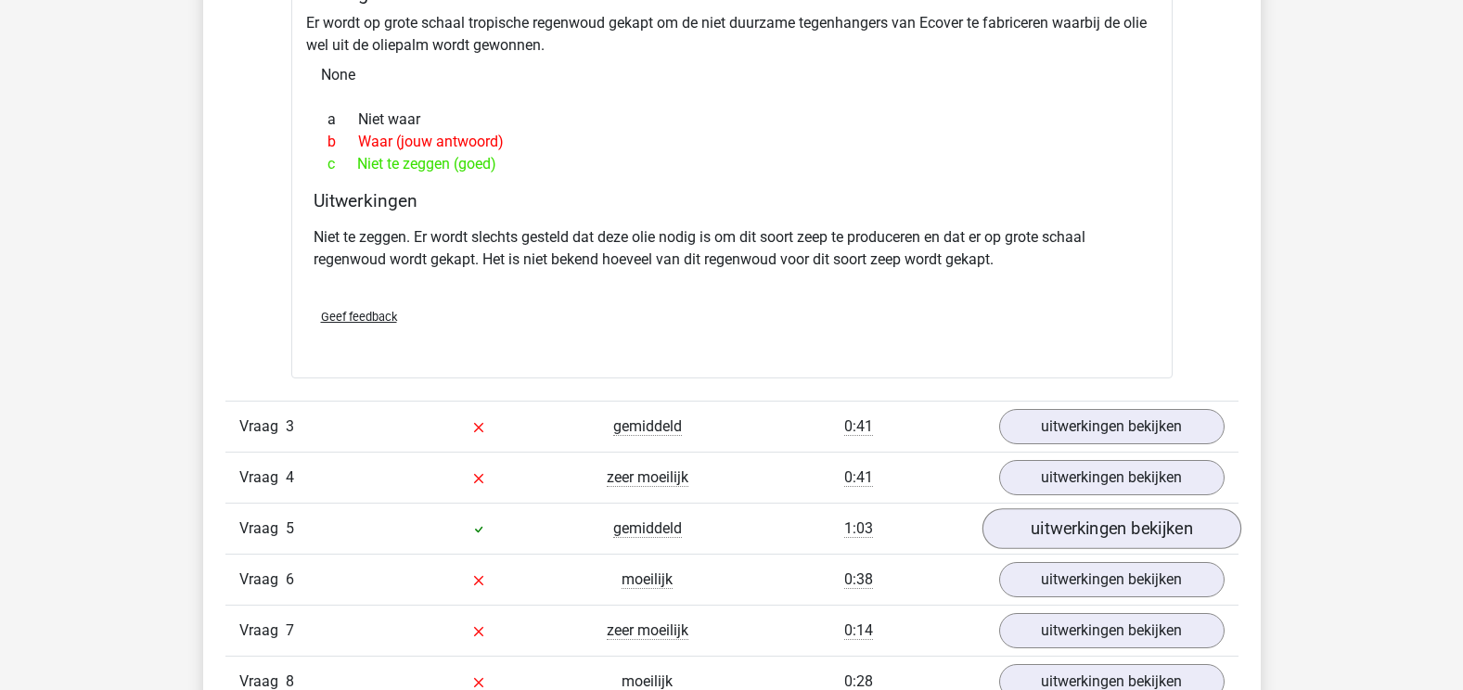
scroll to position [2041, 0]
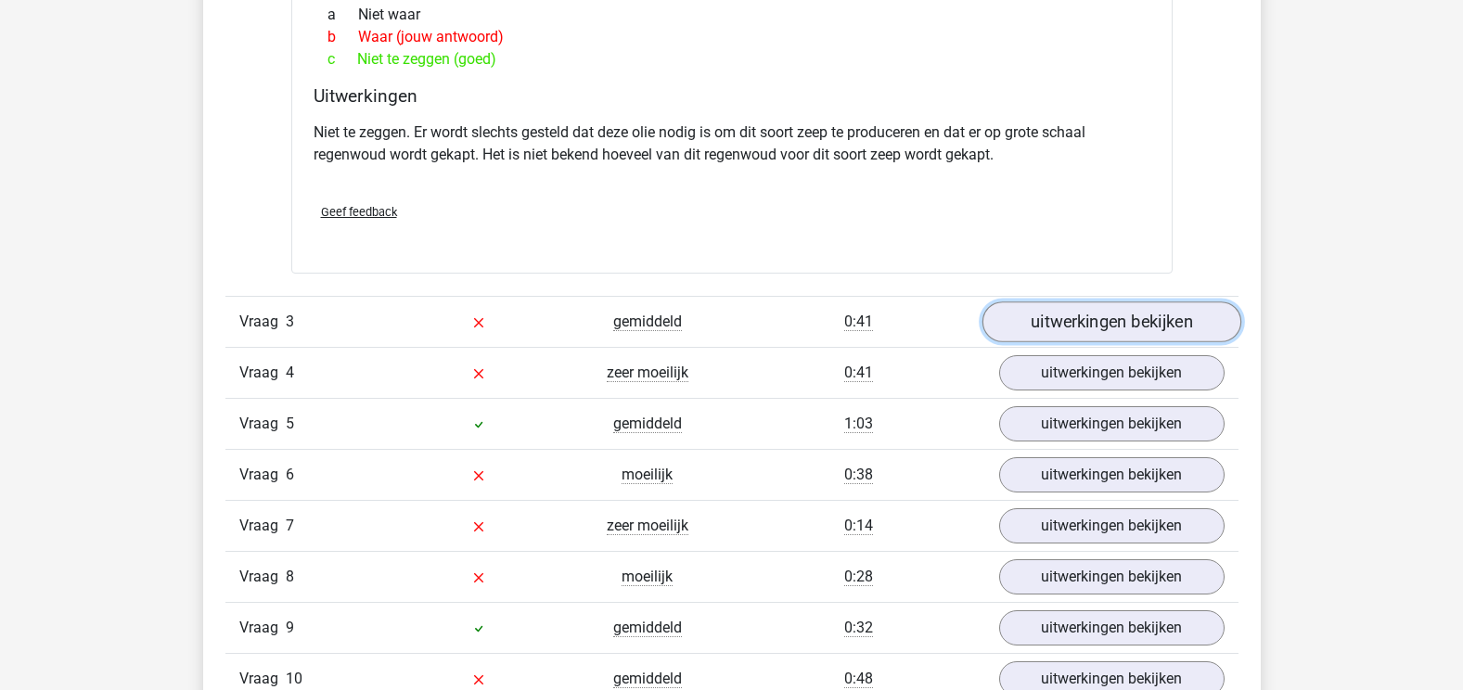
click at [1101, 323] on link "uitwerkingen bekijken" at bounding box center [1110, 322] width 259 height 41
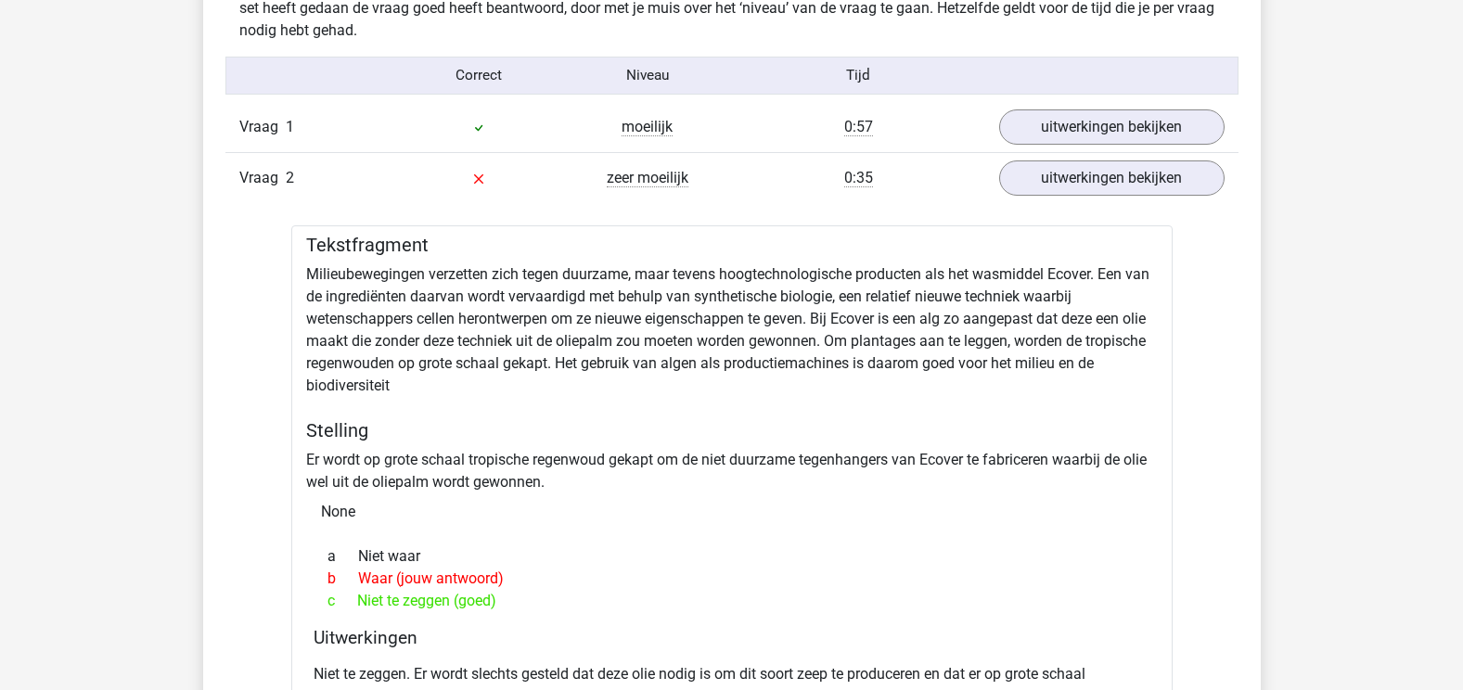
scroll to position [1484, 0]
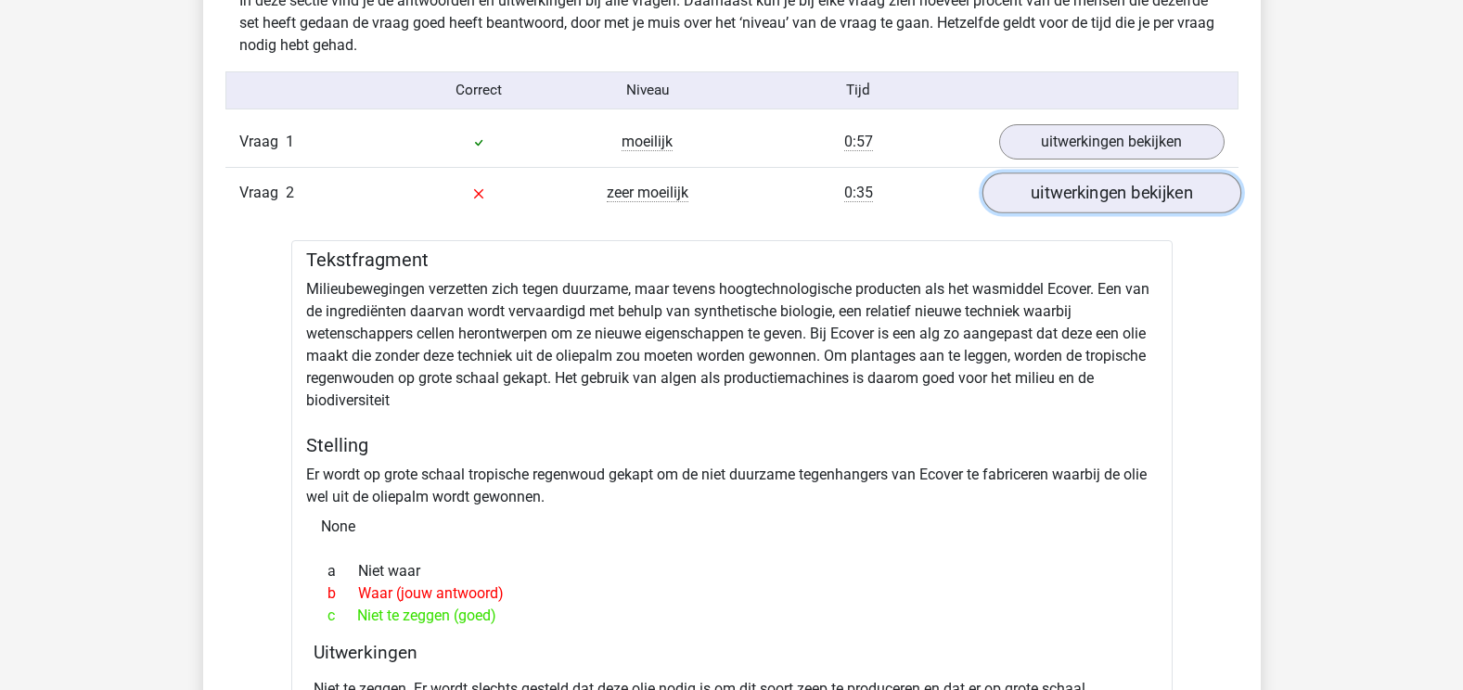
click at [1097, 204] on link "uitwerkingen bekijken" at bounding box center [1110, 193] width 259 height 41
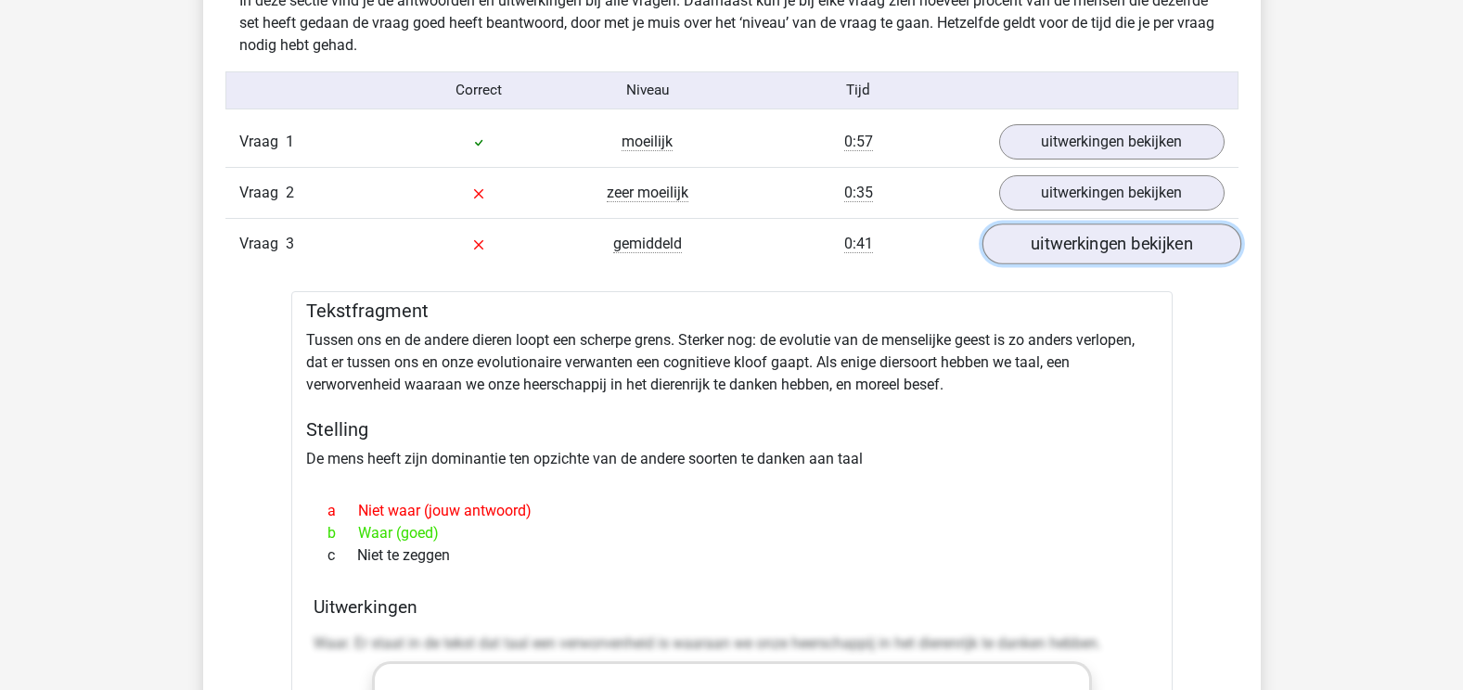
click at [1057, 263] on link "uitwerkingen bekijken" at bounding box center [1110, 244] width 259 height 41
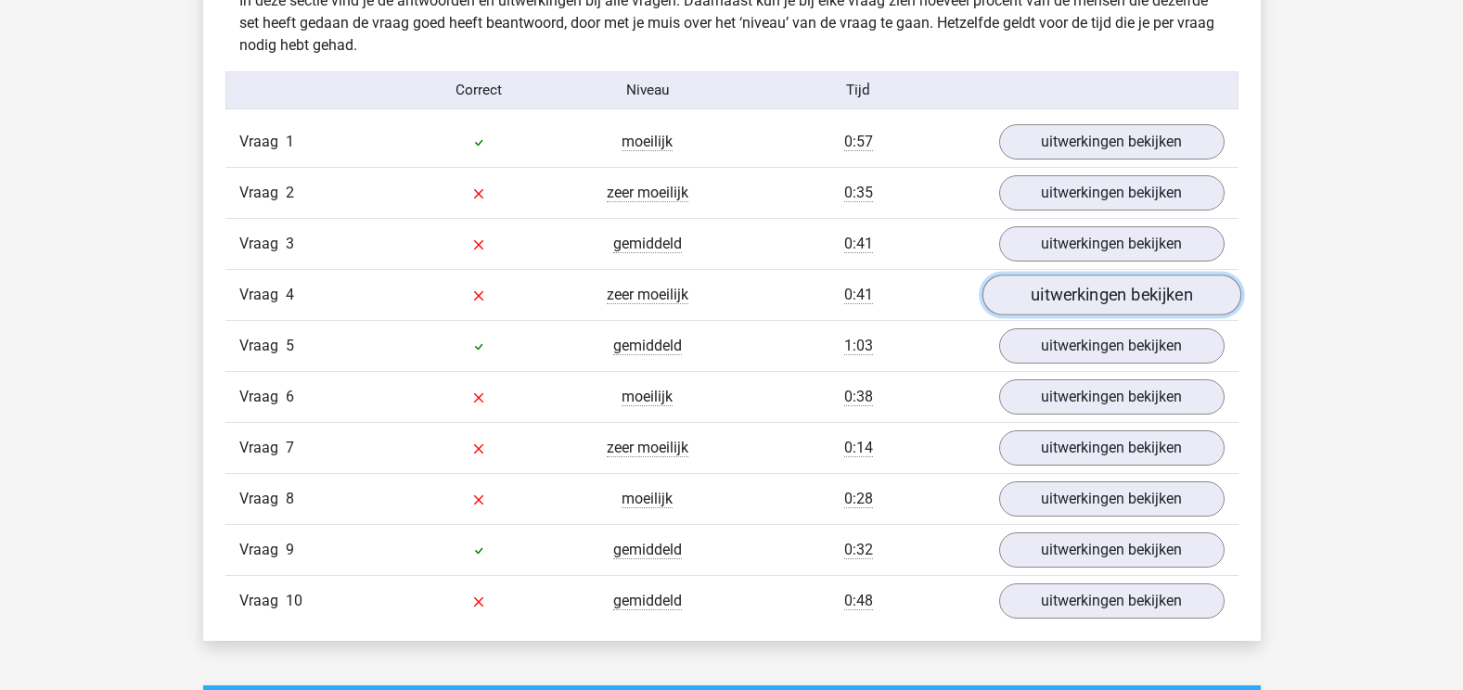
click at [1081, 287] on link "uitwerkingen bekijken" at bounding box center [1110, 295] width 259 height 41
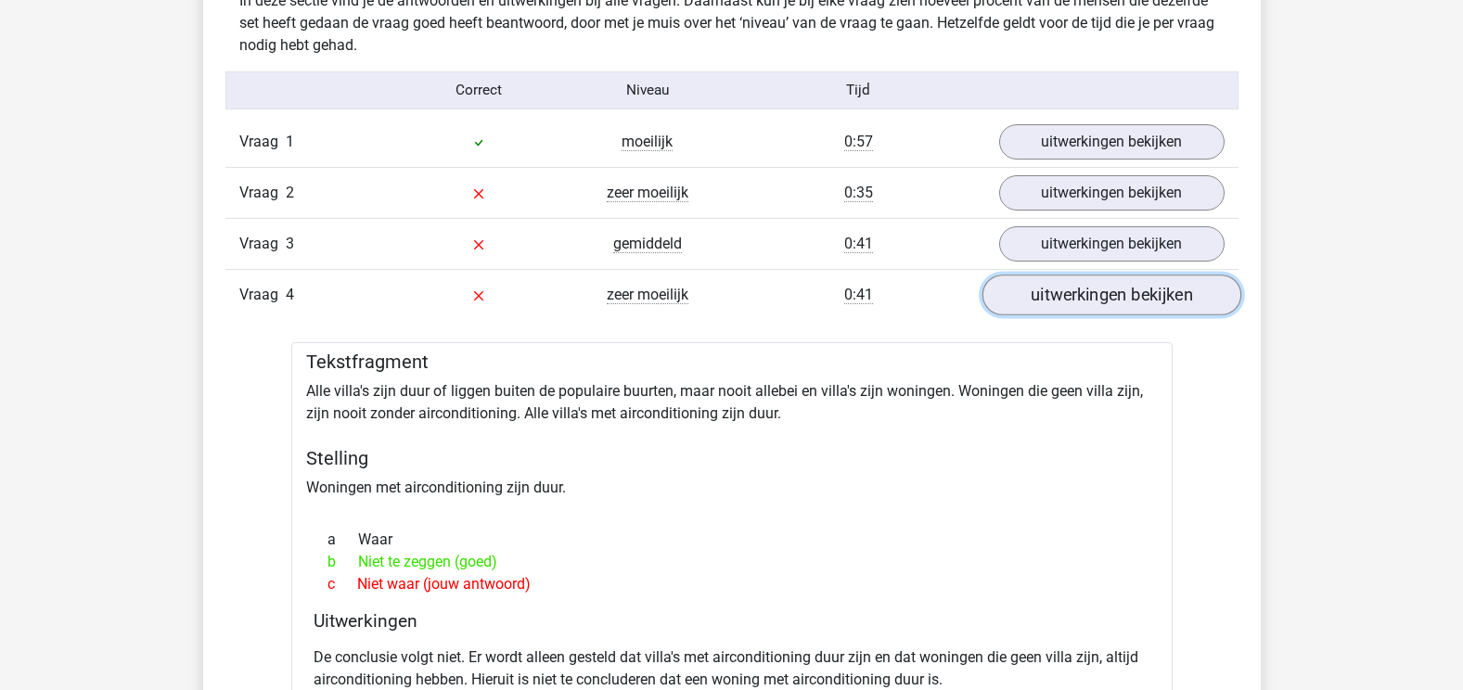
click at [1081, 286] on link "uitwerkingen bekijken" at bounding box center [1110, 295] width 259 height 41
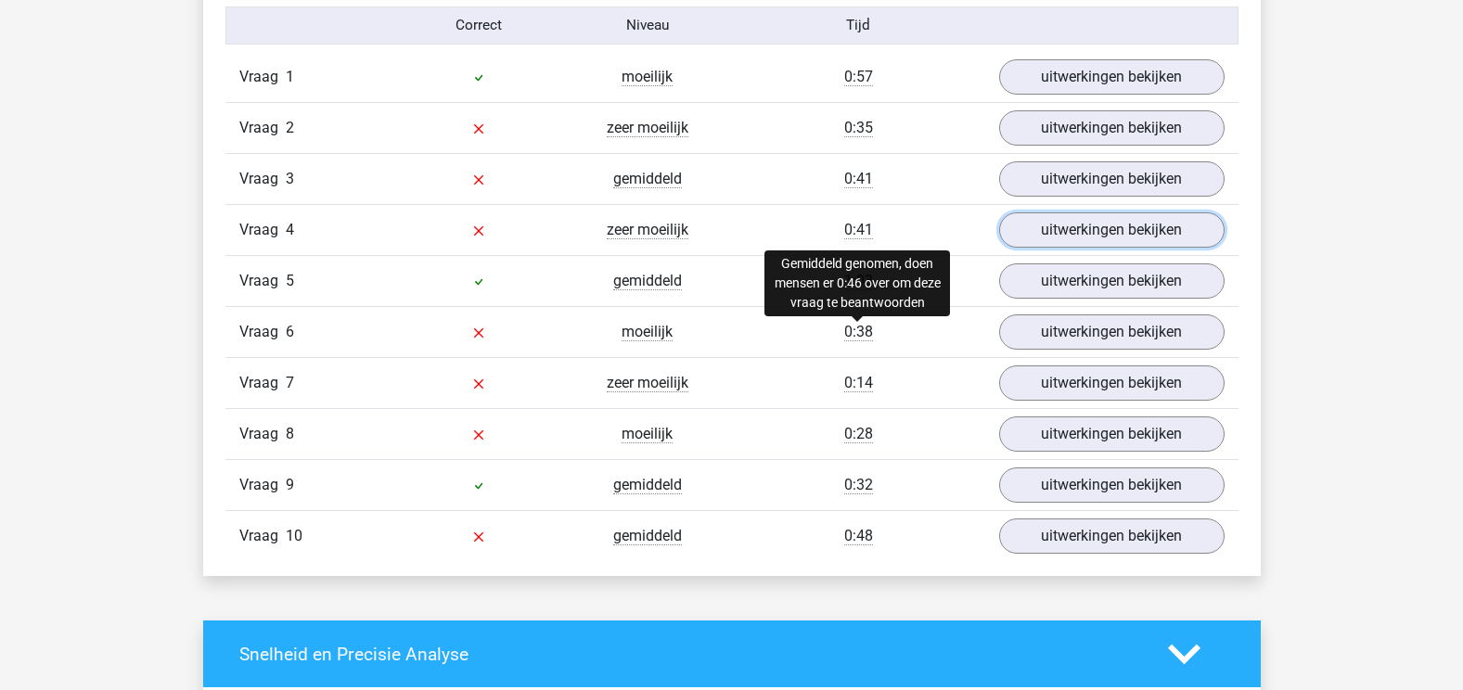
scroll to position [1577, 0]
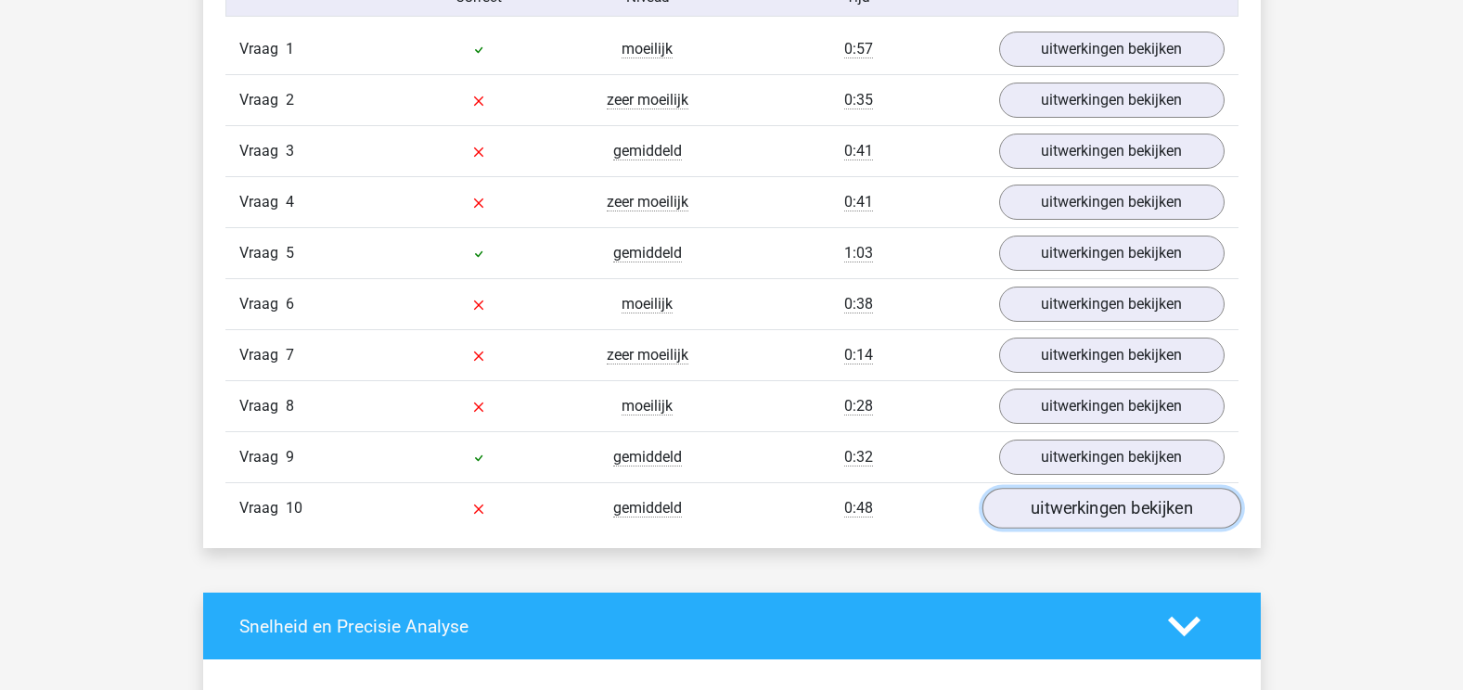
click at [1044, 514] on link "uitwerkingen bekijken" at bounding box center [1110, 508] width 259 height 41
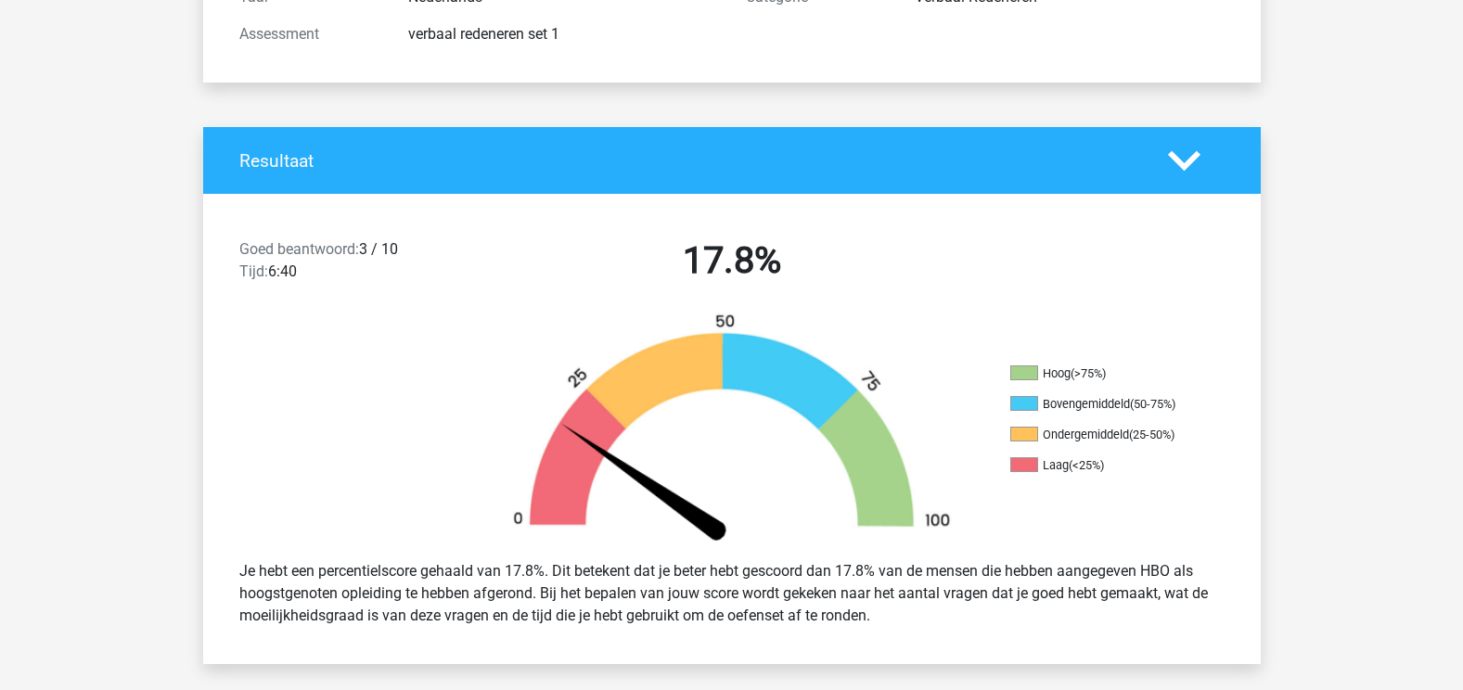
scroll to position [0, 0]
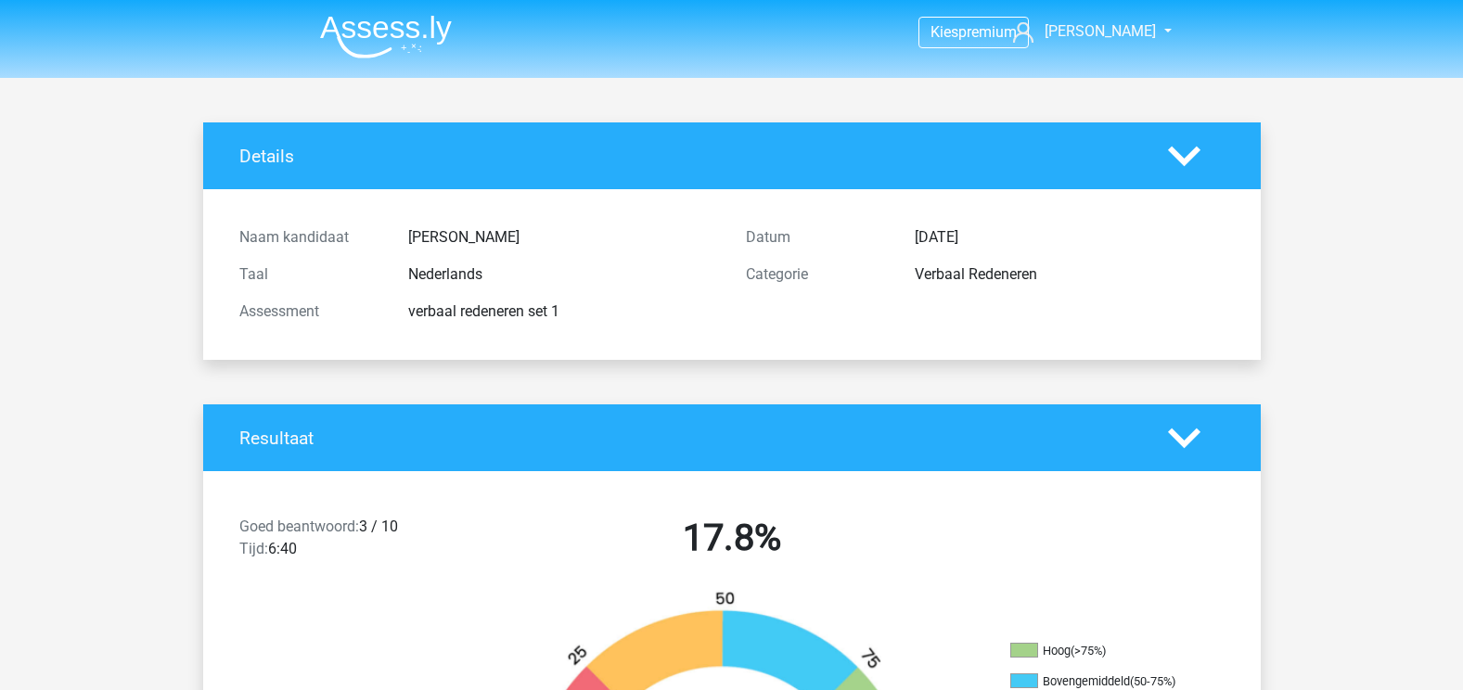
click at [369, 43] on img at bounding box center [386, 37] width 132 height 44
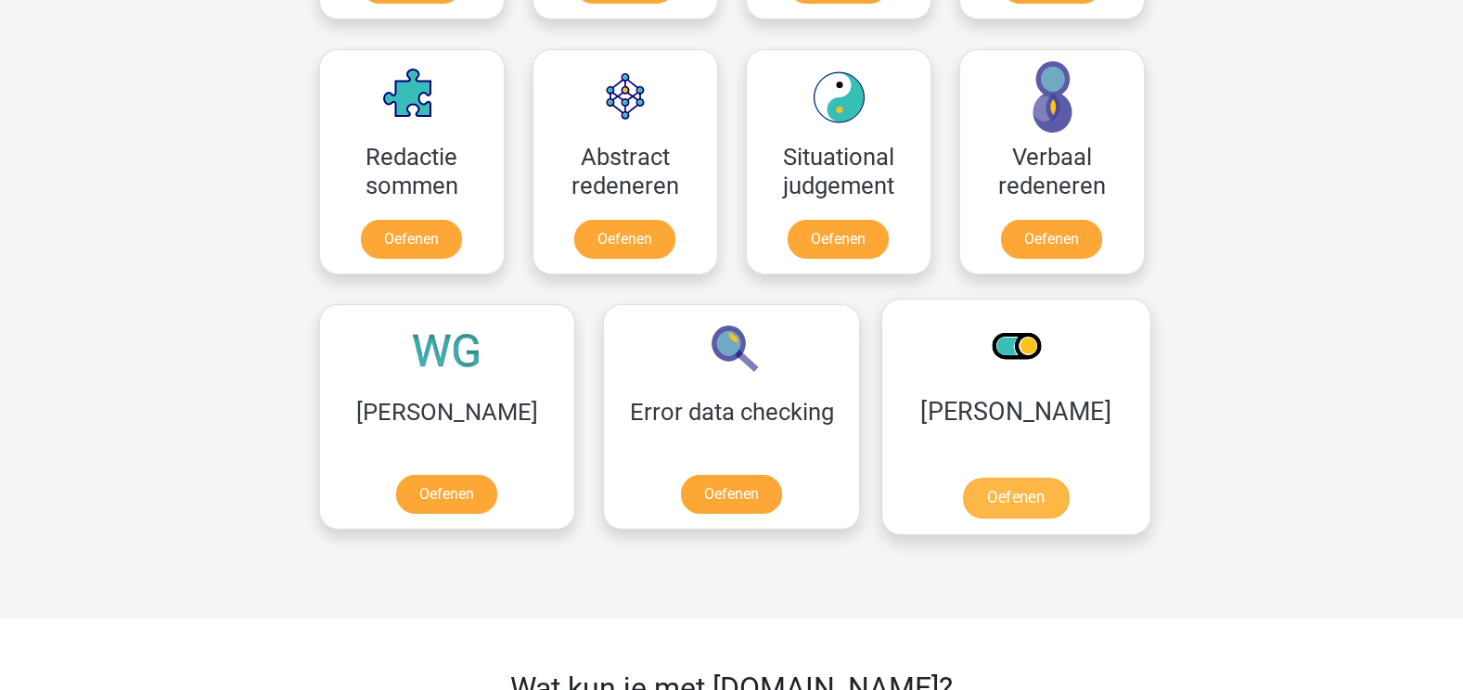
scroll to position [1299, 0]
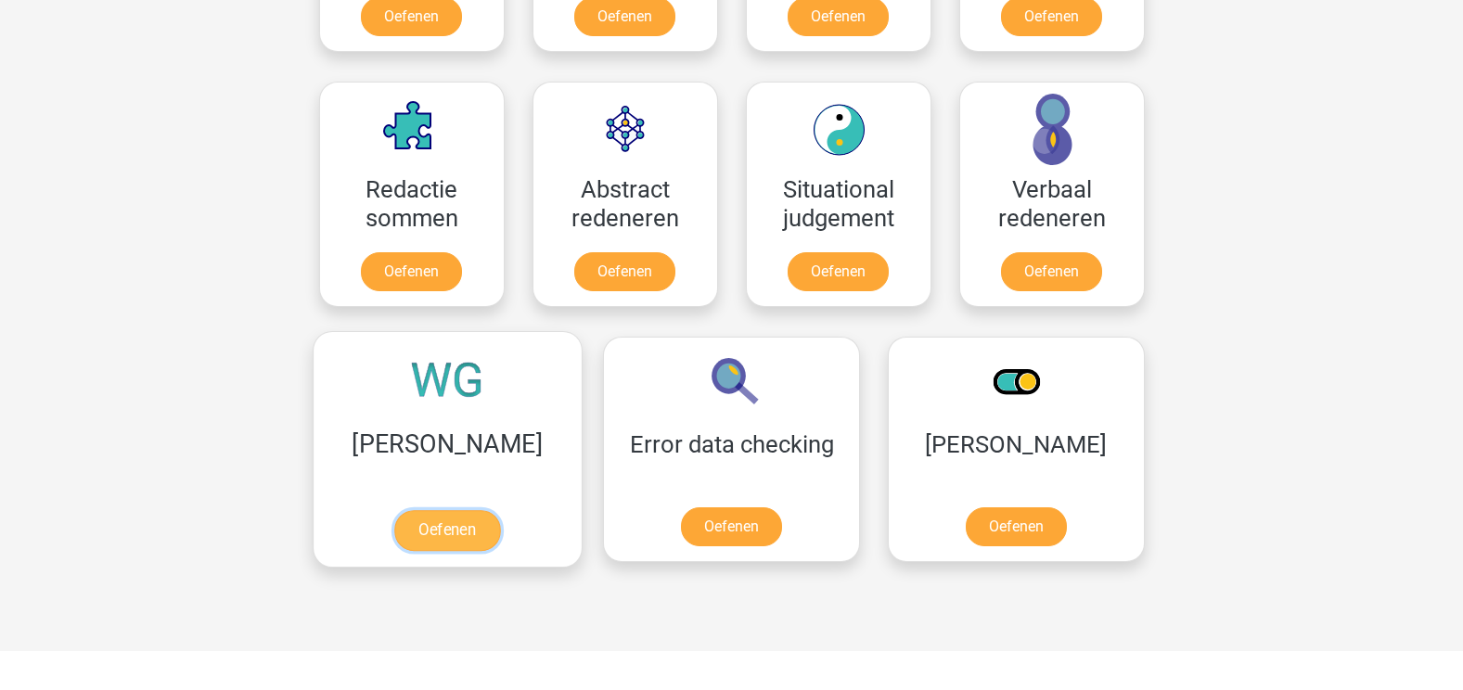
click at [426, 510] on link "Oefenen" at bounding box center [447, 530] width 106 height 41
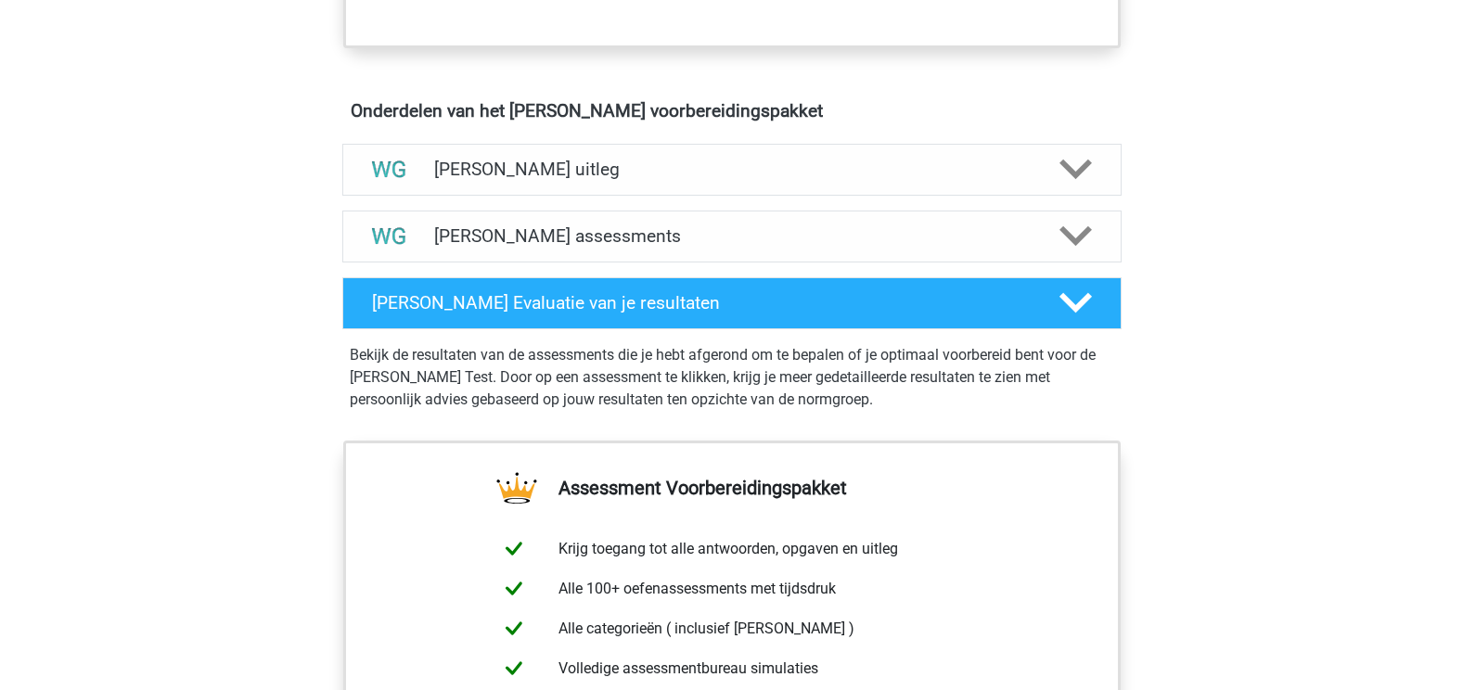
scroll to position [1020, 0]
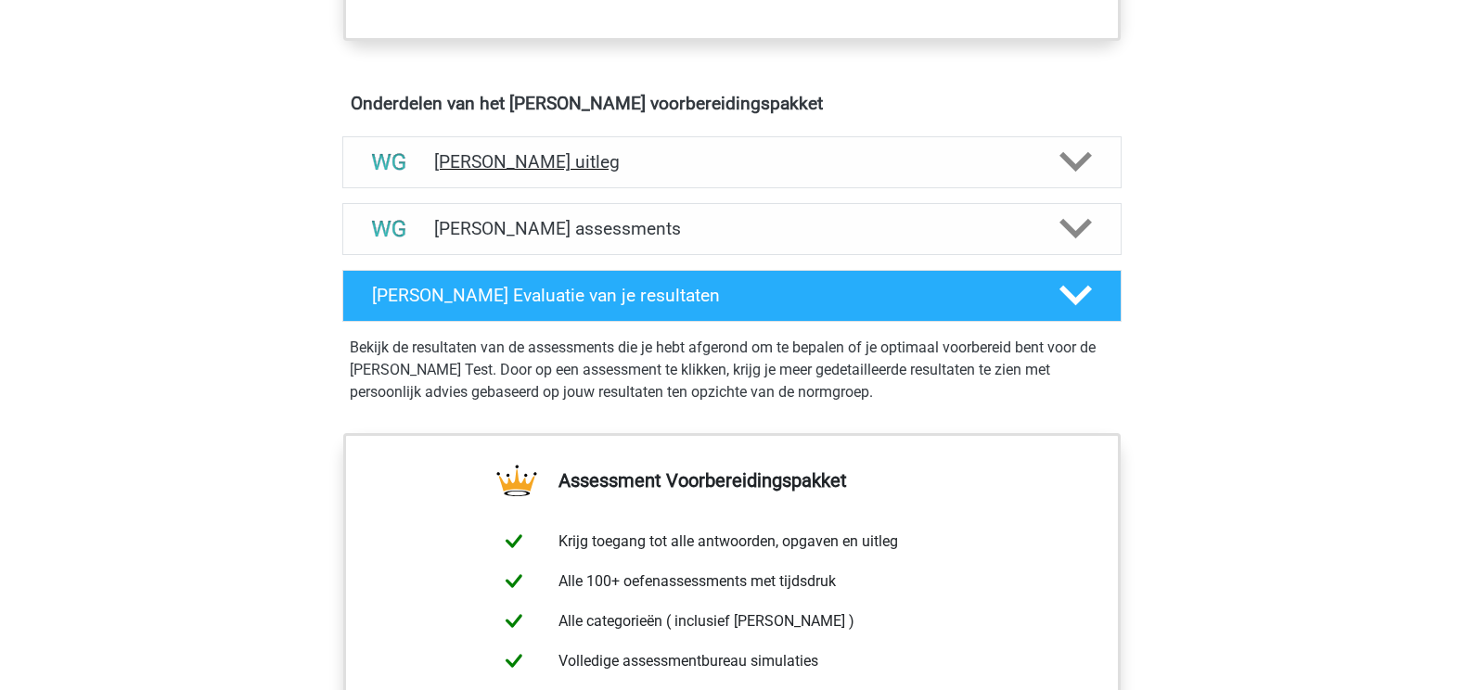
click at [616, 173] on div "Watson Glaser uitleg" at bounding box center [731, 162] width 779 height 52
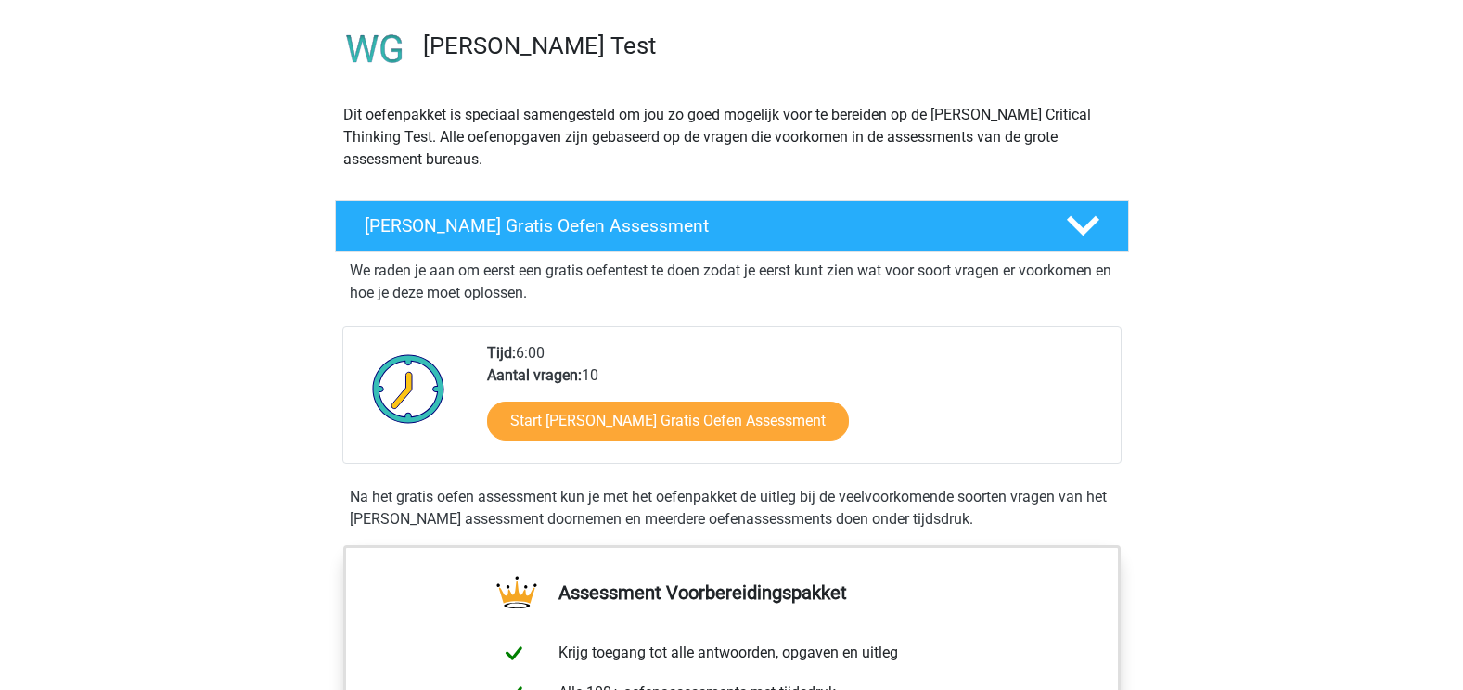
scroll to position [0, 0]
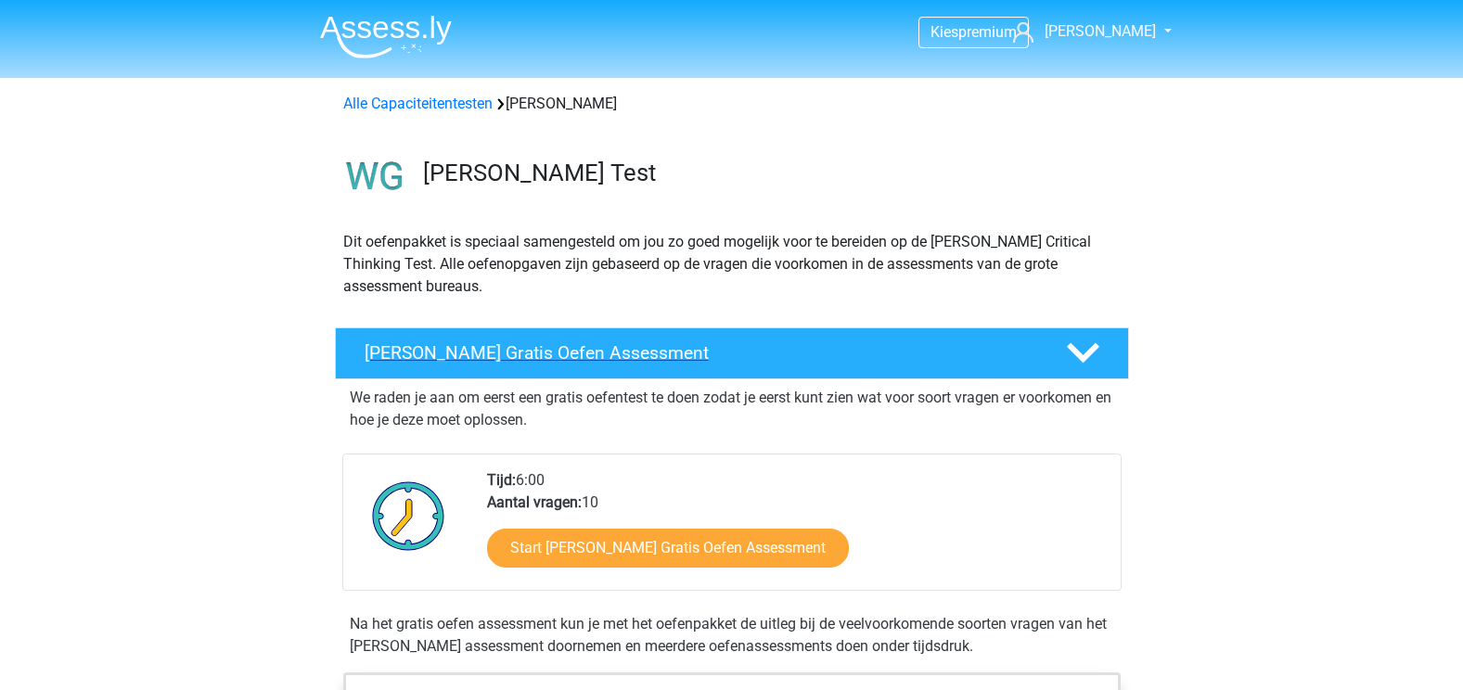
click at [1080, 365] on icon at bounding box center [1083, 353] width 32 height 32
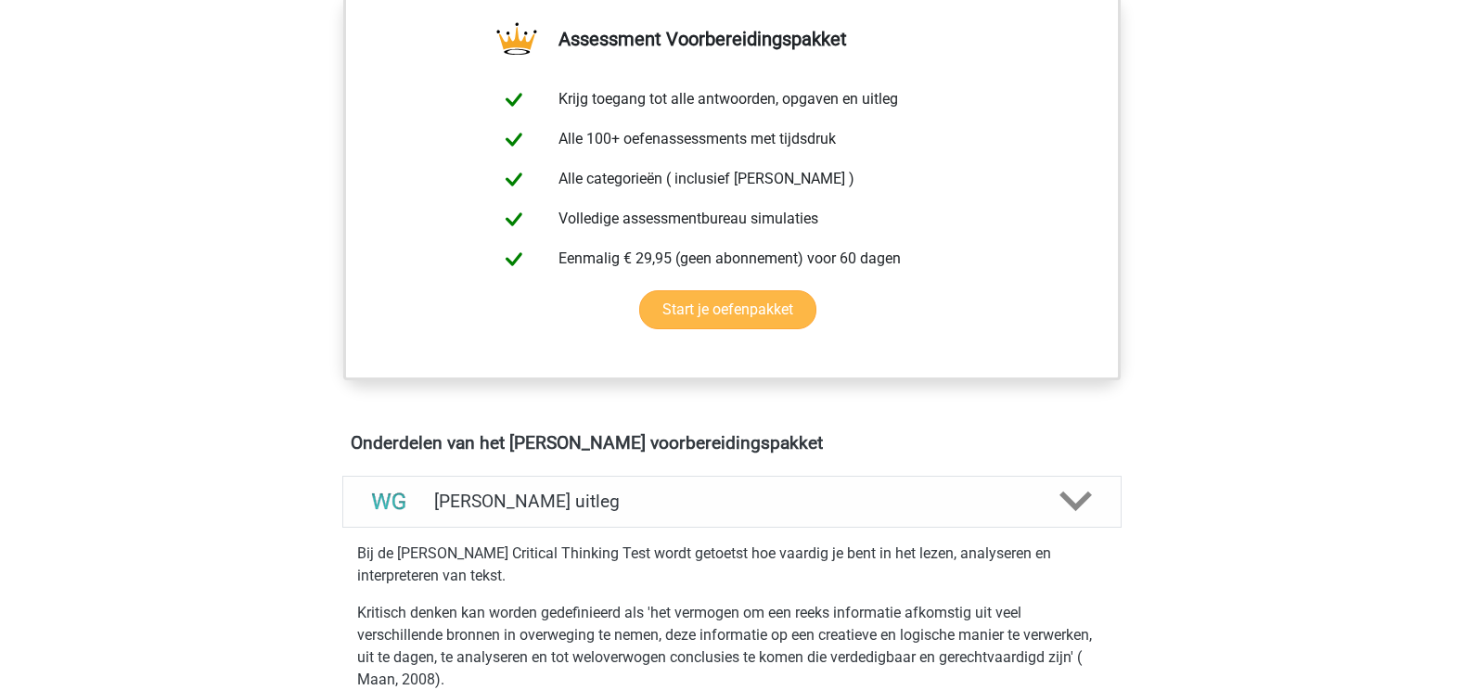
scroll to position [93, 0]
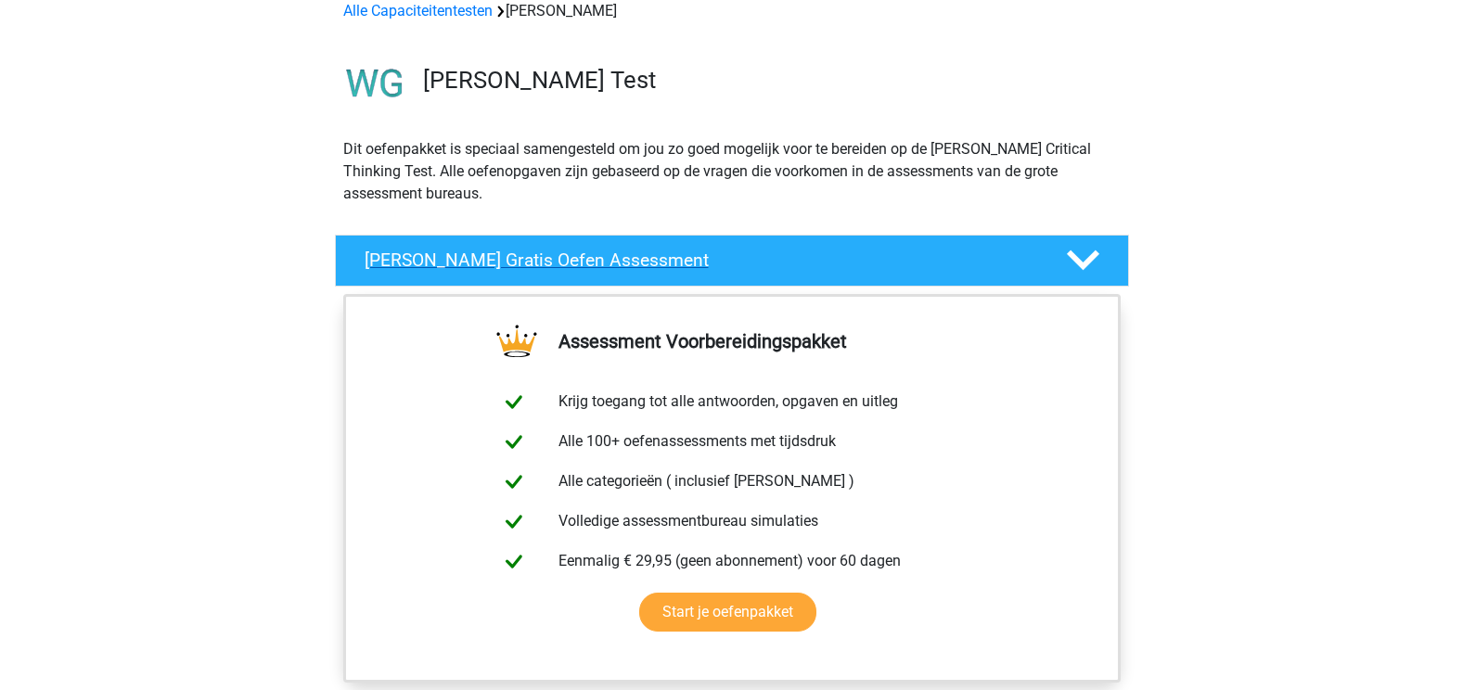
click at [1051, 262] on div at bounding box center [1080, 260] width 63 height 32
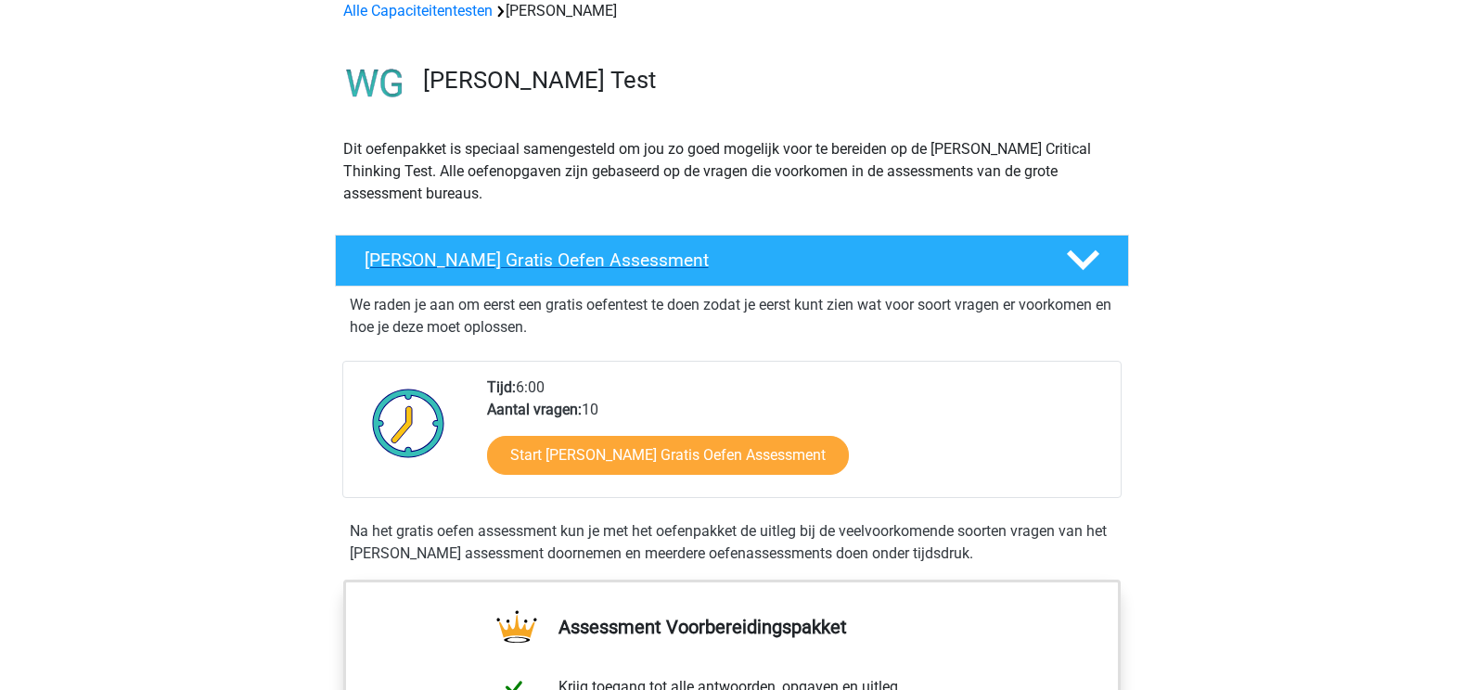
click at [1031, 265] on h4 "Watson Glaser Gratis Oefen Assessment" at bounding box center [701, 260] width 672 height 21
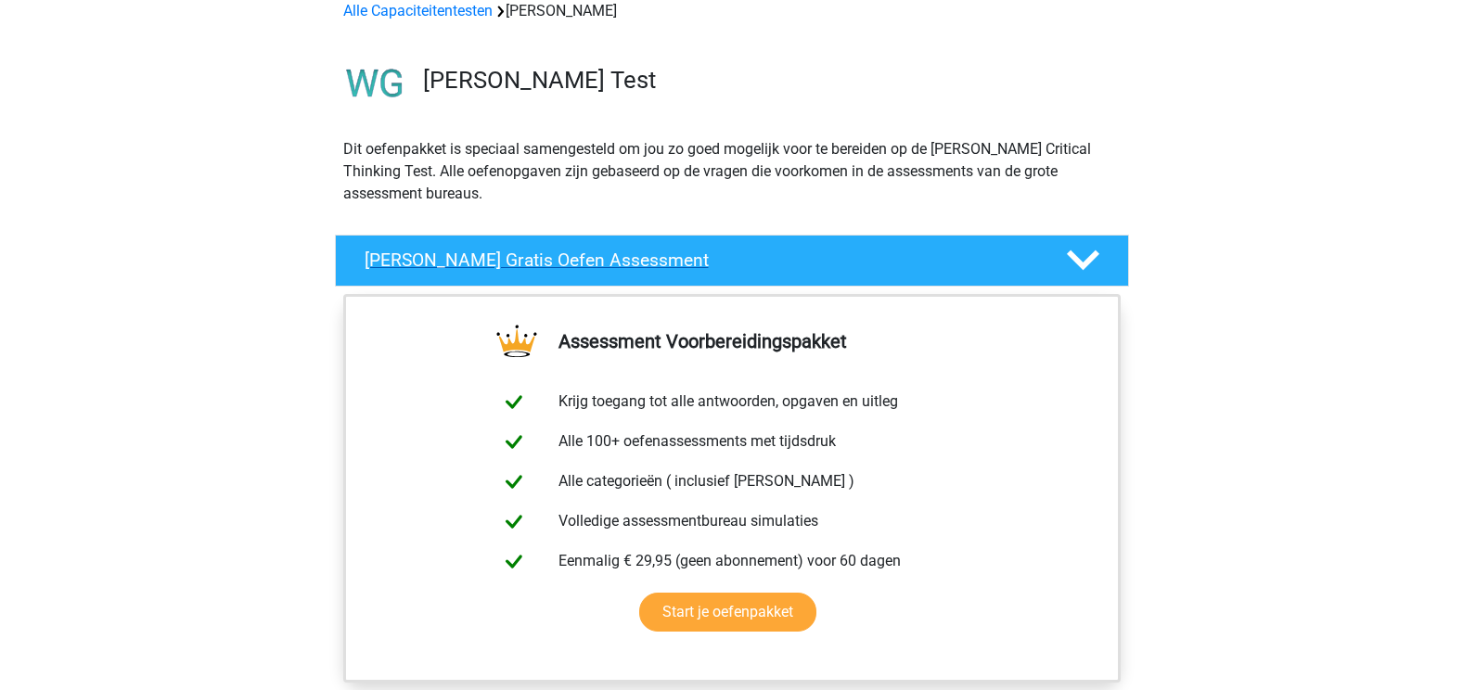
click at [1004, 272] on div "Watson Glaser Gratis Oefen Assessment" at bounding box center [732, 261] width 794 height 52
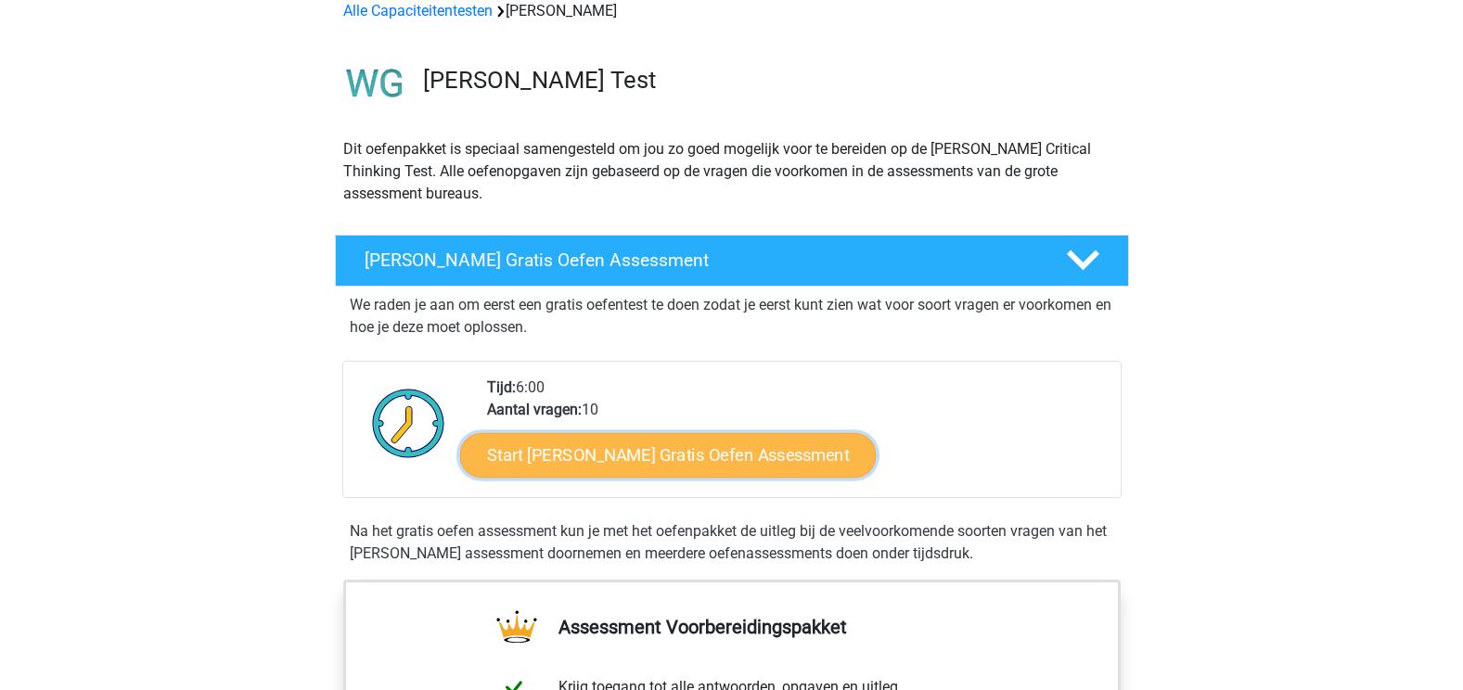
click at [697, 455] on link "Start Watson Glaser Gratis Oefen Assessment" at bounding box center [668, 455] width 416 height 45
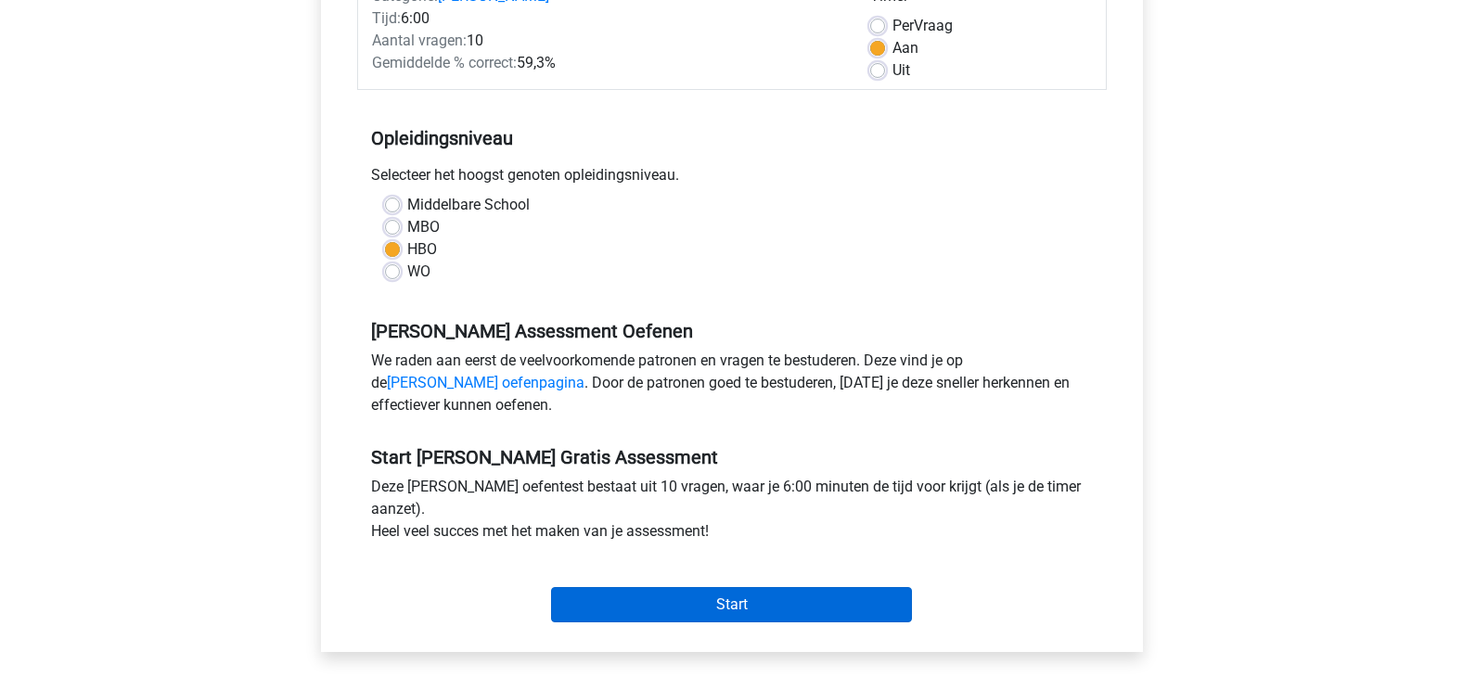
scroll to position [371, 0]
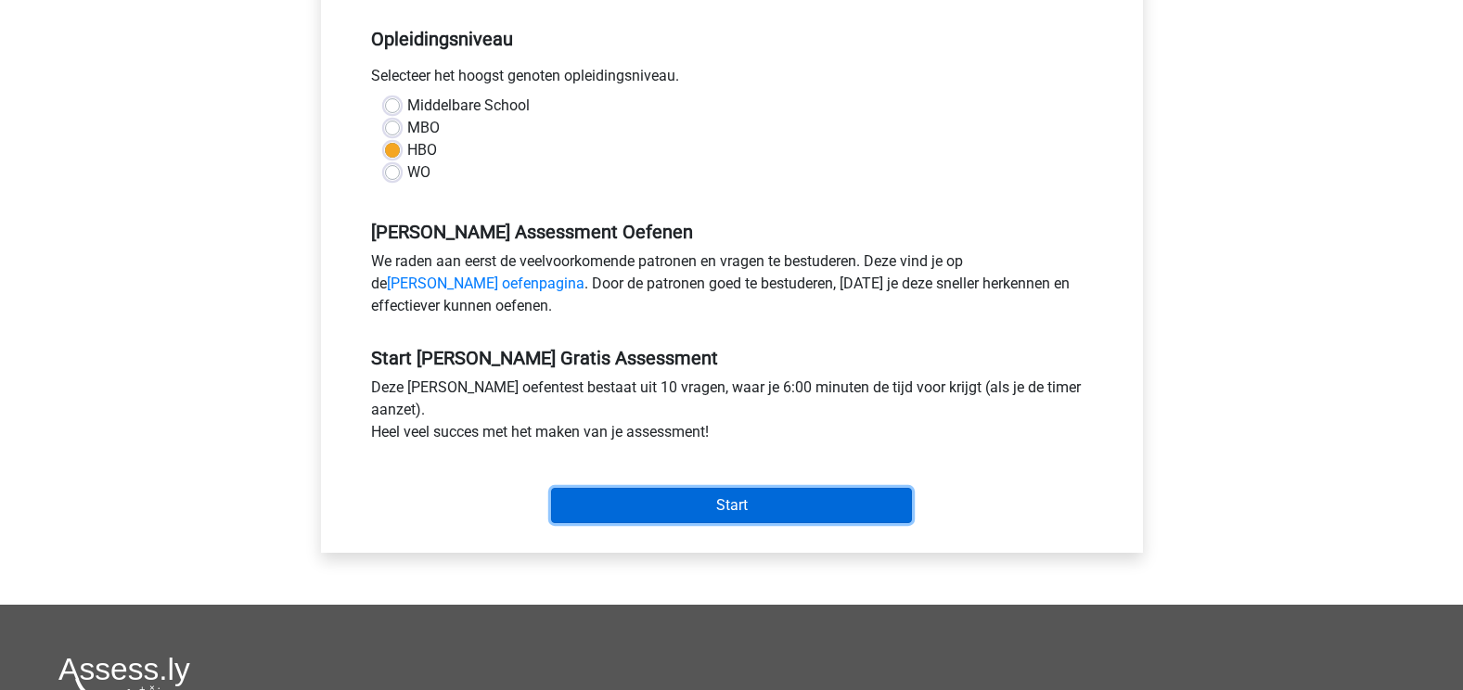
click at [700, 505] on input "Start" at bounding box center [731, 505] width 361 height 35
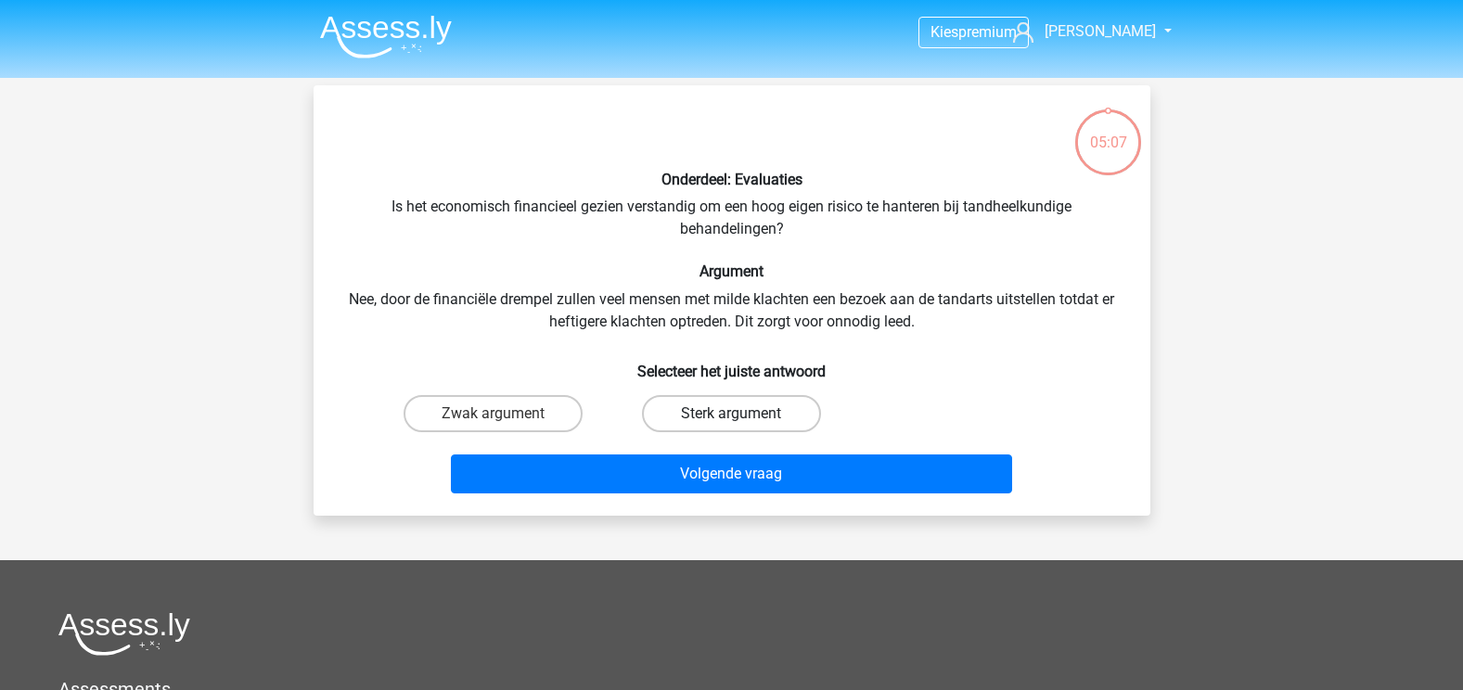
click at [697, 425] on label "Sterk argument" at bounding box center [731, 413] width 179 height 37
click at [731, 425] on input "Sterk argument" at bounding box center [737, 420] width 12 height 12
radio input "true"
click at [517, 429] on label "Zwak argument" at bounding box center [492, 413] width 179 height 37
click at [505, 426] on input "Zwak argument" at bounding box center [499, 420] width 12 height 12
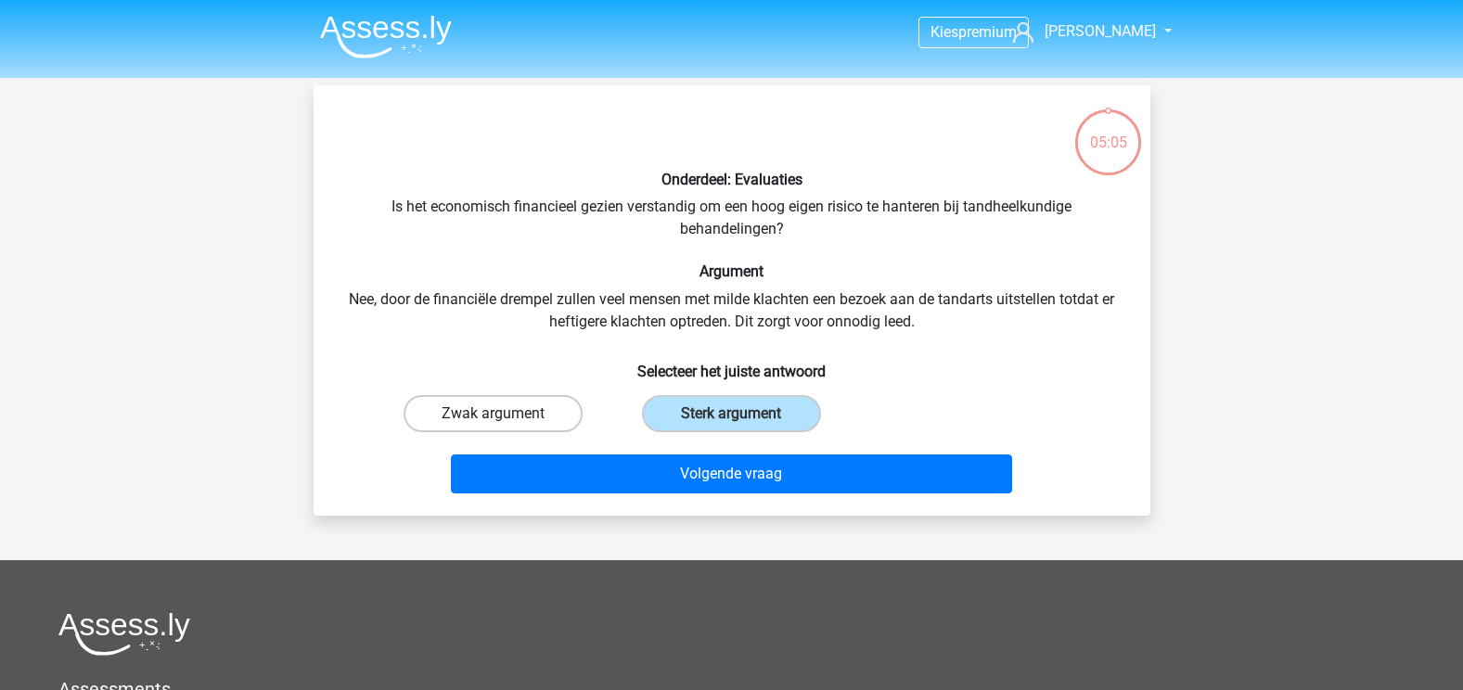
radio input "true"
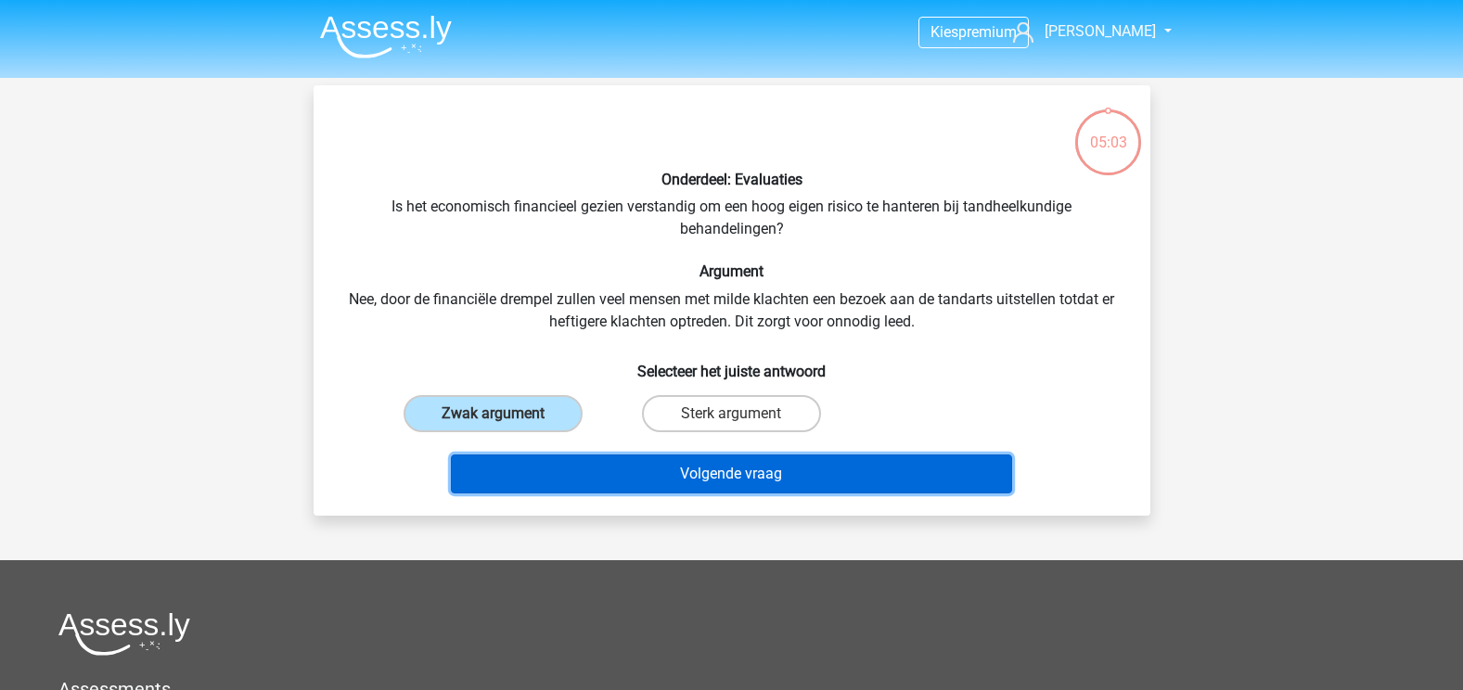
click at [615, 482] on button "Volgende vraag" at bounding box center [731, 474] width 561 height 39
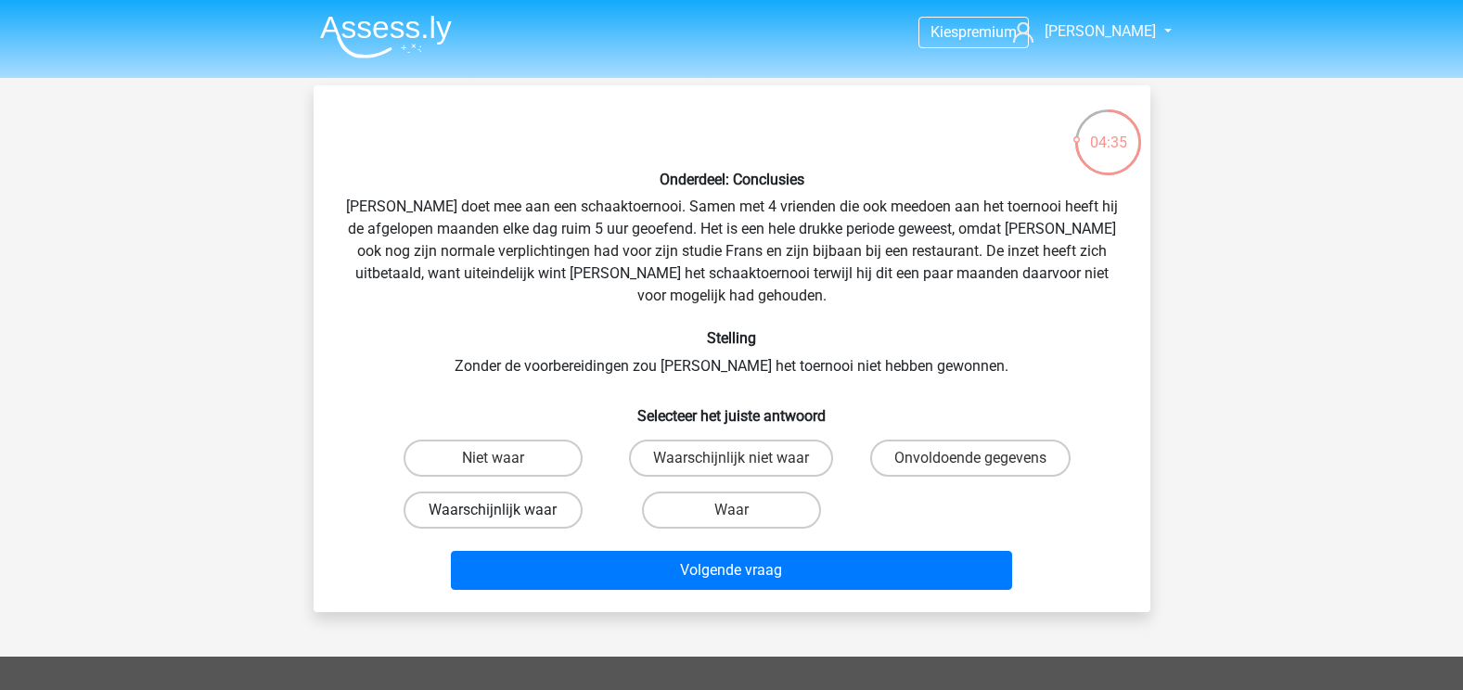
click at [527, 492] on label "Waarschijnlijk waar" at bounding box center [492, 510] width 179 height 37
click at [505, 510] on input "Waarschijnlijk waar" at bounding box center [499, 516] width 12 height 12
radio input "true"
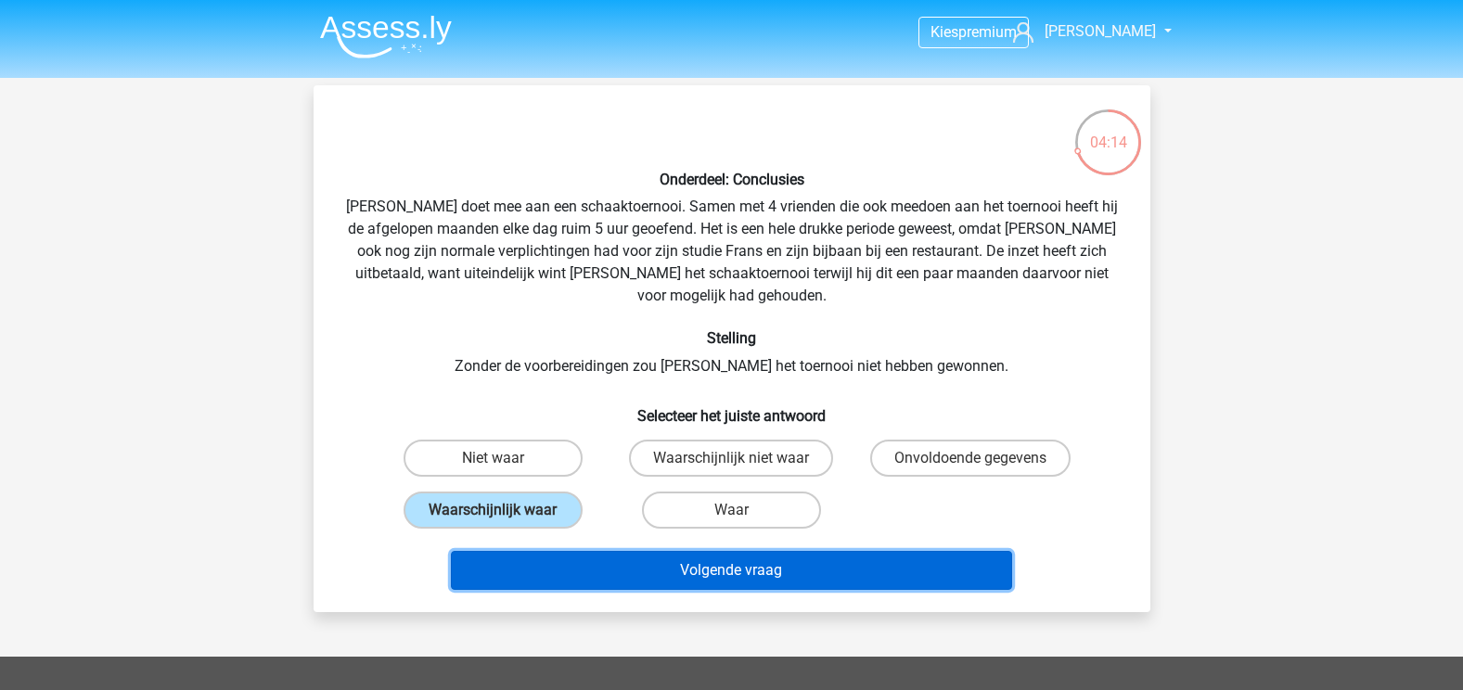
click at [642, 551] on button "Volgende vraag" at bounding box center [731, 570] width 561 height 39
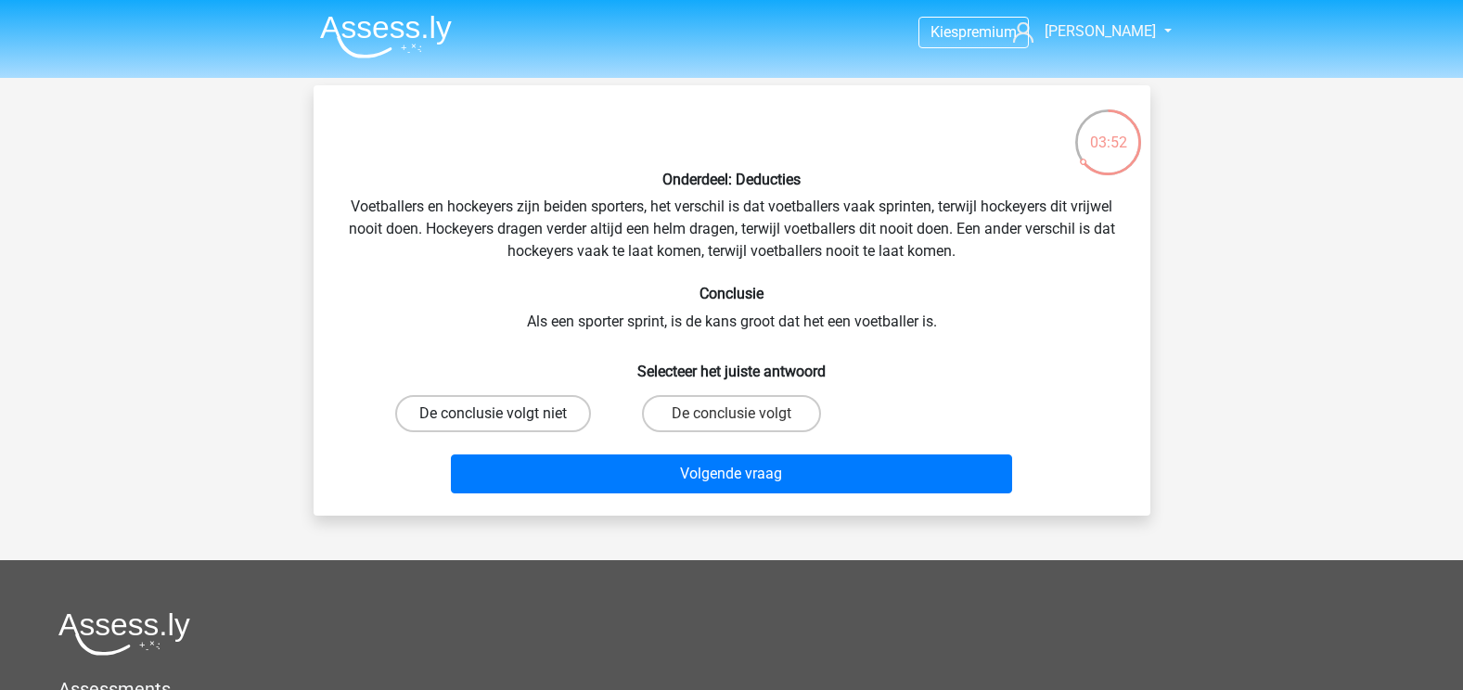
click at [531, 408] on label "De conclusie volgt niet" at bounding box center [493, 413] width 196 height 37
click at [505, 414] on input "De conclusie volgt niet" at bounding box center [499, 420] width 12 height 12
radio input "true"
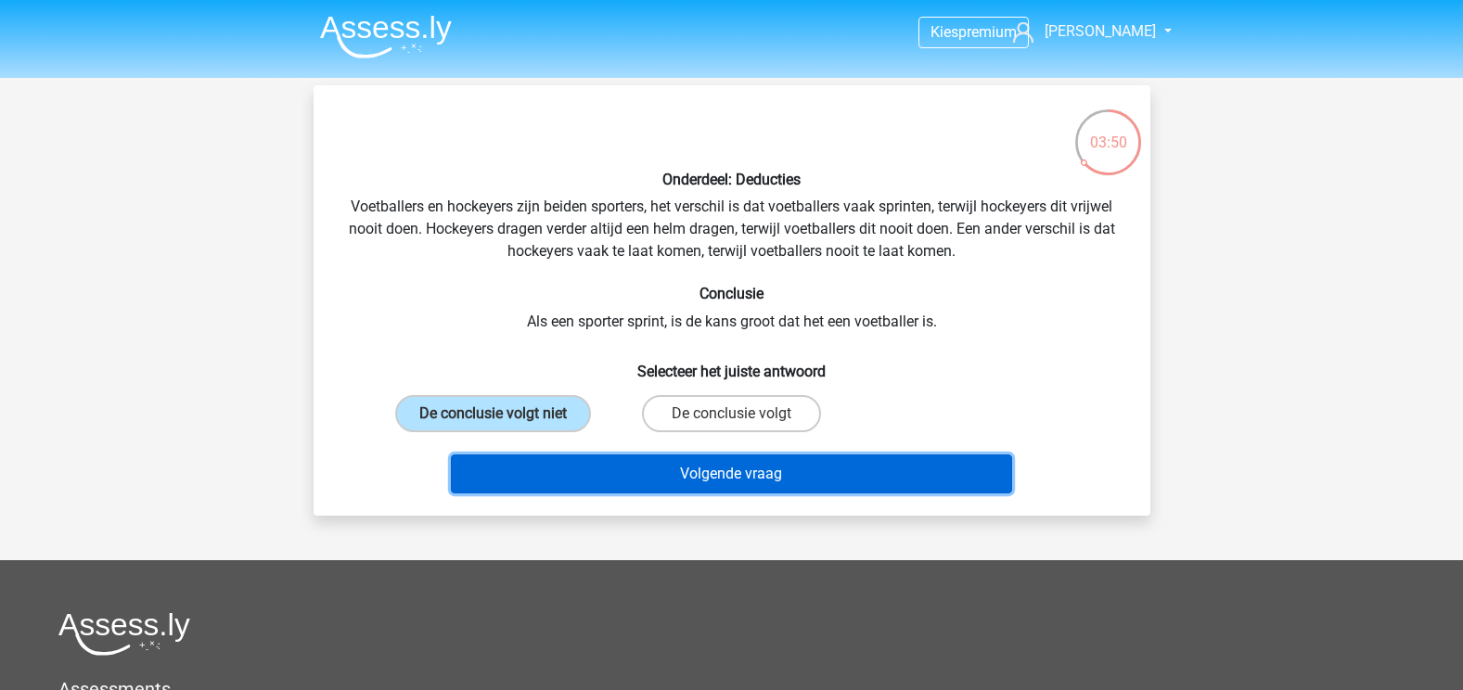
click at [637, 478] on button "Volgende vraag" at bounding box center [731, 474] width 561 height 39
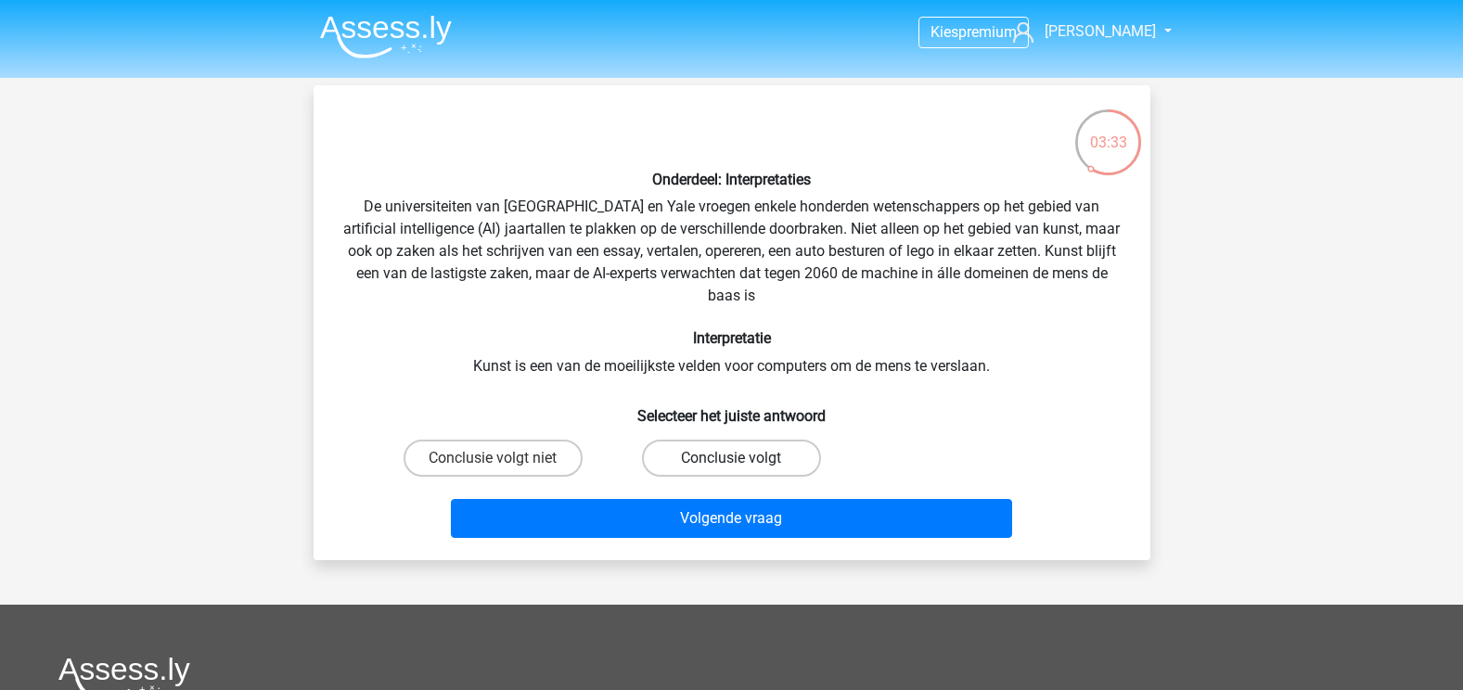
click at [716, 456] on label "Conclusie volgt" at bounding box center [731, 458] width 179 height 37
click at [731, 458] on input "Conclusie volgt" at bounding box center [737, 464] width 12 height 12
radio input "true"
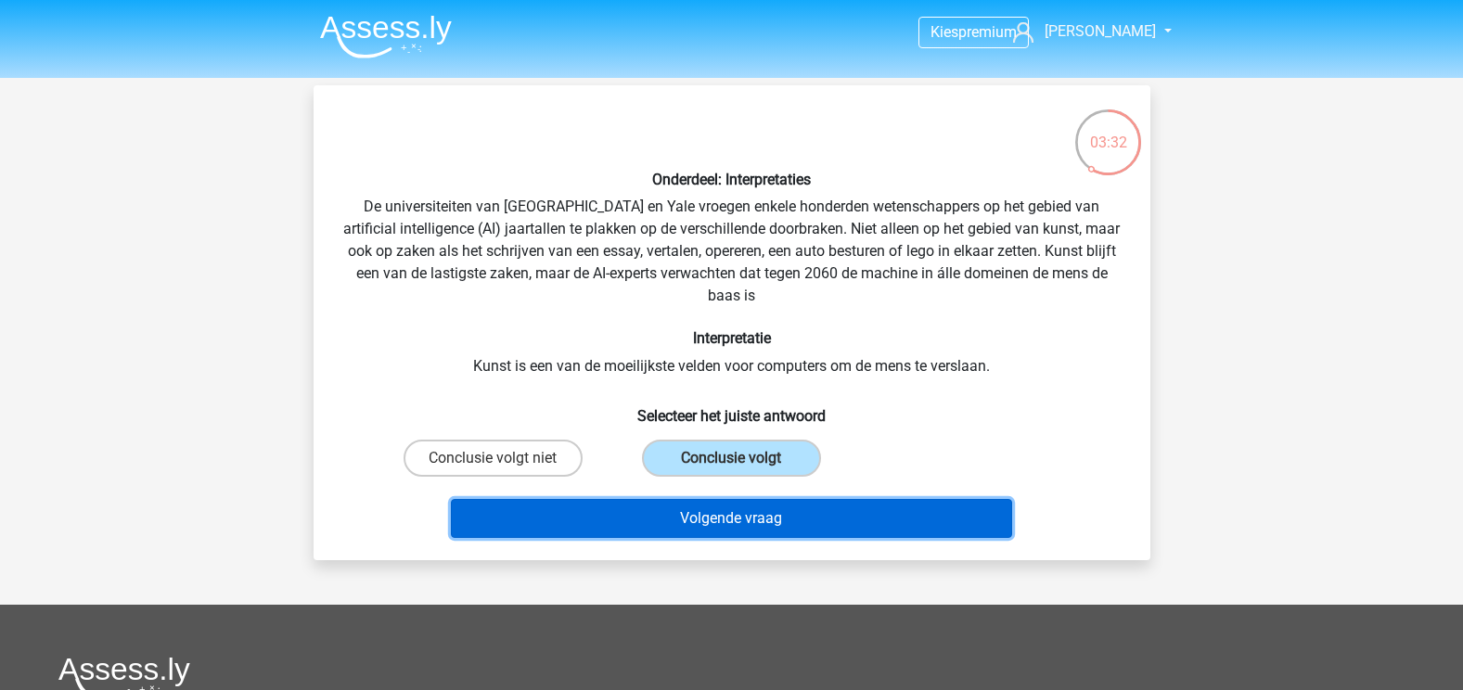
click at [683, 515] on button "Volgende vraag" at bounding box center [731, 518] width 561 height 39
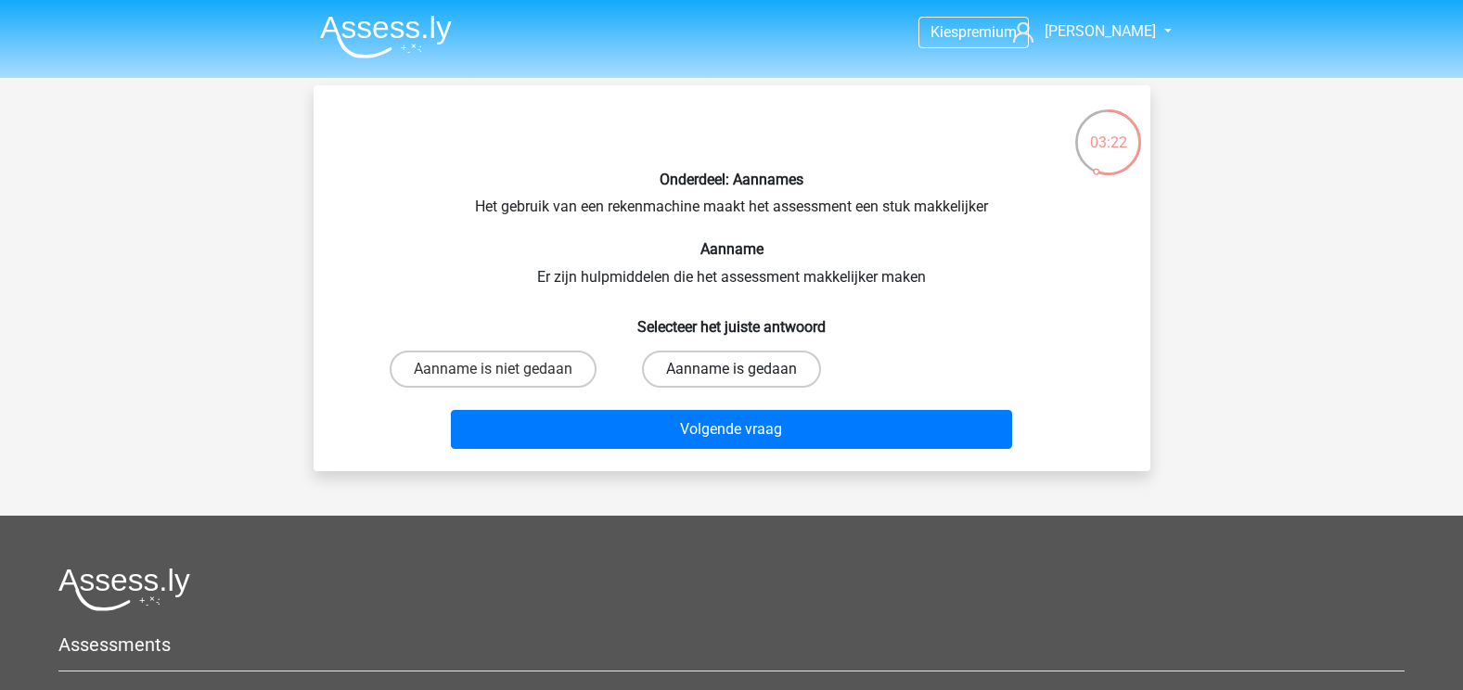
click at [700, 370] on label "Aanname is gedaan" at bounding box center [731, 369] width 179 height 37
click at [731, 370] on input "Aanname is gedaan" at bounding box center [737, 375] width 12 height 12
radio input "true"
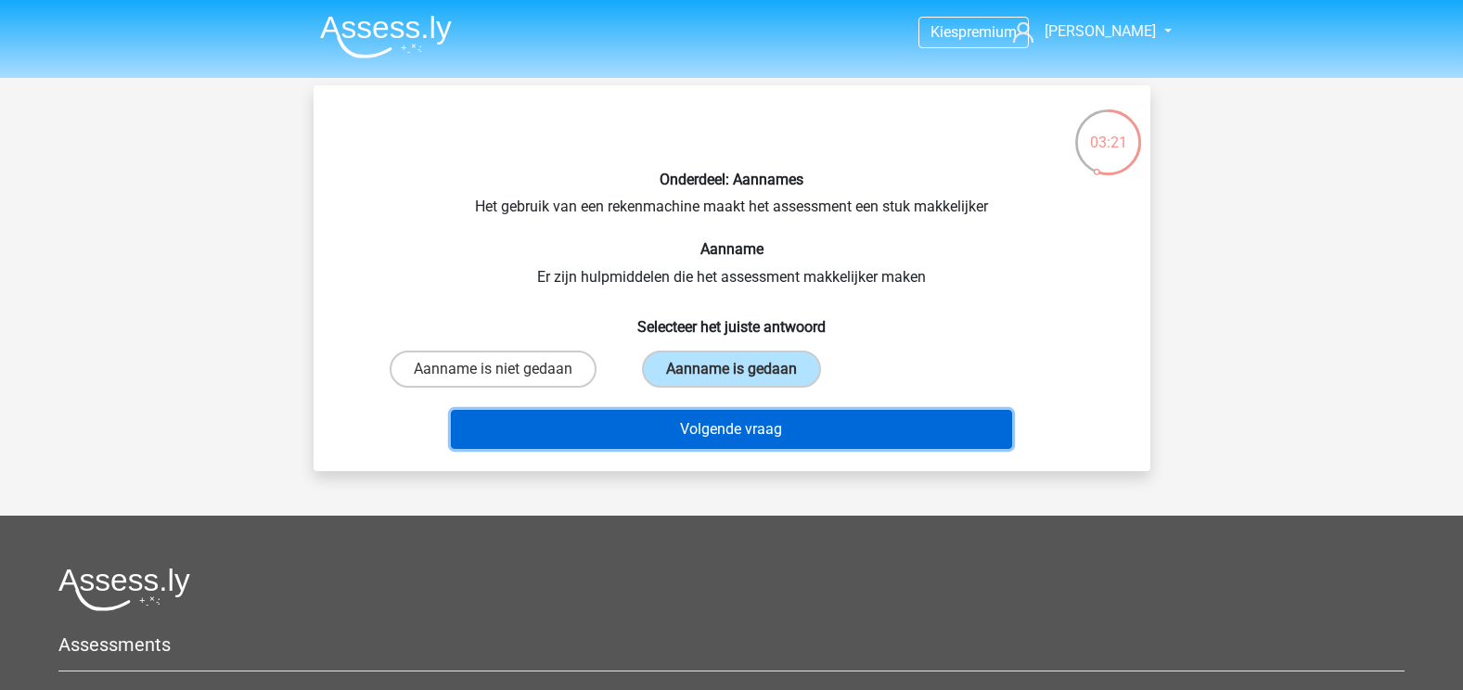
click at [682, 423] on button "Volgende vraag" at bounding box center [731, 429] width 561 height 39
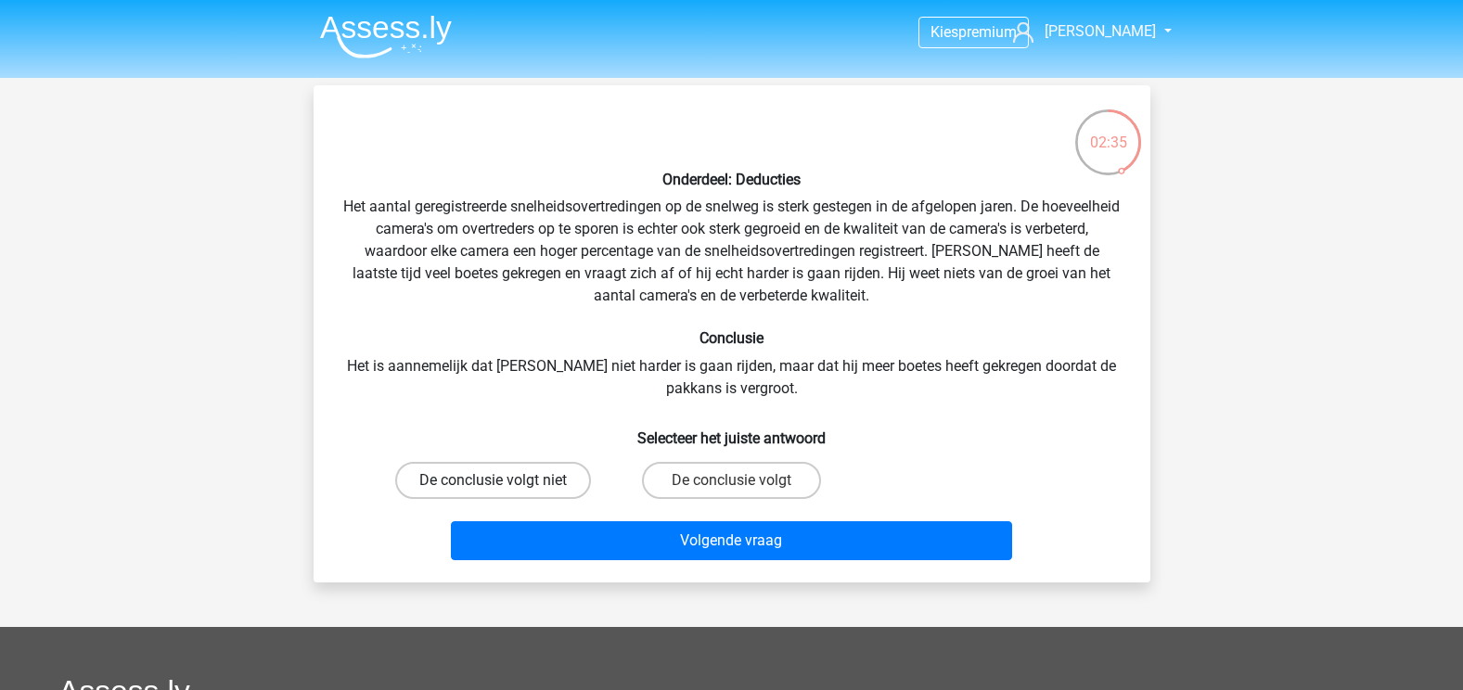
click at [531, 484] on label "De conclusie volgt niet" at bounding box center [493, 480] width 196 height 37
click at [505, 484] on input "De conclusie volgt niet" at bounding box center [499, 486] width 12 height 12
radio input "true"
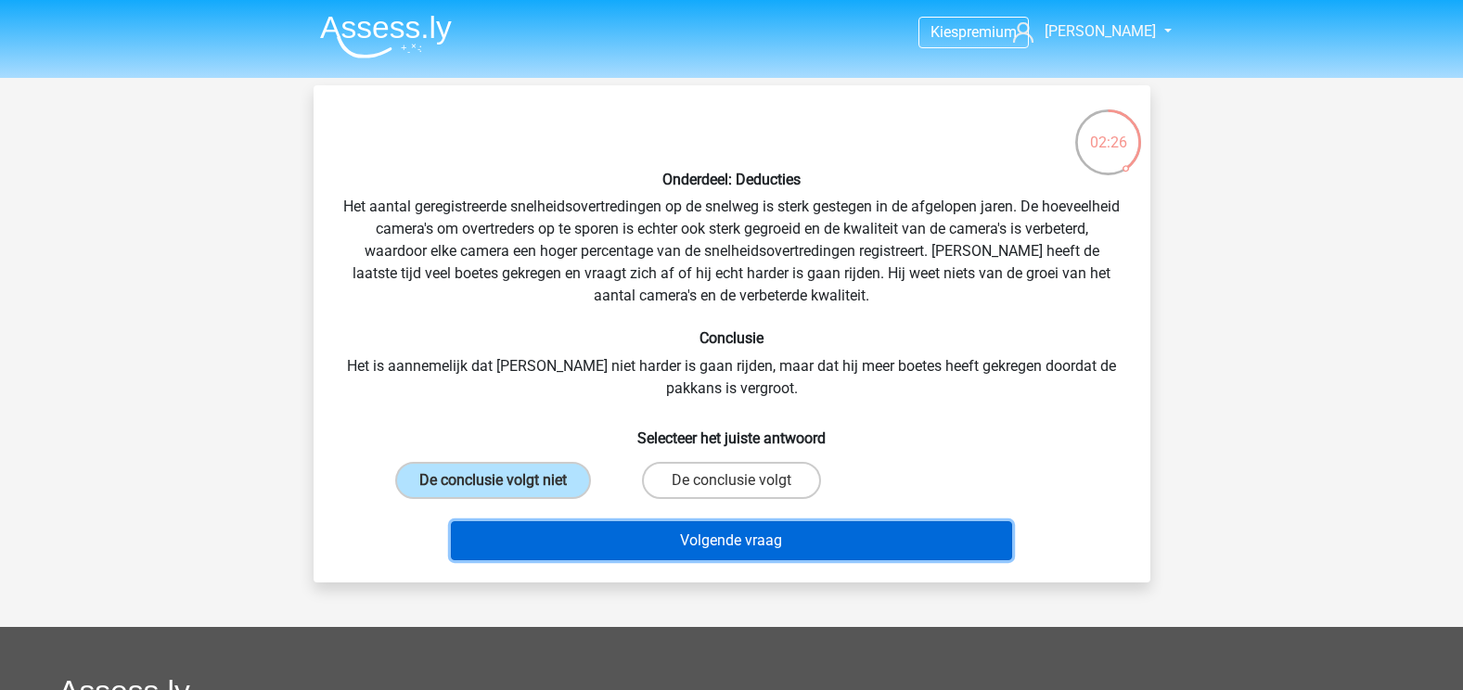
click at [653, 544] on button "Volgende vraag" at bounding box center [731, 540] width 561 height 39
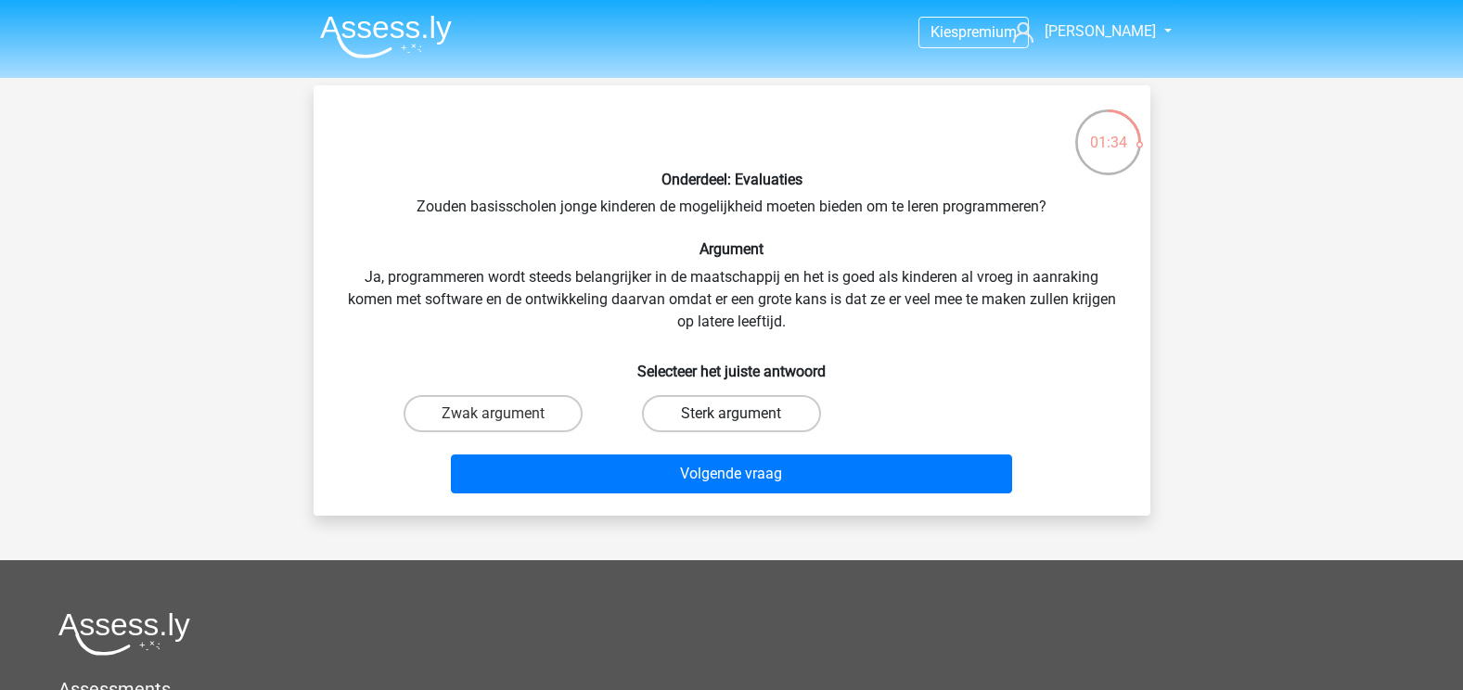
drag, startPoint x: 762, startPoint y: 403, endPoint x: 751, endPoint y: 409, distance: 12.9
click at [762, 403] on label "Sterk argument" at bounding box center [731, 413] width 179 height 37
click at [743, 414] on input "Sterk argument" at bounding box center [737, 420] width 12 height 12
radio input "true"
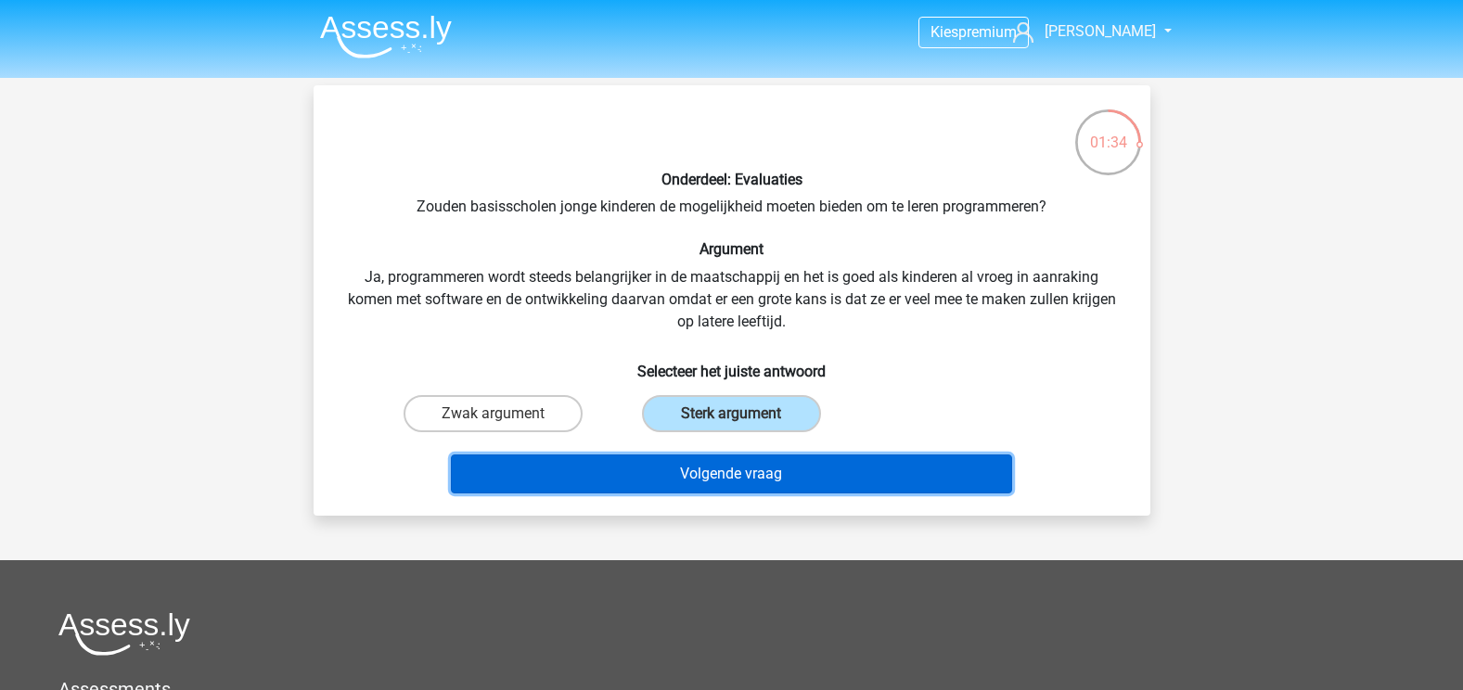
click at [738, 480] on button "Volgende vraag" at bounding box center [731, 474] width 561 height 39
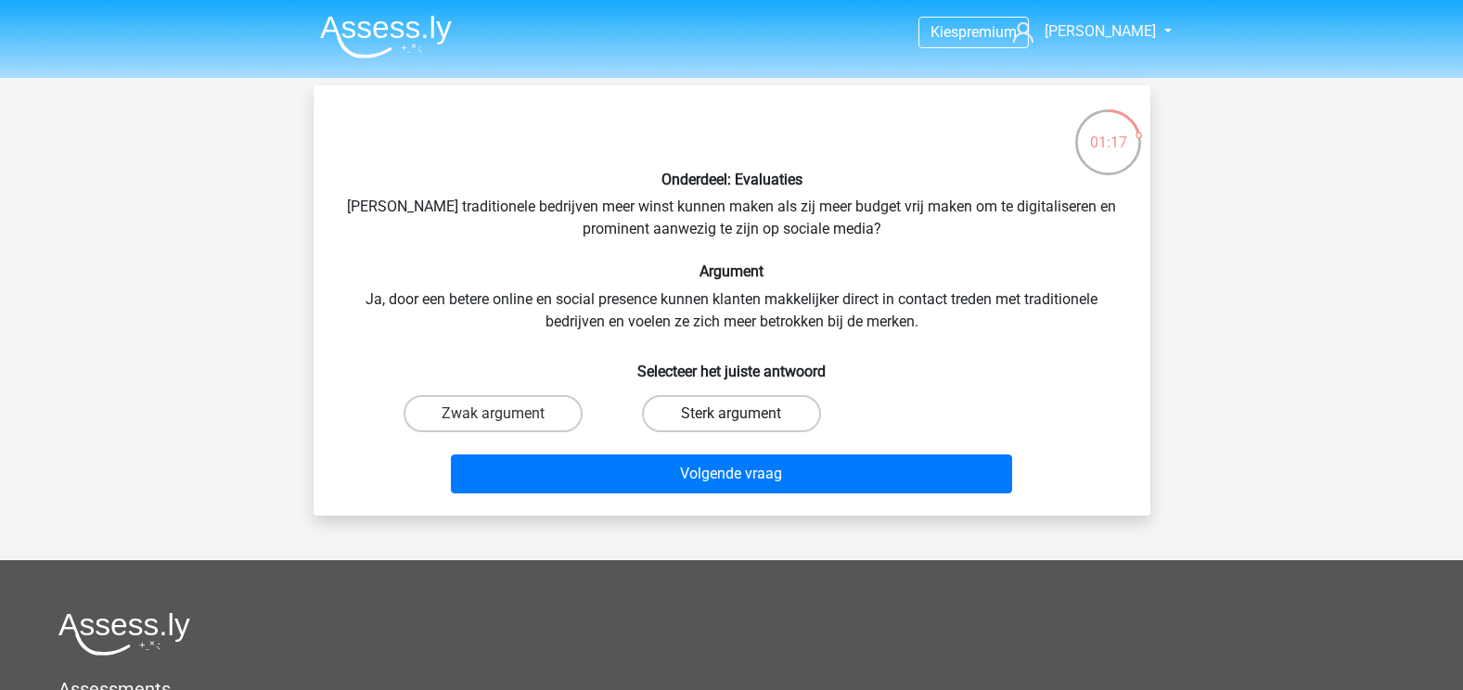
click at [736, 411] on label "Sterk argument" at bounding box center [731, 413] width 179 height 37
click at [736, 414] on input "Sterk argument" at bounding box center [737, 420] width 12 height 12
radio input "true"
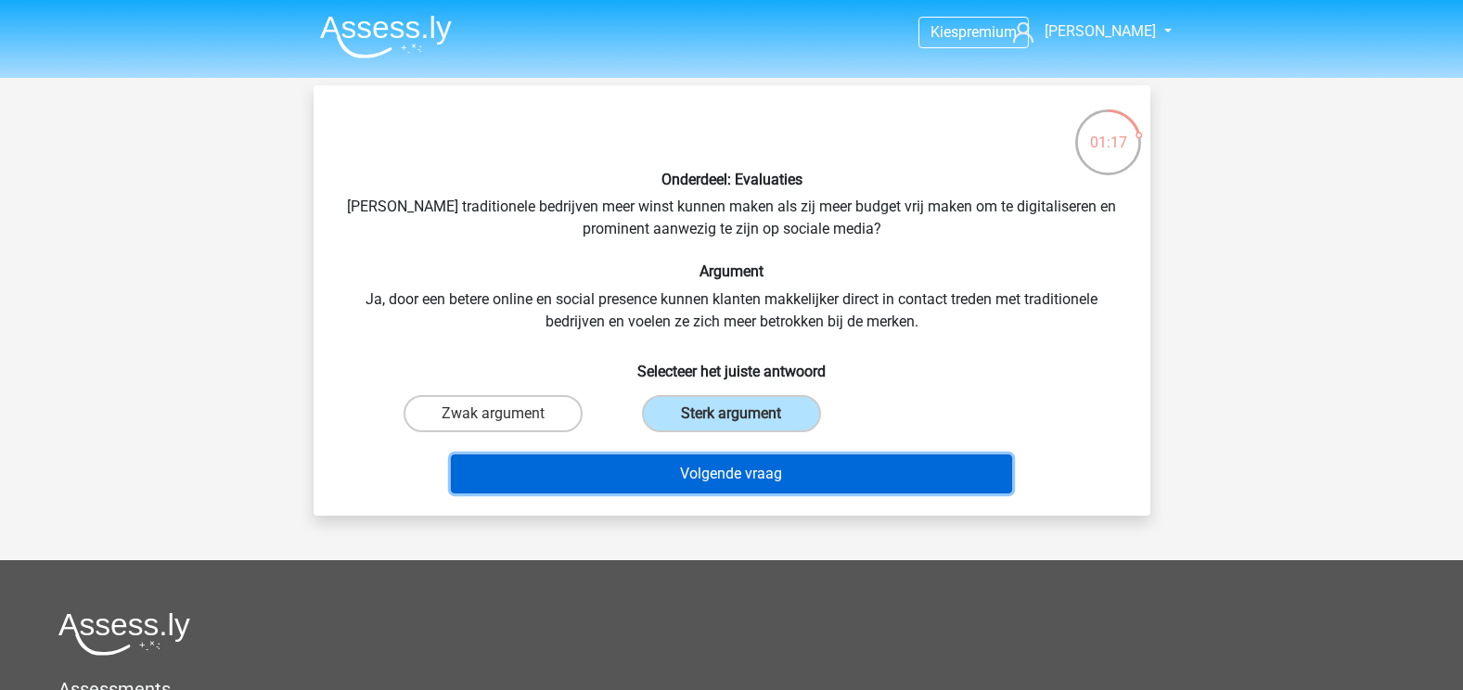
click at [742, 462] on button "Volgende vraag" at bounding box center [731, 474] width 561 height 39
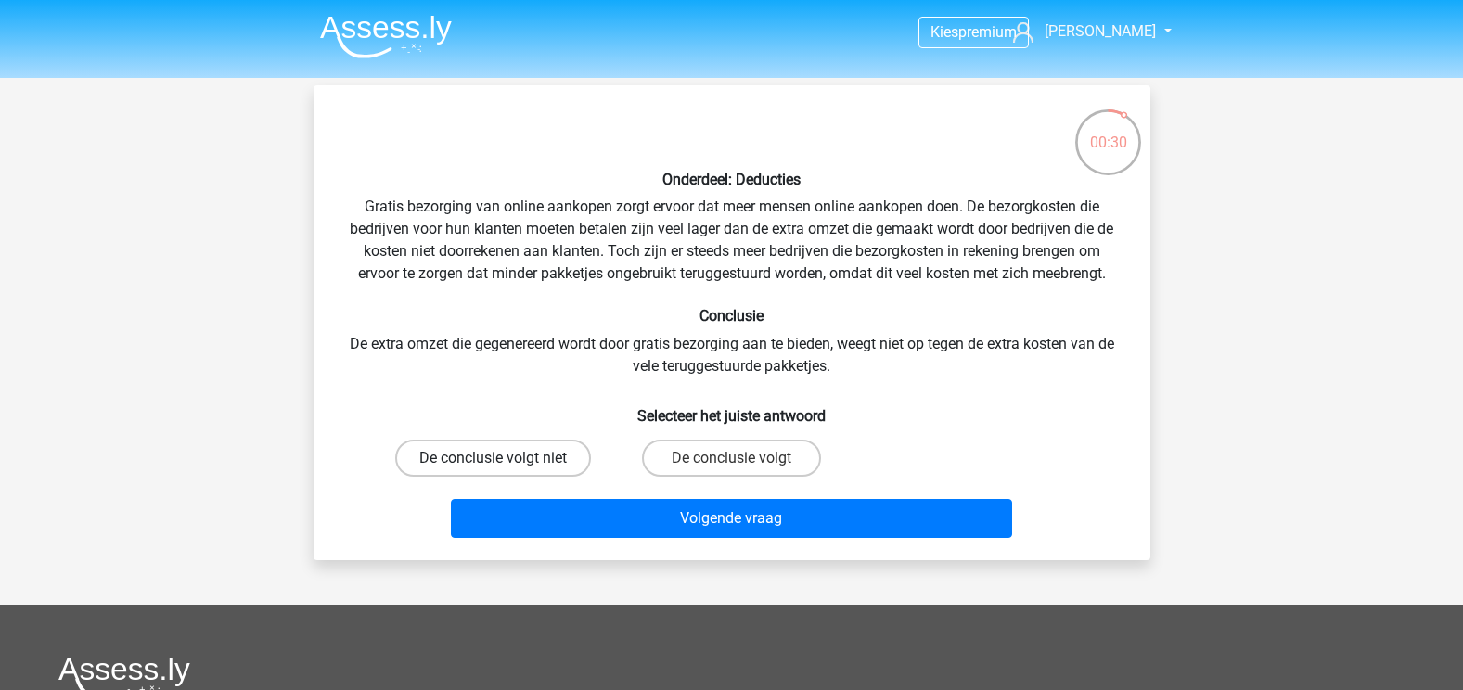
click at [508, 457] on label "De conclusie volgt niet" at bounding box center [493, 458] width 196 height 37
click at [505, 458] on input "De conclusie volgt niet" at bounding box center [499, 464] width 12 height 12
radio input "true"
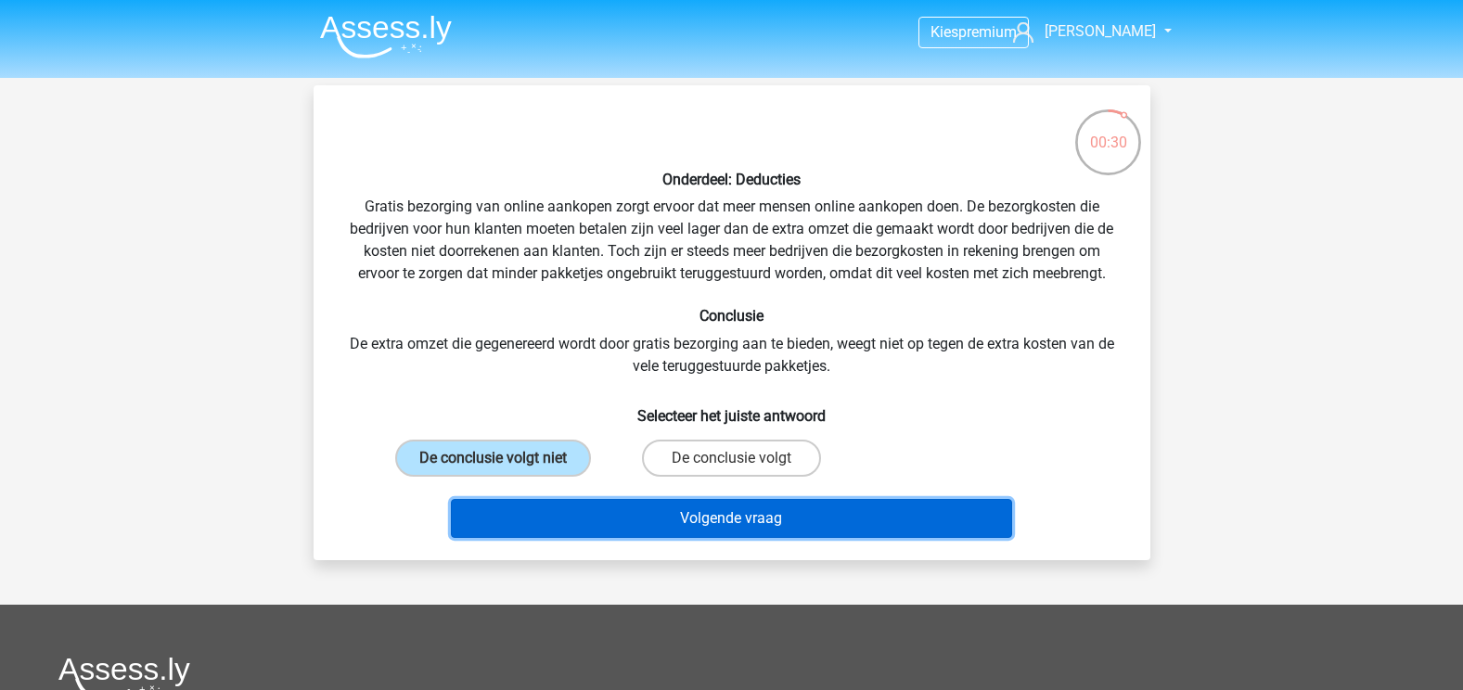
click at [604, 529] on button "Volgende vraag" at bounding box center [731, 518] width 561 height 39
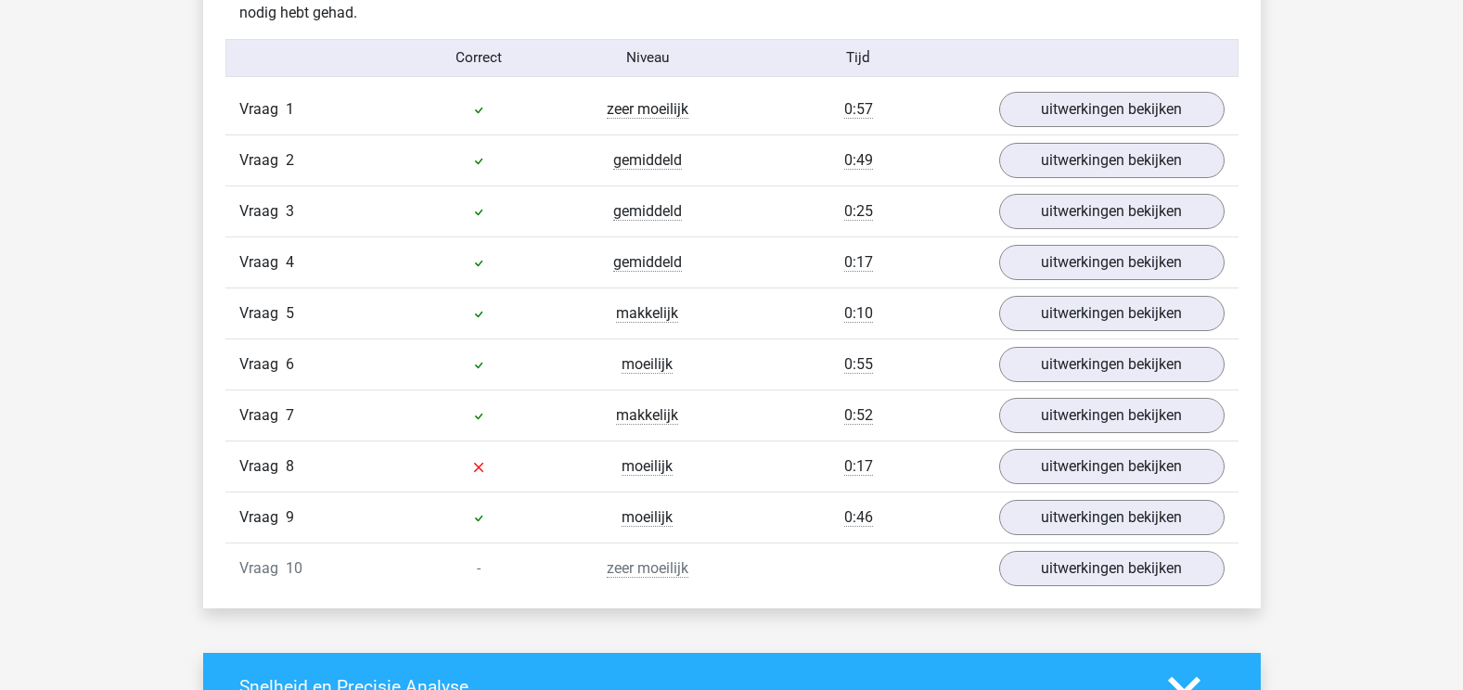
scroll to position [1484, 0]
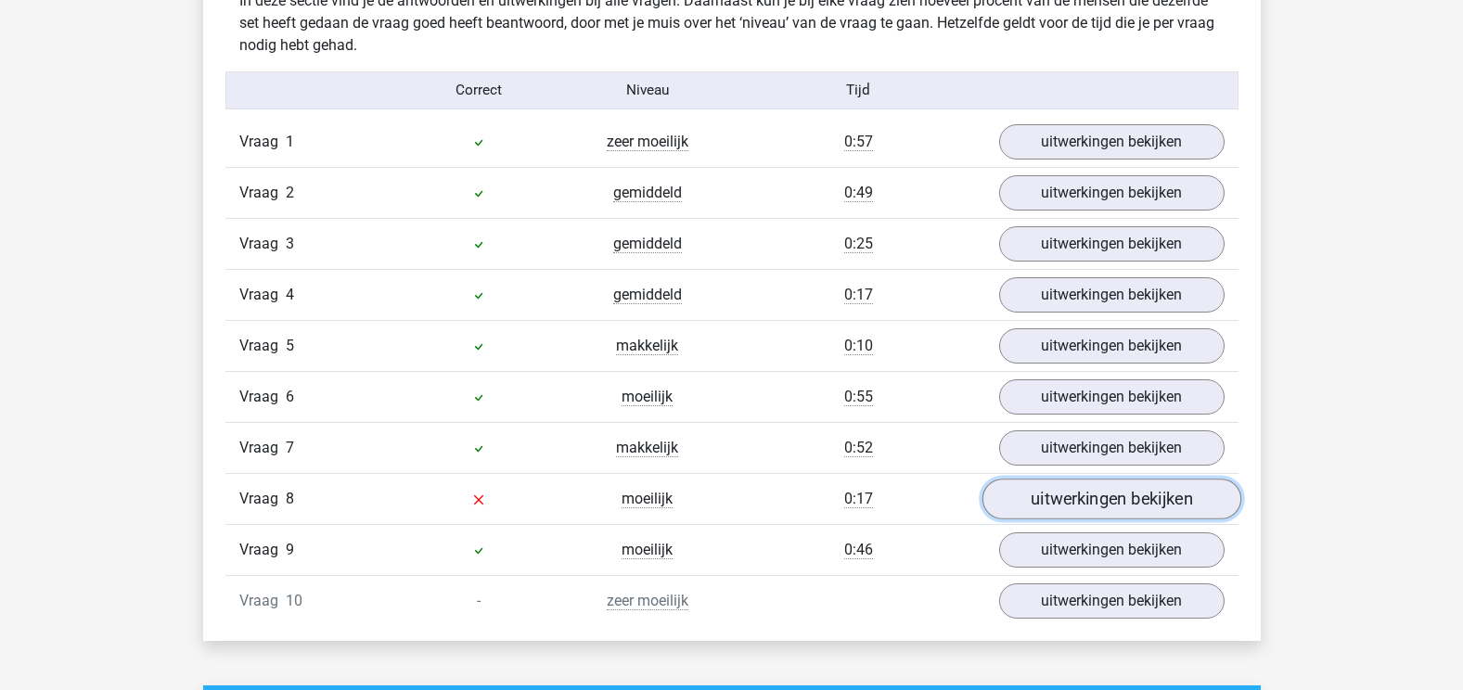
click at [1080, 505] on link "uitwerkingen bekijken" at bounding box center [1110, 499] width 259 height 41
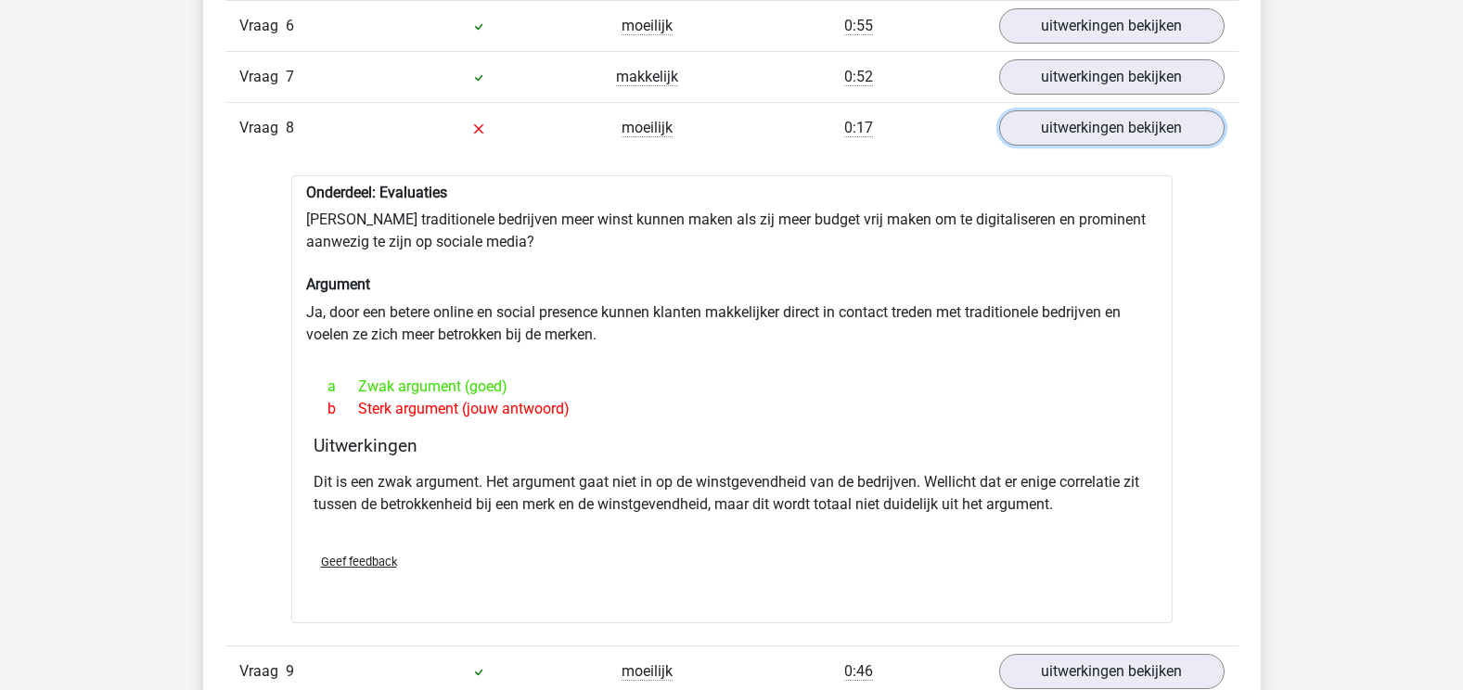
scroll to position [1670, 0]
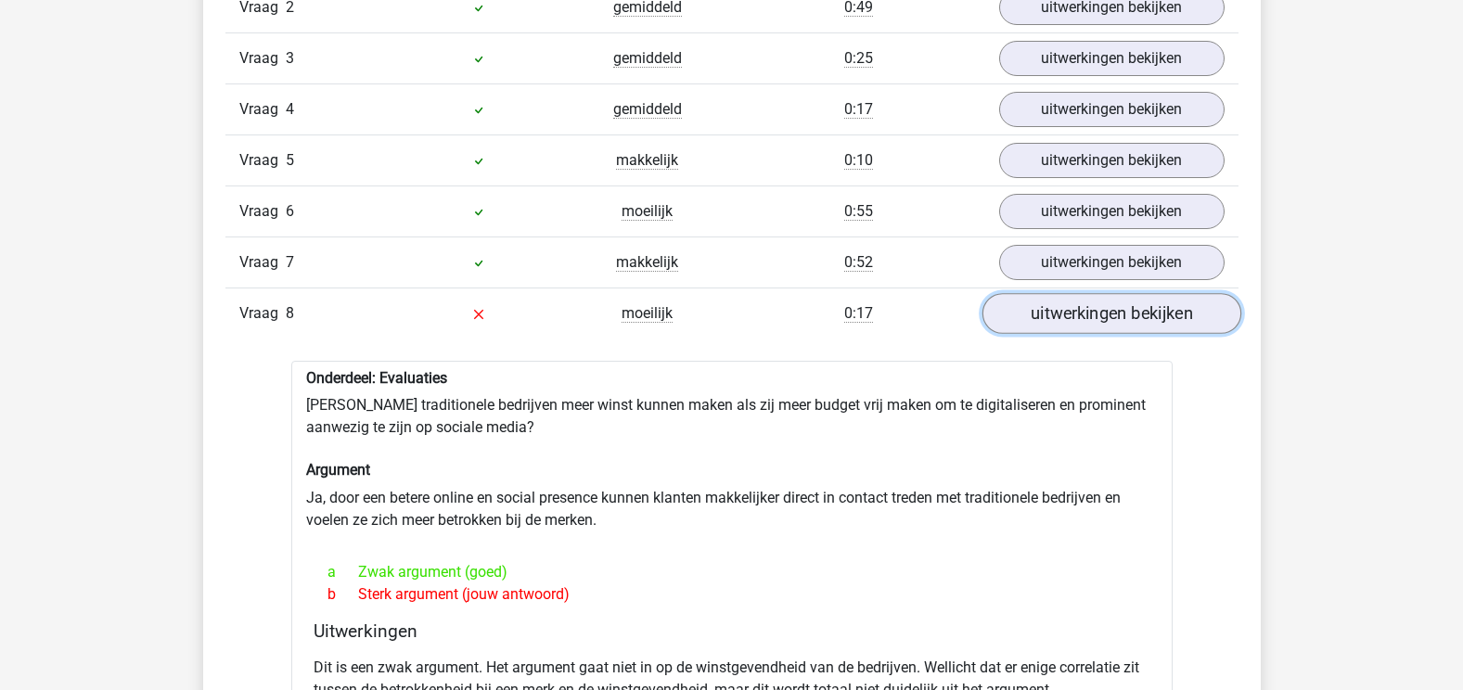
click at [1112, 323] on link "uitwerkingen bekijken" at bounding box center [1110, 313] width 259 height 41
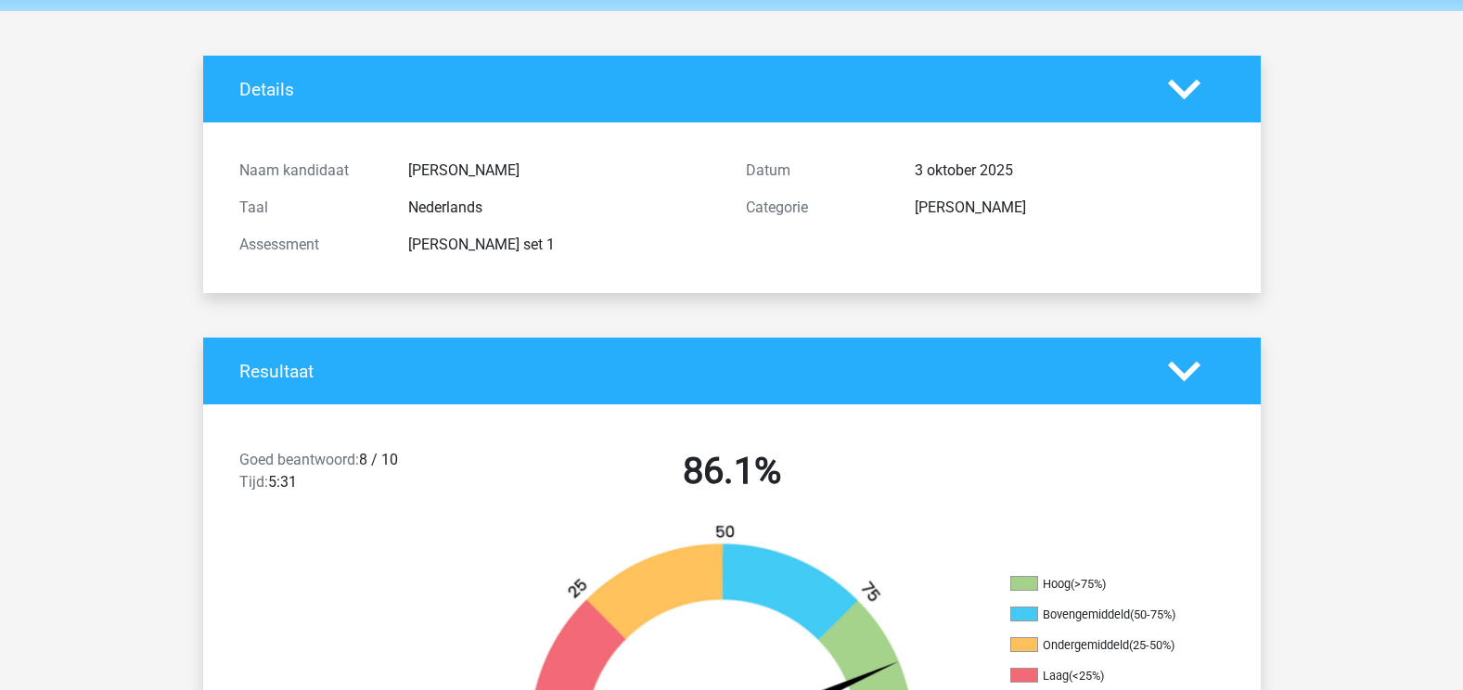
scroll to position [0, 0]
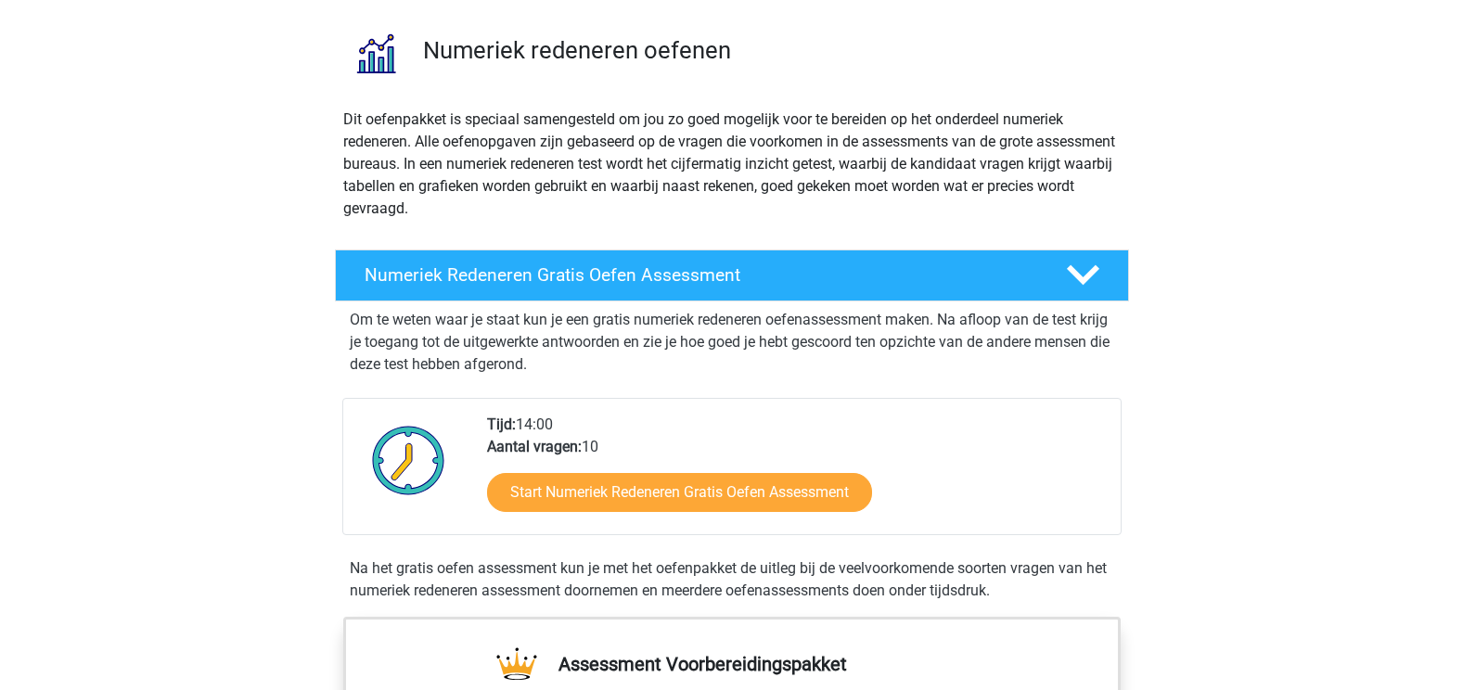
scroll to position [371, 0]
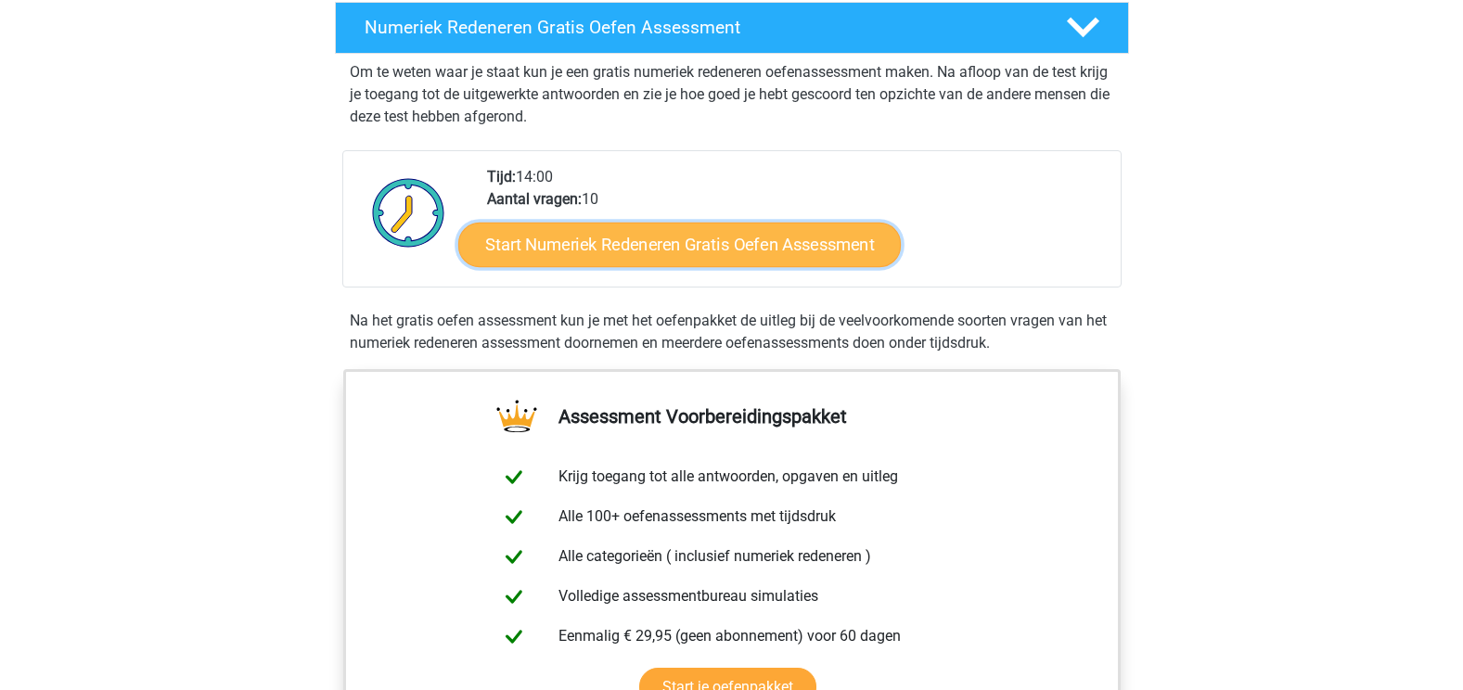
click at [621, 237] on link "Start Numeriek Redeneren Gratis Oefen Assessment" at bounding box center [679, 244] width 442 height 45
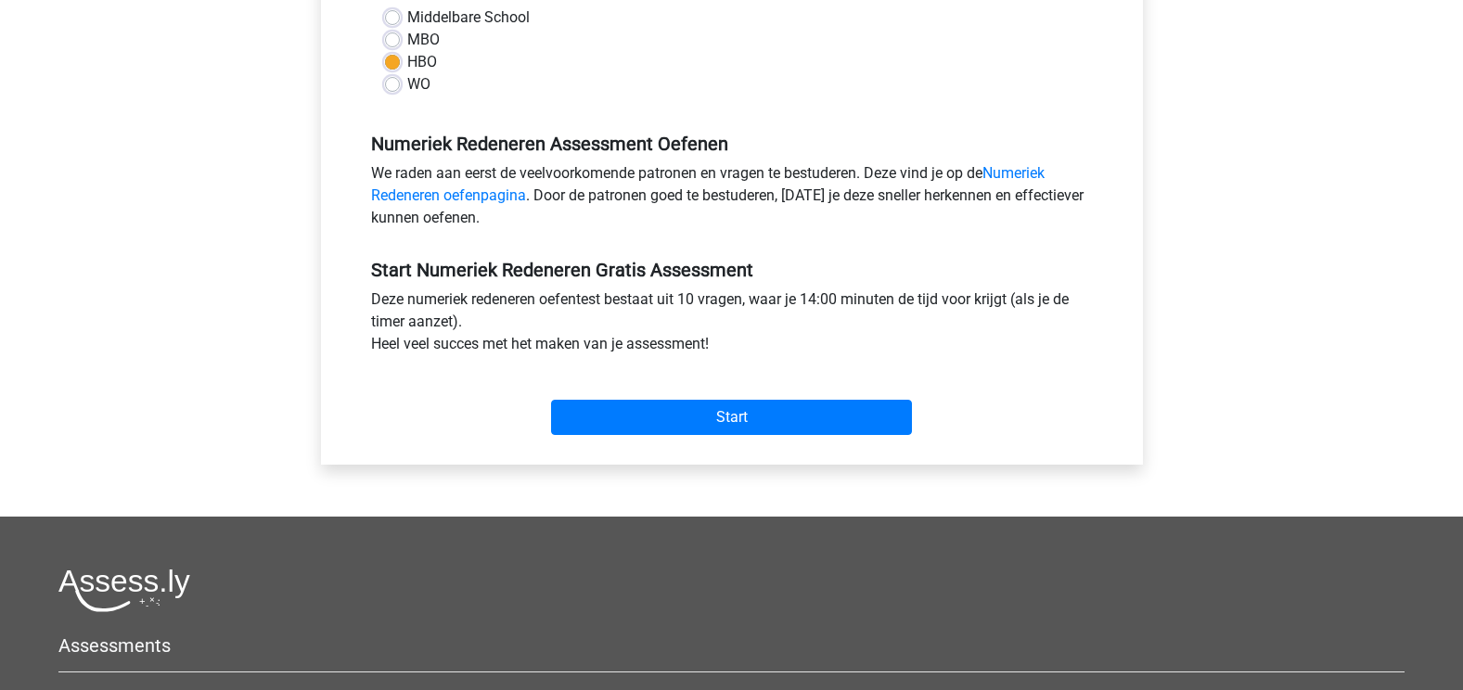
scroll to position [464, 0]
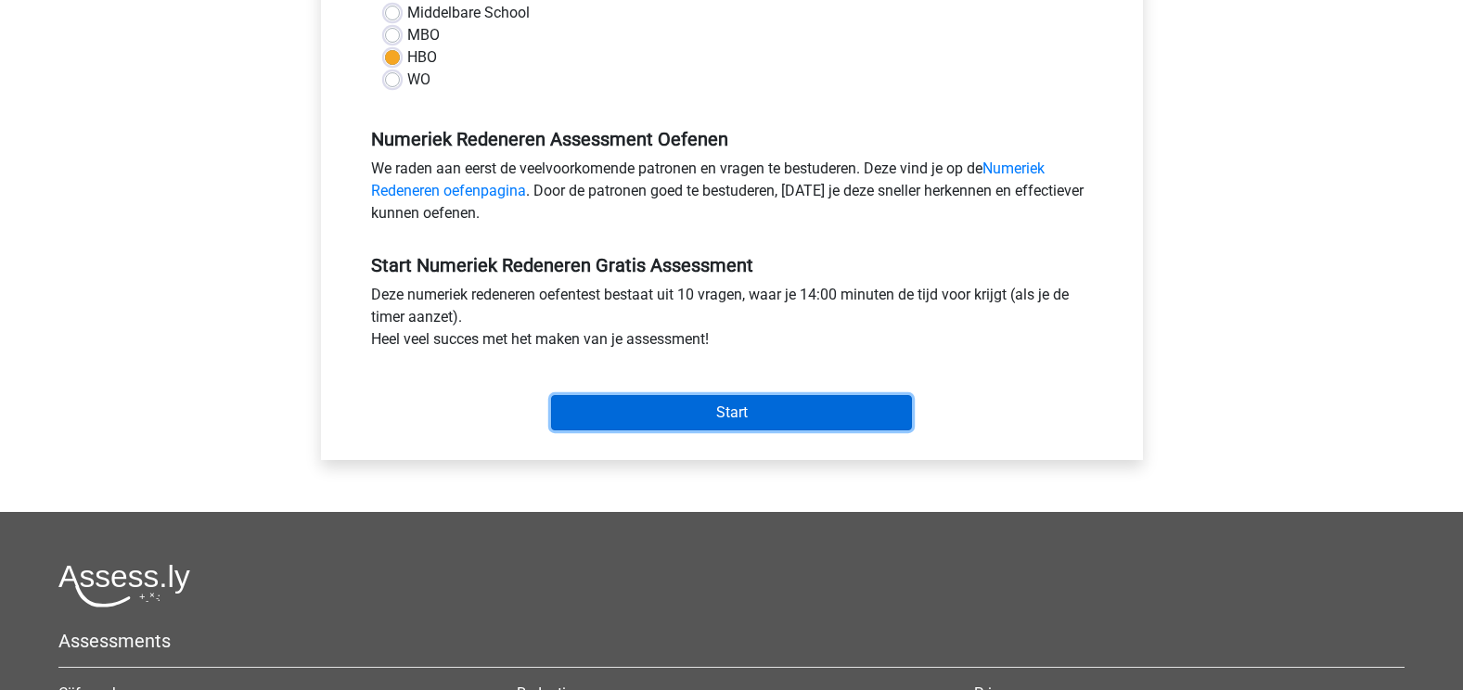
click at [651, 413] on input "Start" at bounding box center [731, 412] width 361 height 35
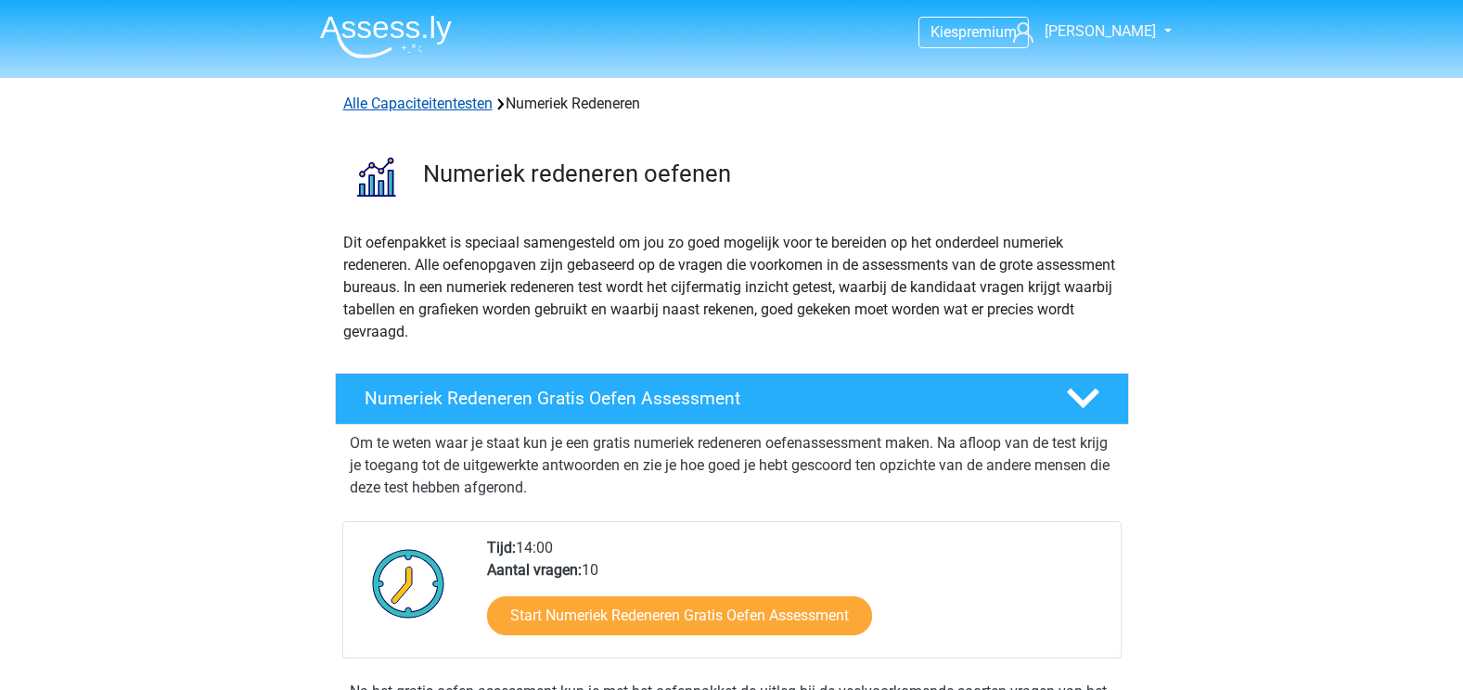
click at [458, 98] on link "Alle Capaciteitentesten" at bounding box center [417, 104] width 149 height 18
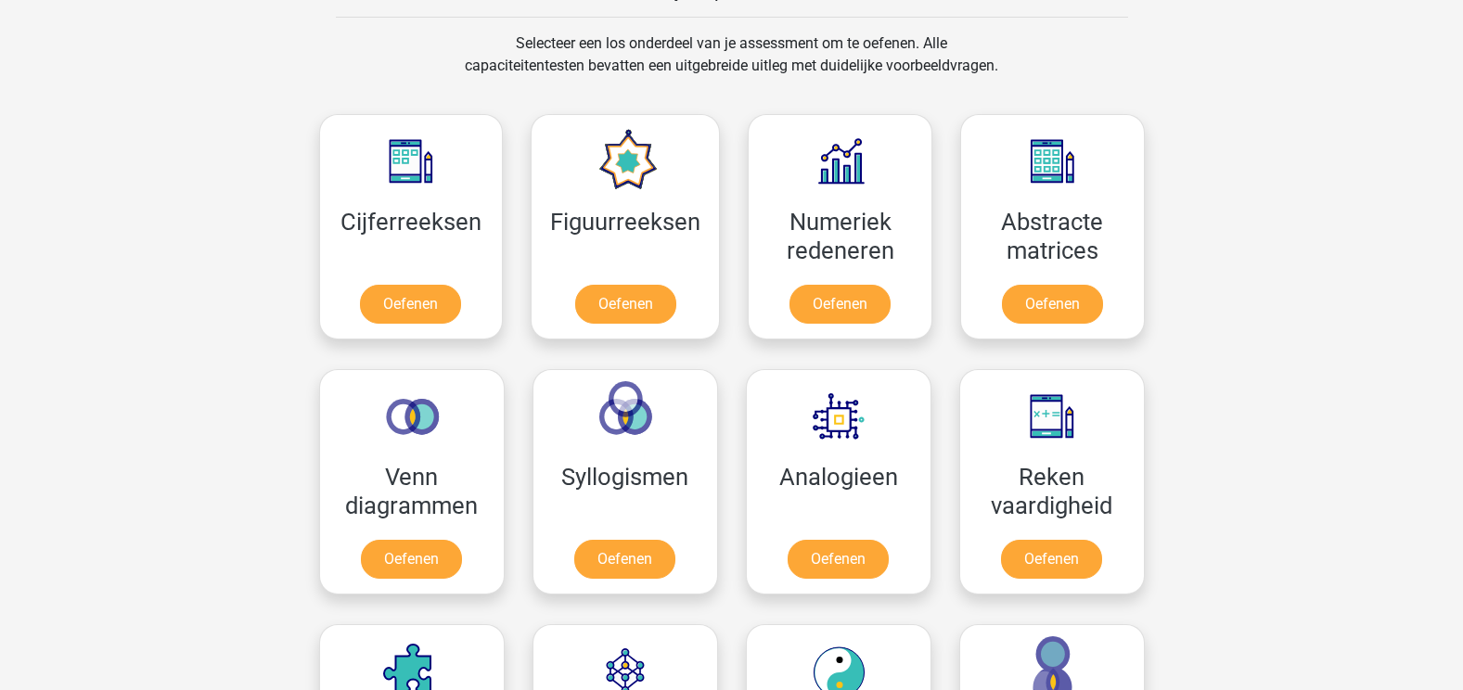
scroll to position [788, 0]
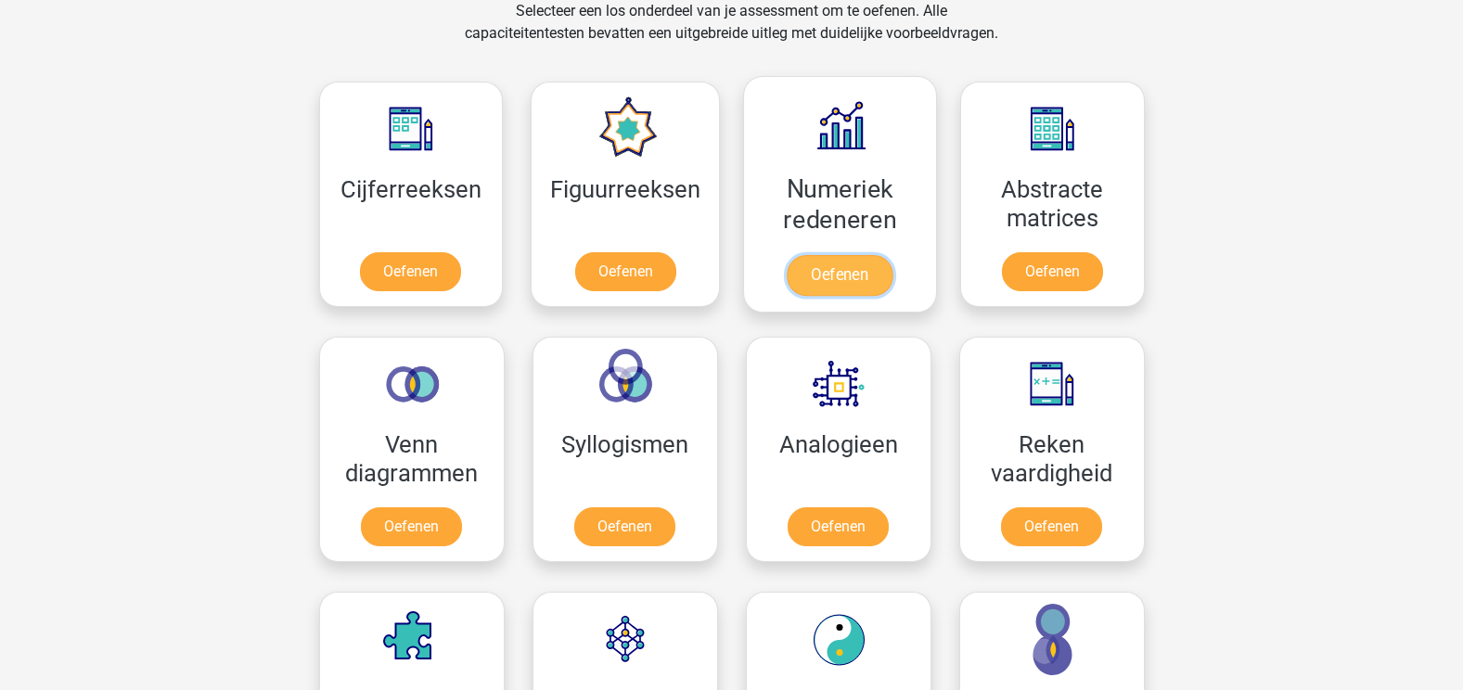
drag, startPoint x: 852, startPoint y: 275, endPoint x: 838, endPoint y: 278, distance: 14.4
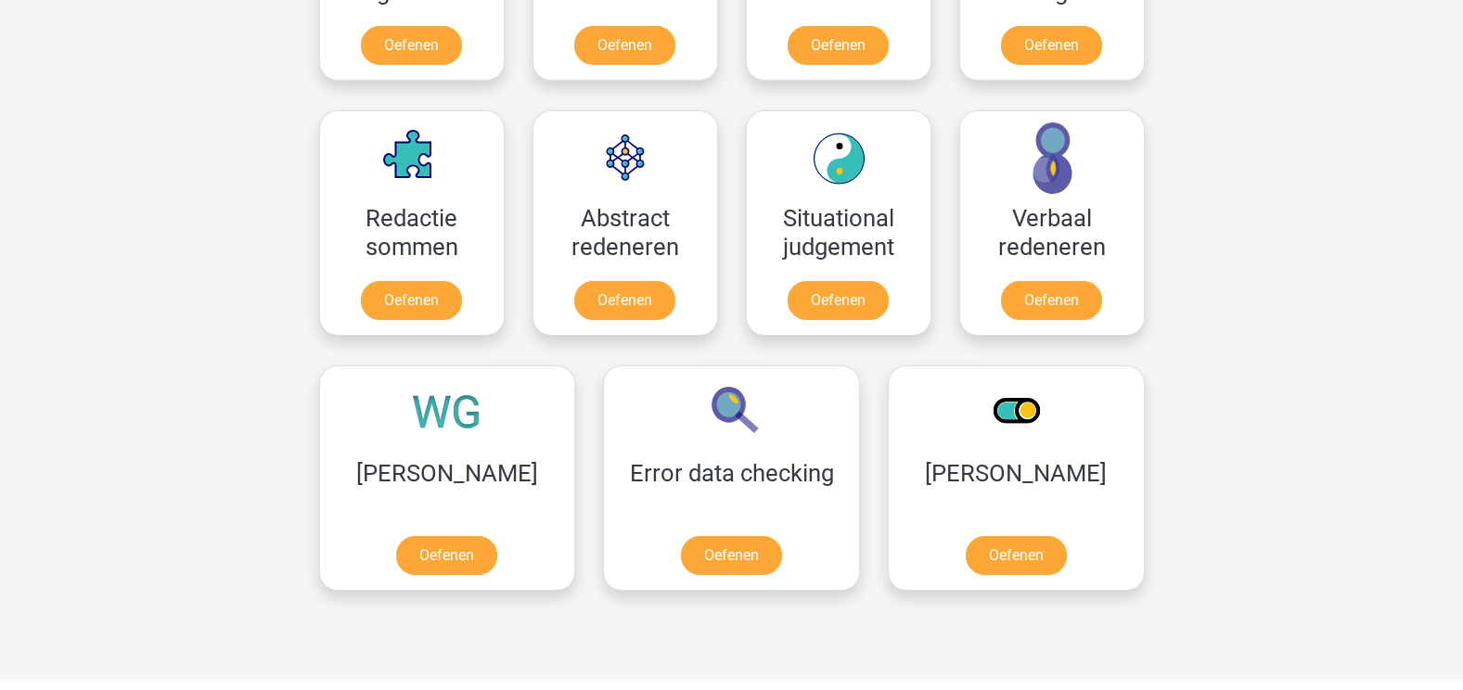
scroll to position [1252, 0]
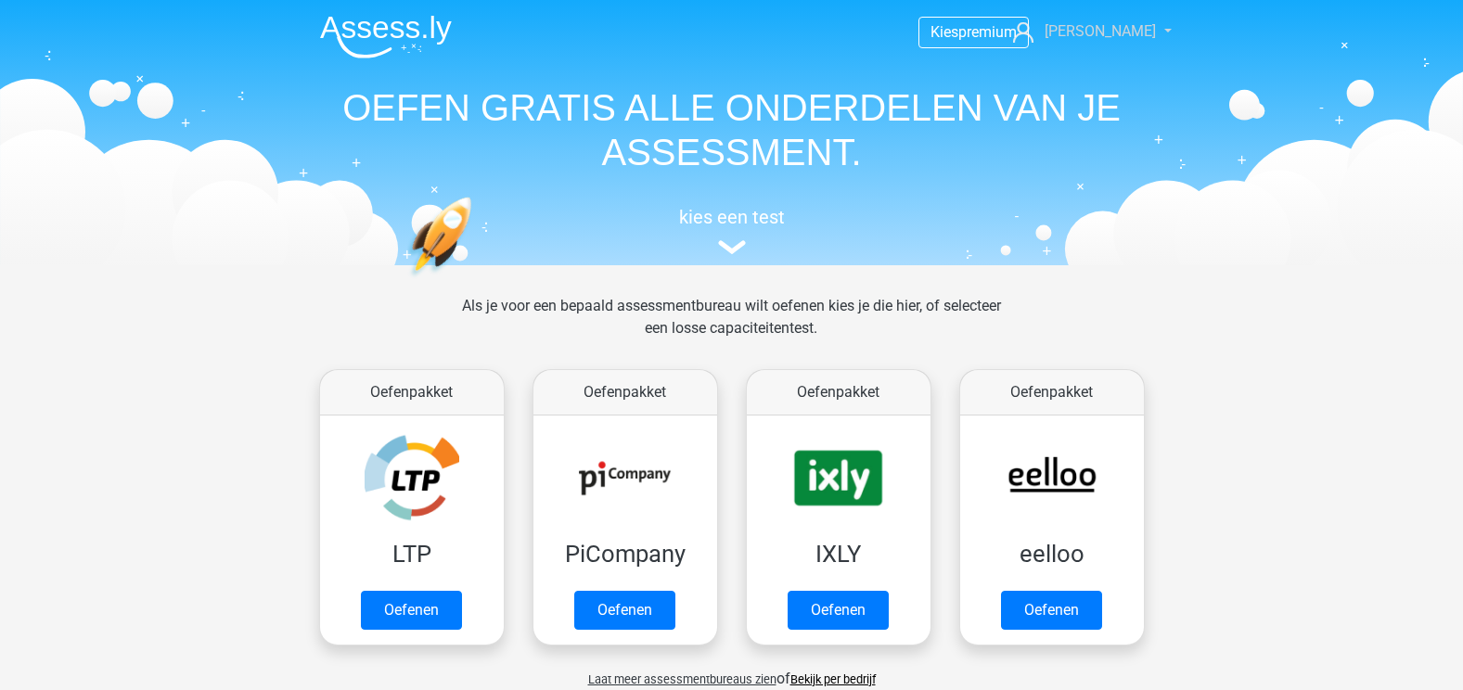
click at [1097, 24] on link "[PERSON_NAME]" at bounding box center [1081, 31] width 152 height 22
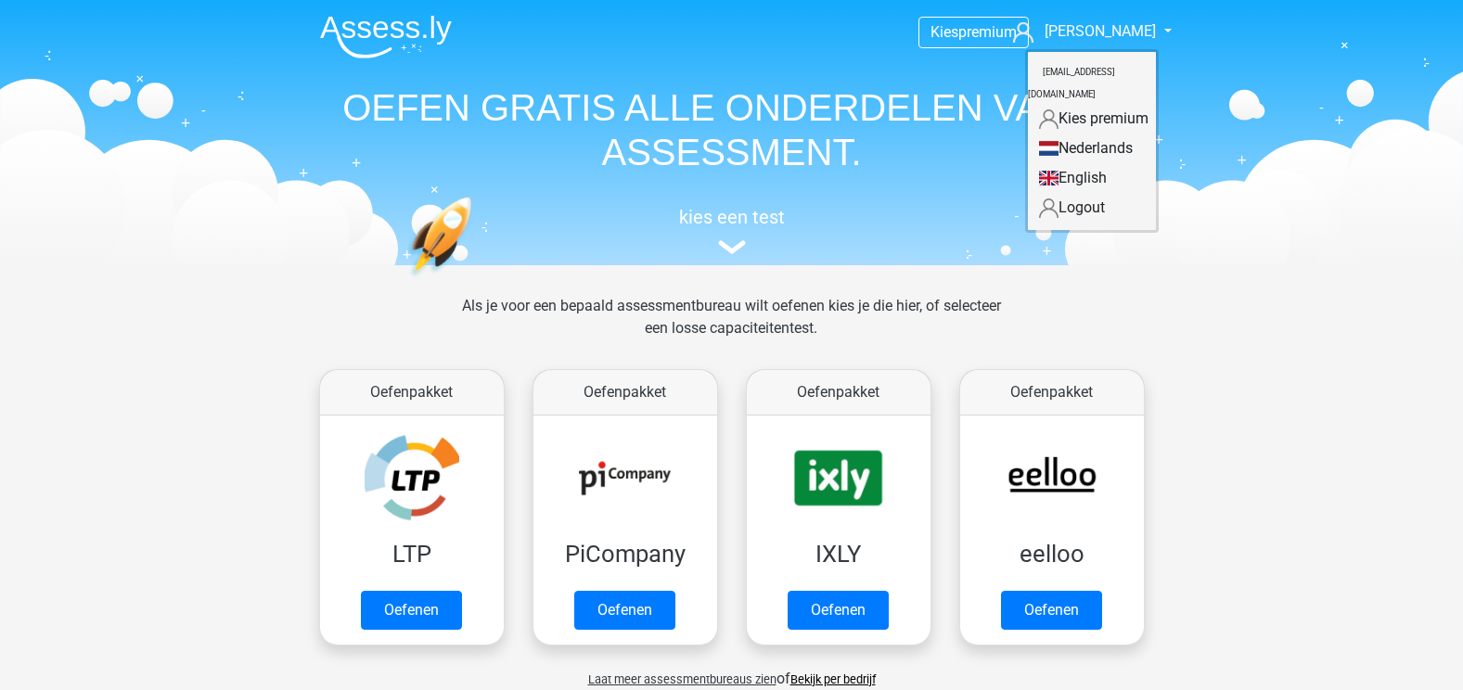
drag, startPoint x: 1259, startPoint y: 278, endPoint x: 1238, endPoint y: 282, distance: 20.7
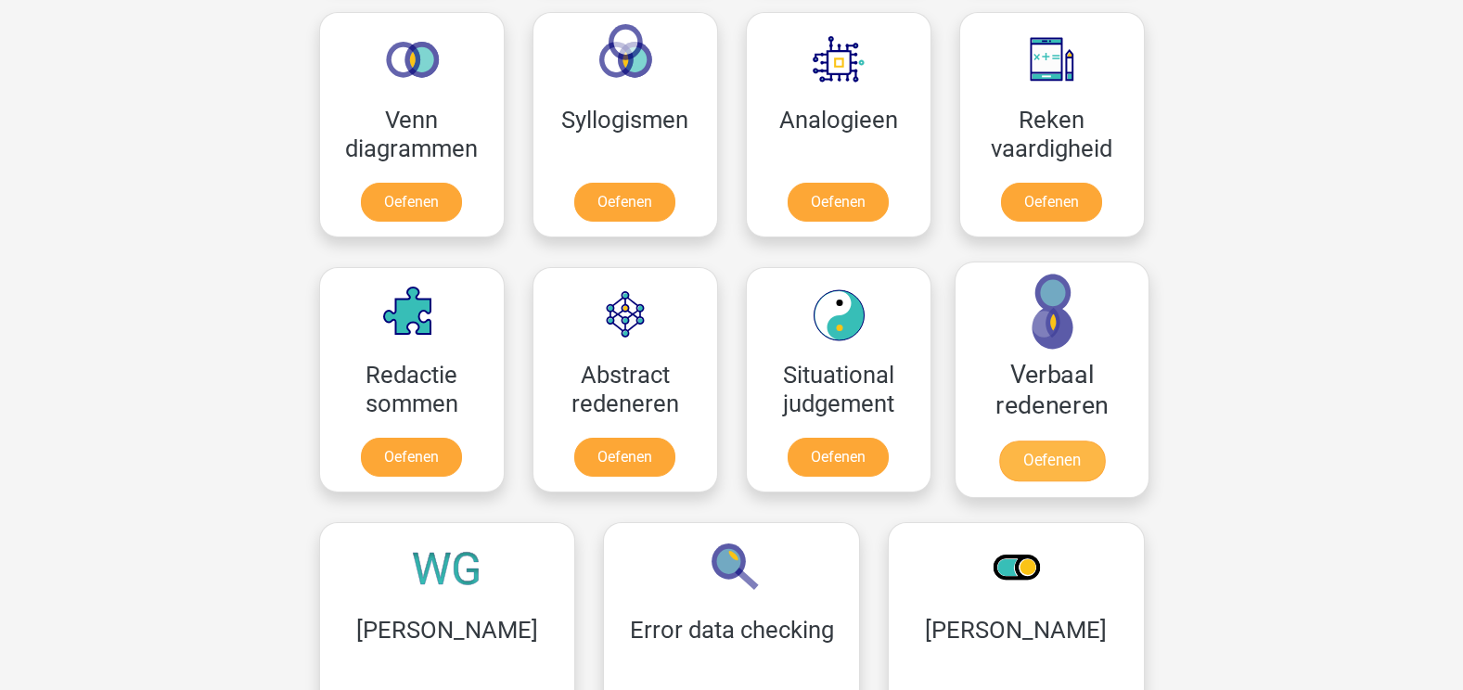
scroll to position [1206, 0]
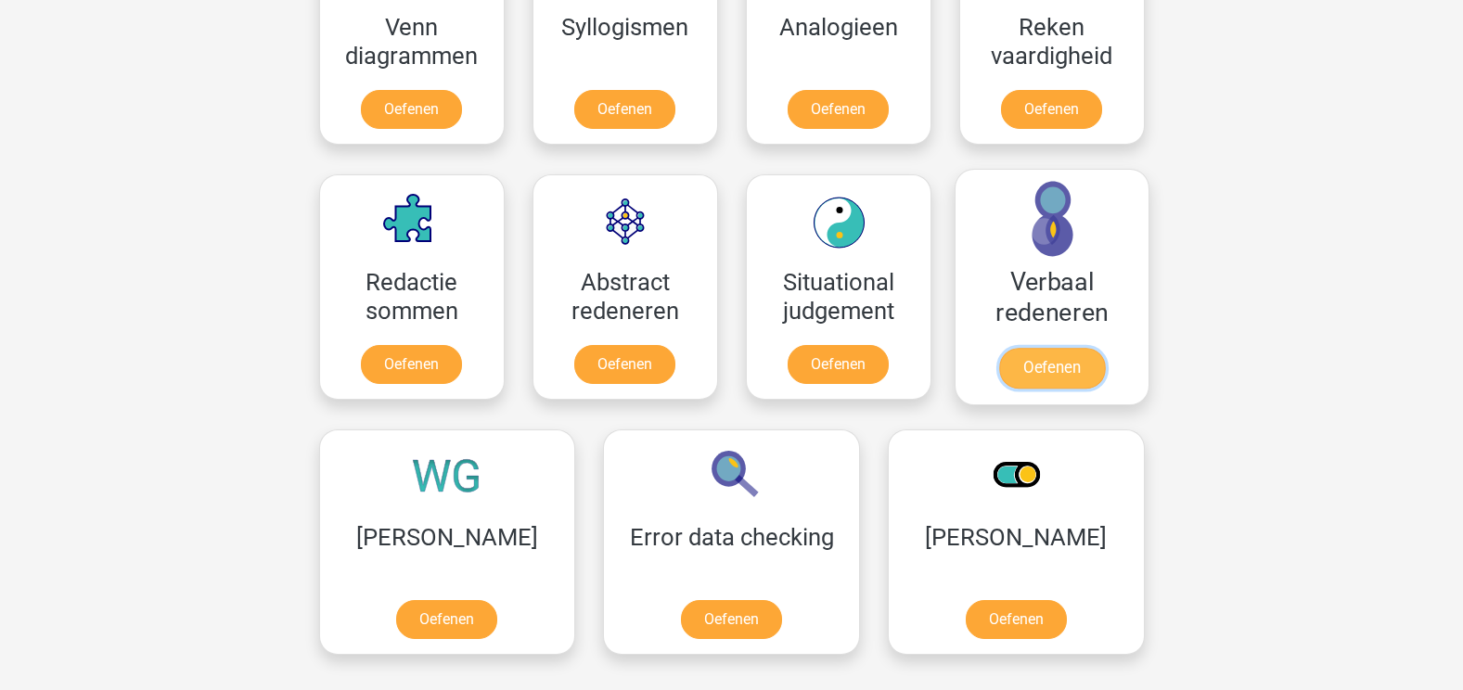
click at [1071, 348] on link "Oefenen" at bounding box center [1051, 368] width 106 height 41
